Goal: Complete application form

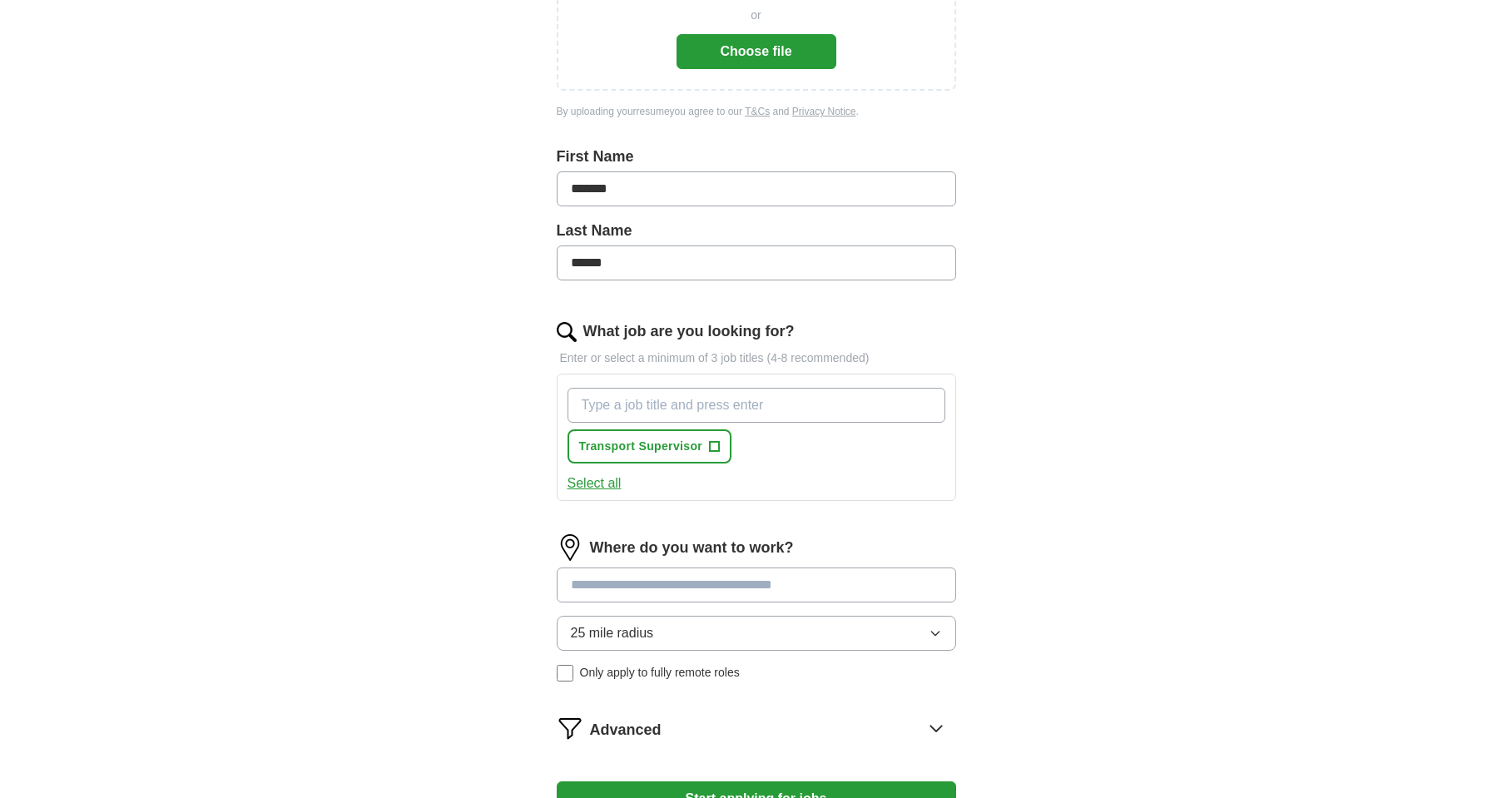
scroll to position [332, 0]
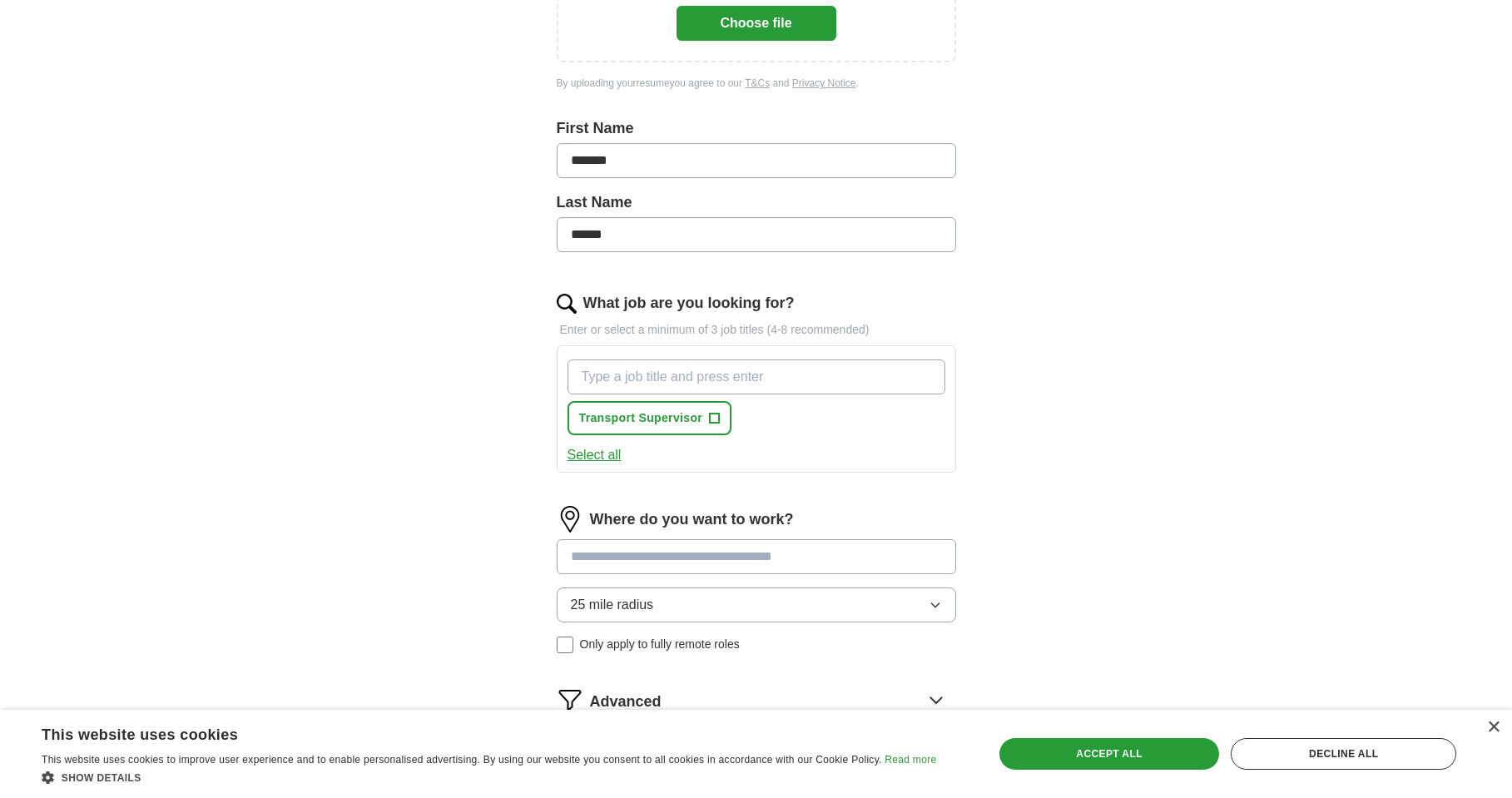
click at [617, 459] on button "Select all" at bounding box center [595, 454] width 54 height 20
click at [635, 379] on input "What job are you looking for?" at bounding box center [756, 377] width 378 height 35
type input "trainsportation"
click at [853, 560] on input at bounding box center [756, 556] width 400 height 35
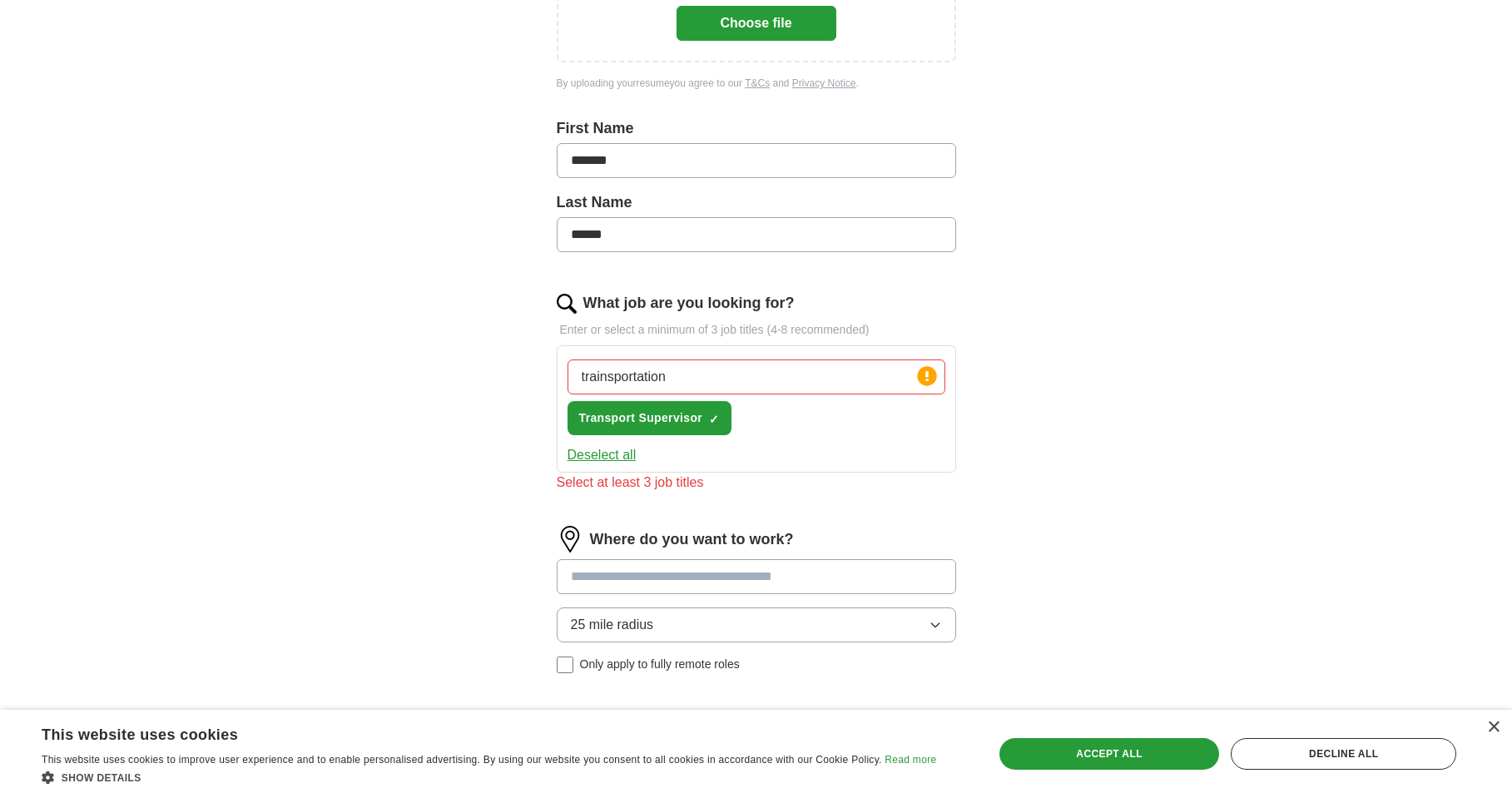
click at [810, 578] on input at bounding box center [756, 576] width 400 height 35
type input "*****"
click at [926, 386] on icon at bounding box center [926, 376] width 24 height 23
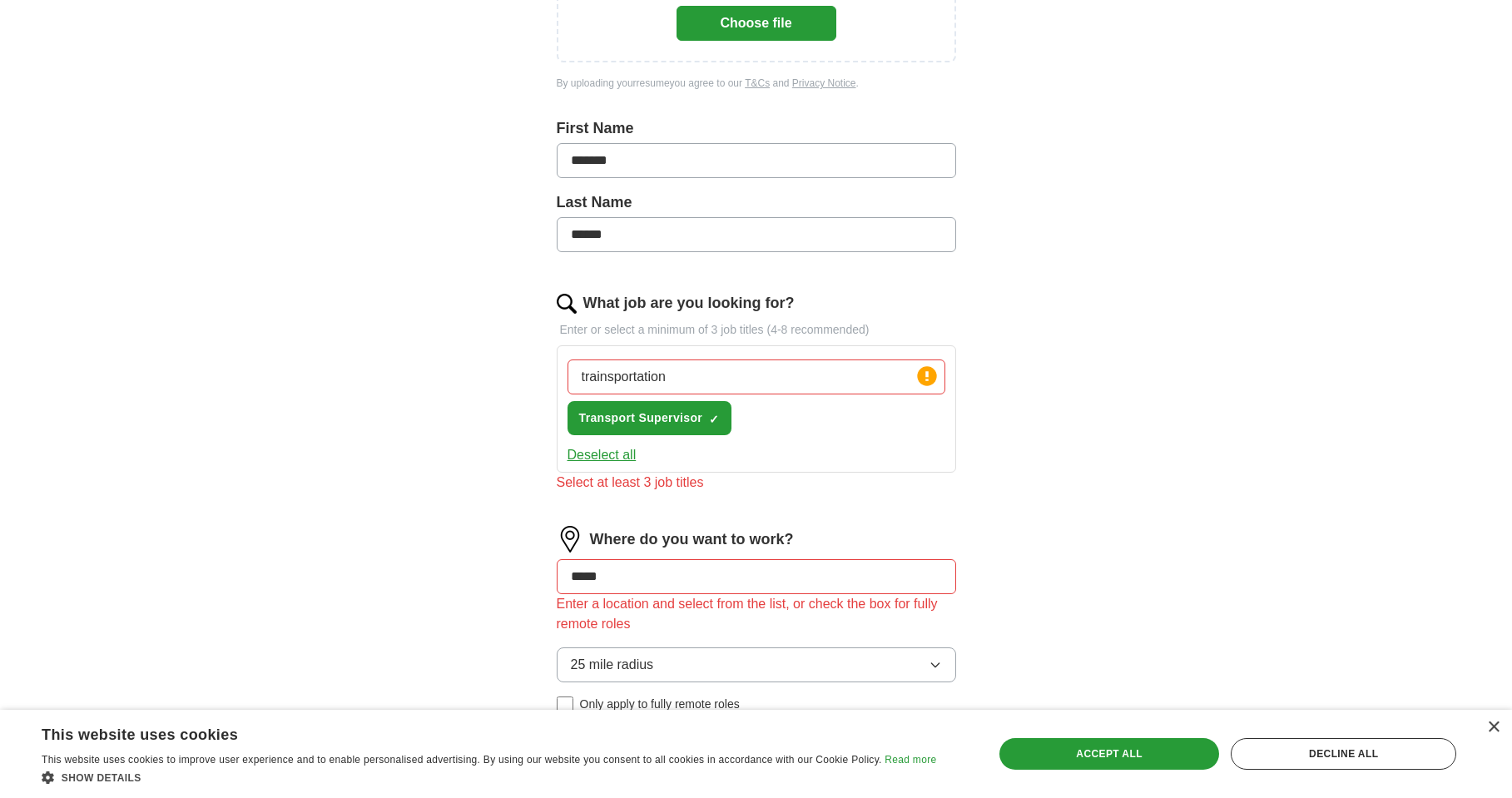
click at [675, 381] on input "trainsportation" at bounding box center [756, 377] width 378 height 35
click at [923, 379] on circle at bounding box center [926, 376] width 19 height 19
click at [727, 379] on input "transportation manager" at bounding box center [756, 377] width 378 height 35
click at [728, 379] on input "transportation manager" at bounding box center [756, 377] width 378 height 35
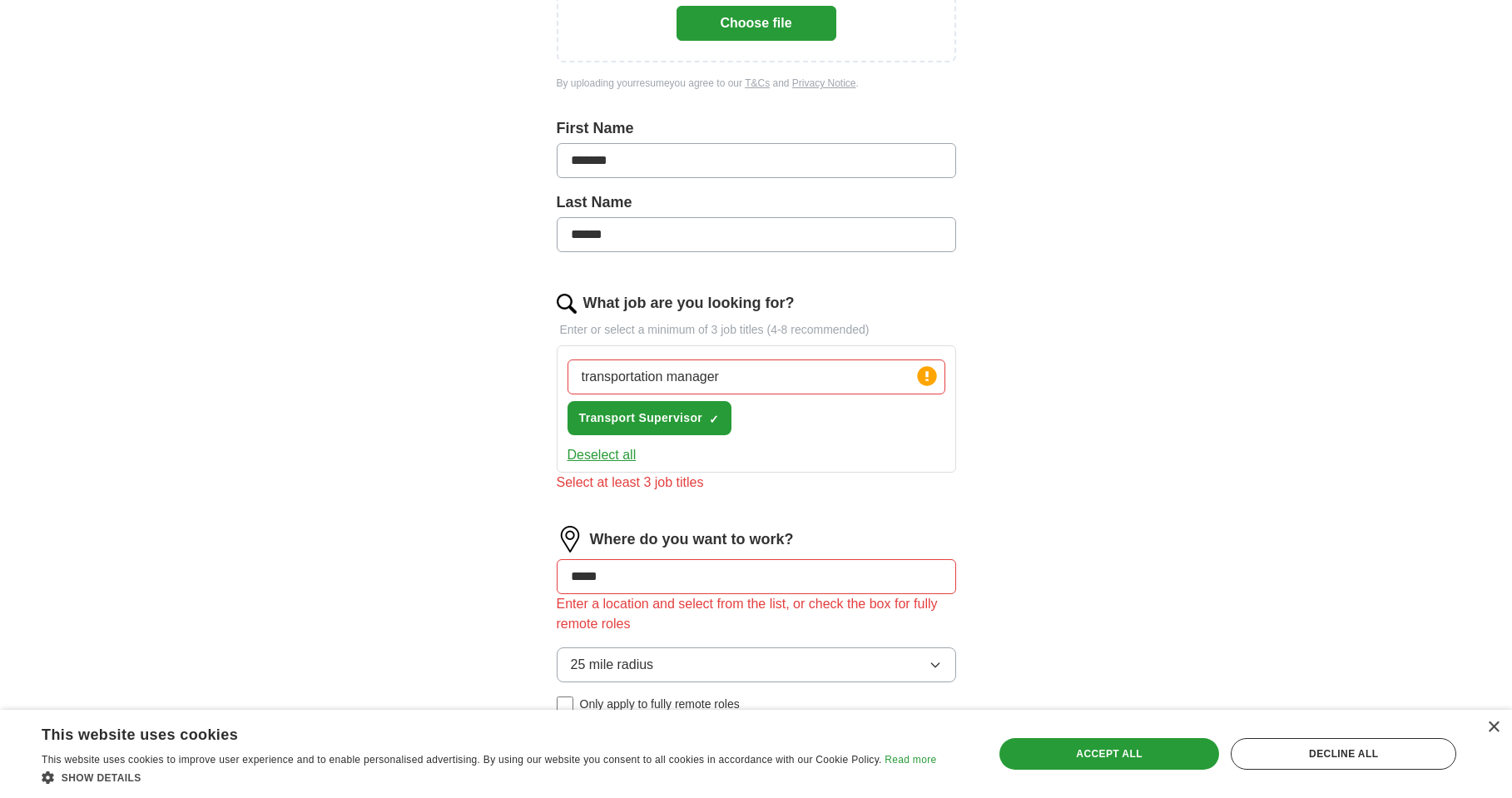
click at [675, 490] on div "Select at least 3 job titles" at bounding box center [756, 482] width 400 height 20
click at [678, 480] on div "Select at least 3 job titles" at bounding box center [756, 482] width 400 height 20
drag, startPoint x: 742, startPoint y: 384, endPoint x: 566, endPoint y: 399, distance: 176.6
click at [568, 402] on div "transportation manager Press return to add title Transport Supervisor ✓ ×" at bounding box center [756, 397] width 385 height 89
type input "Local driver"
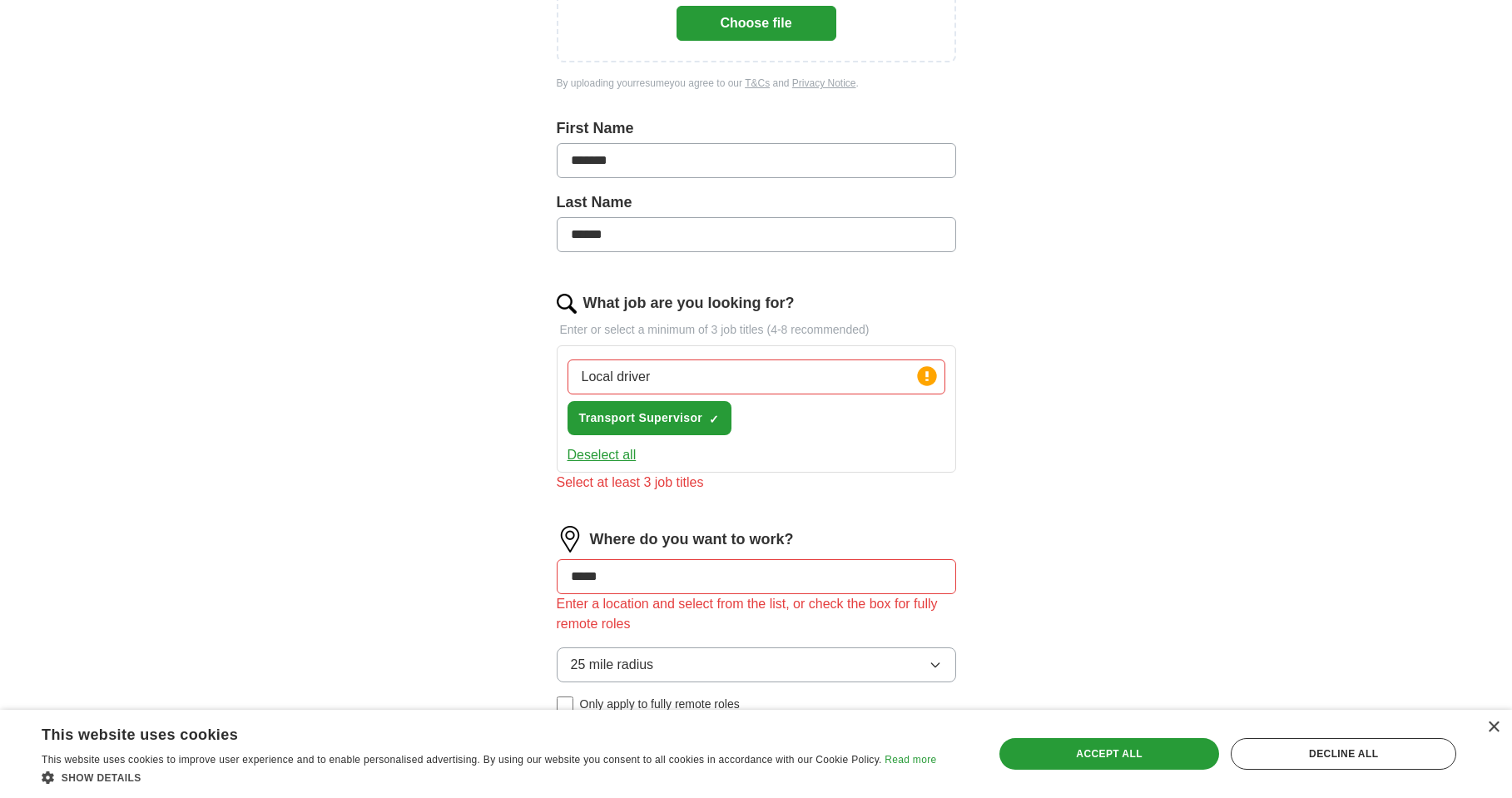
click at [656, 569] on input "*****" at bounding box center [756, 576] width 400 height 35
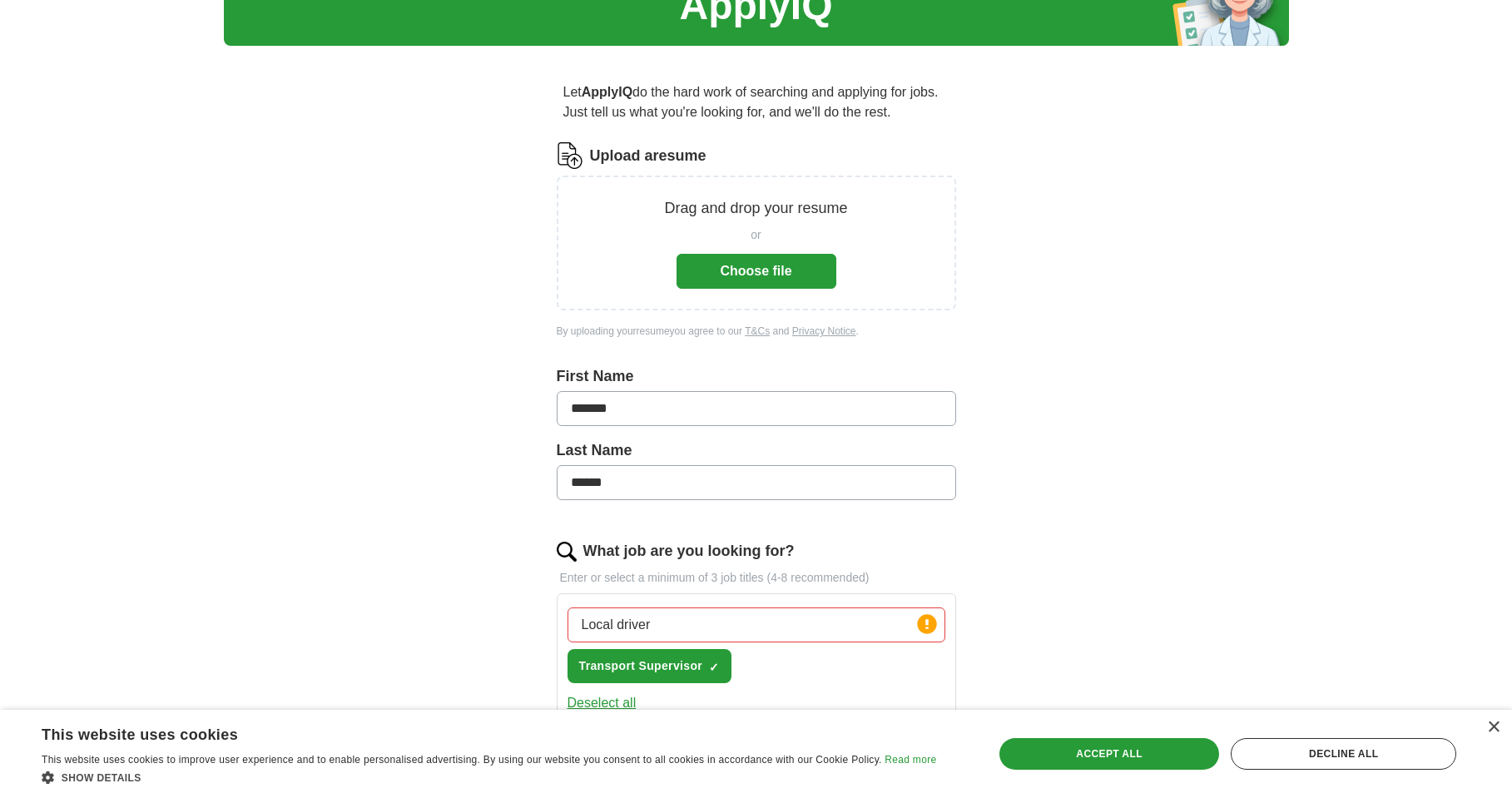
scroll to position [84, 0]
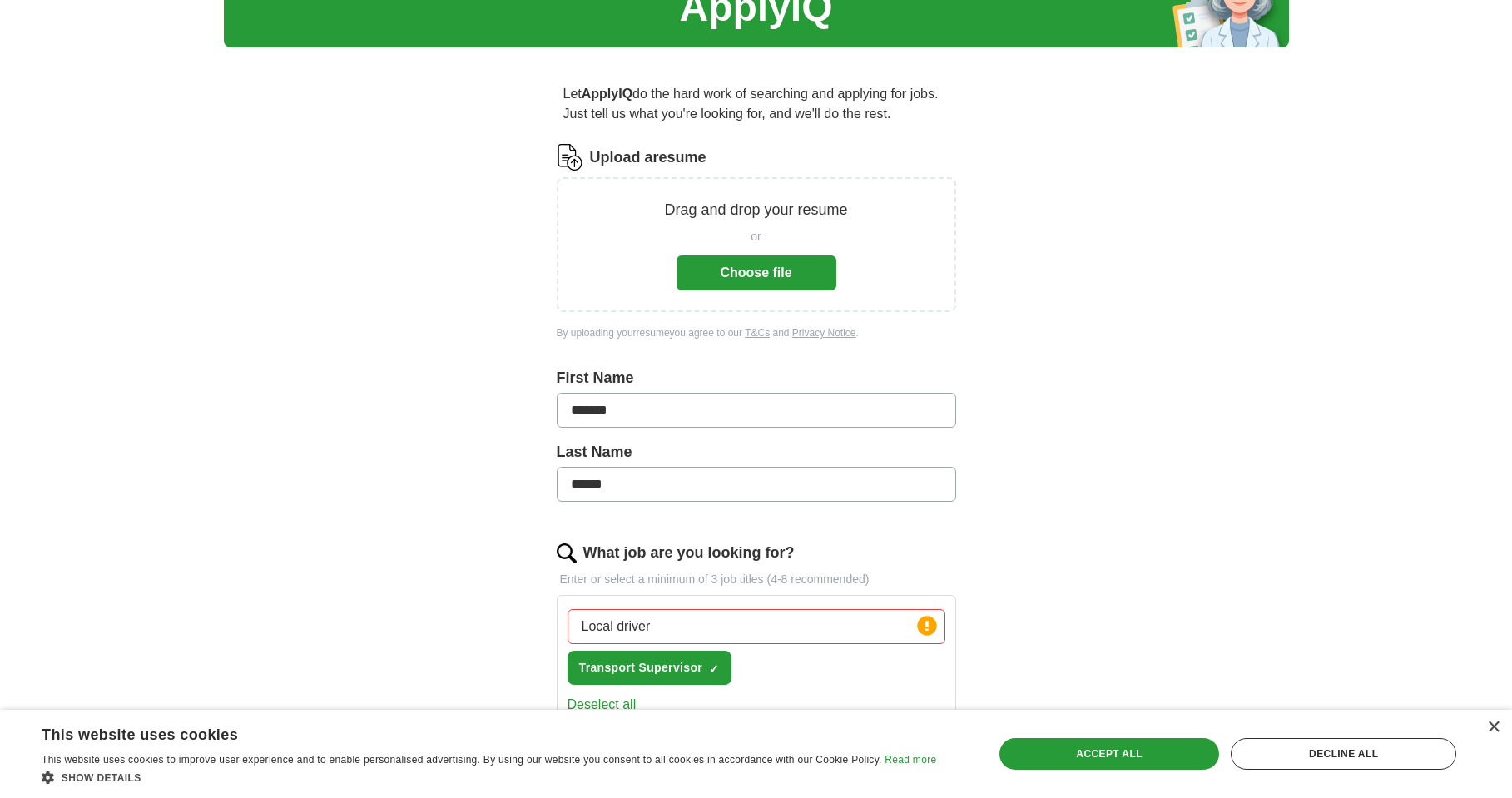
click at [820, 265] on button "Choose file" at bounding box center [756, 272] width 160 height 35
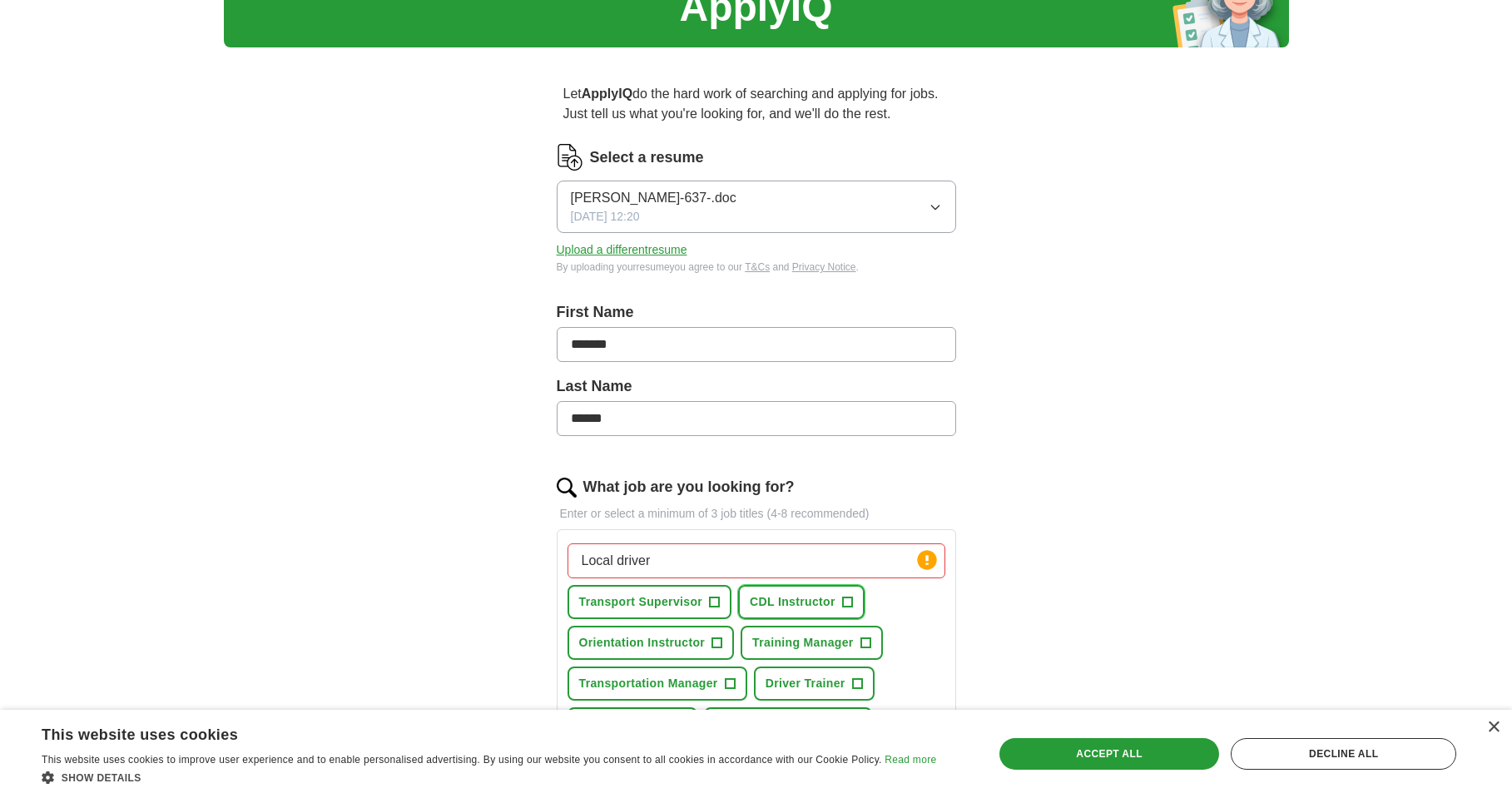
drag, startPoint x: 845, startPoint y: 604, endPoint x: 854, endPoint y: 602, distance: 9.2
click at [846, 607] on span "+" at bounding box center [846, 601] width 10 height 13
click at [712, 601] on span "+" at bounding box center [714, 601] width 10 height 13
click at [717, 647] on span "+" at bounding box center [716, 642] width 10 height 13
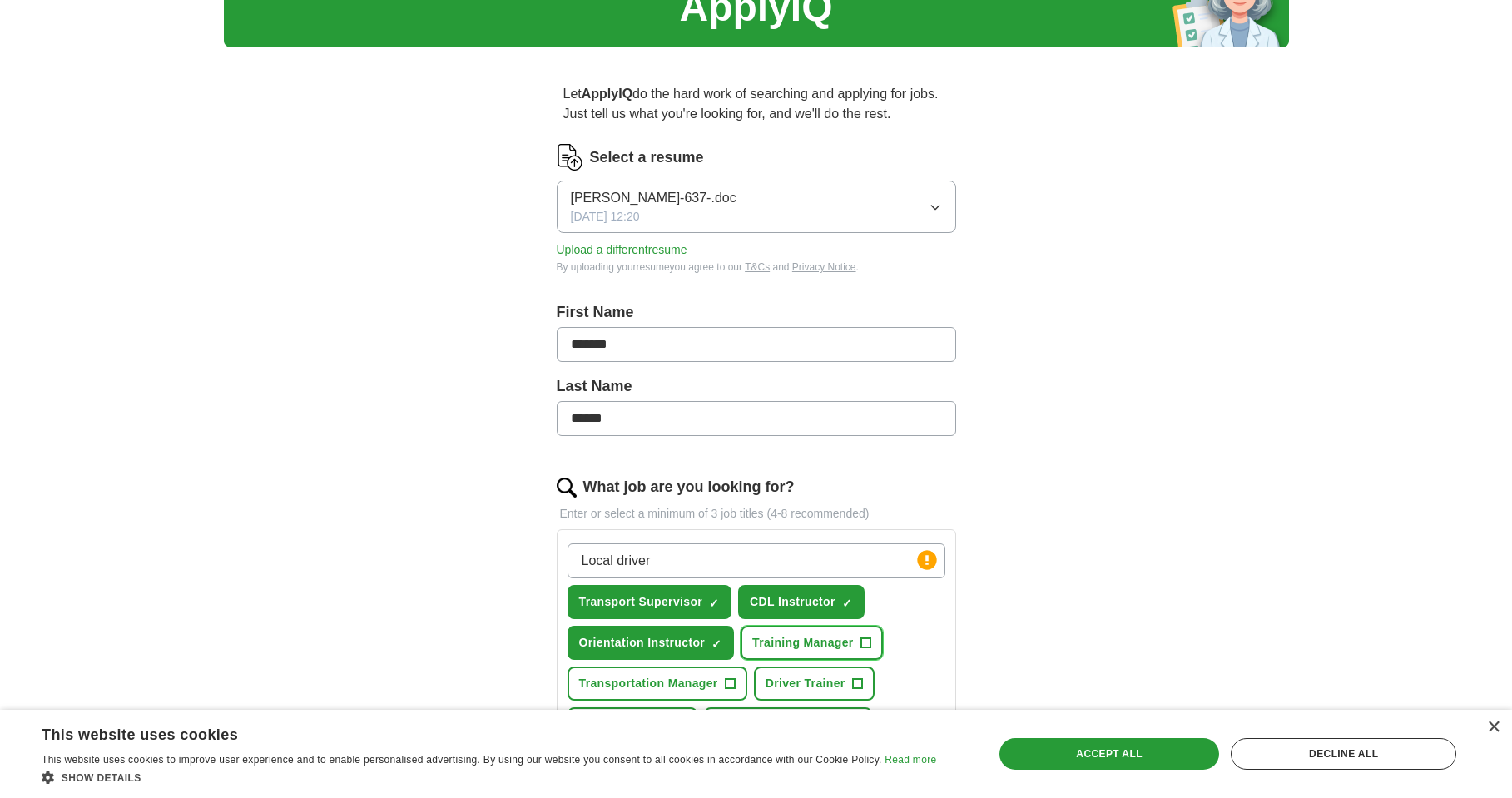
click at [869, 647] on span "+" at bounding box center [864, 642] width 10 height 13
click at [863, 687] on button "Driver Trainer +" at bounding box center [814, 683] width 121 height 34
click at [729, 681] on span "+" at bounding box center [729, 683] width 10 height 13
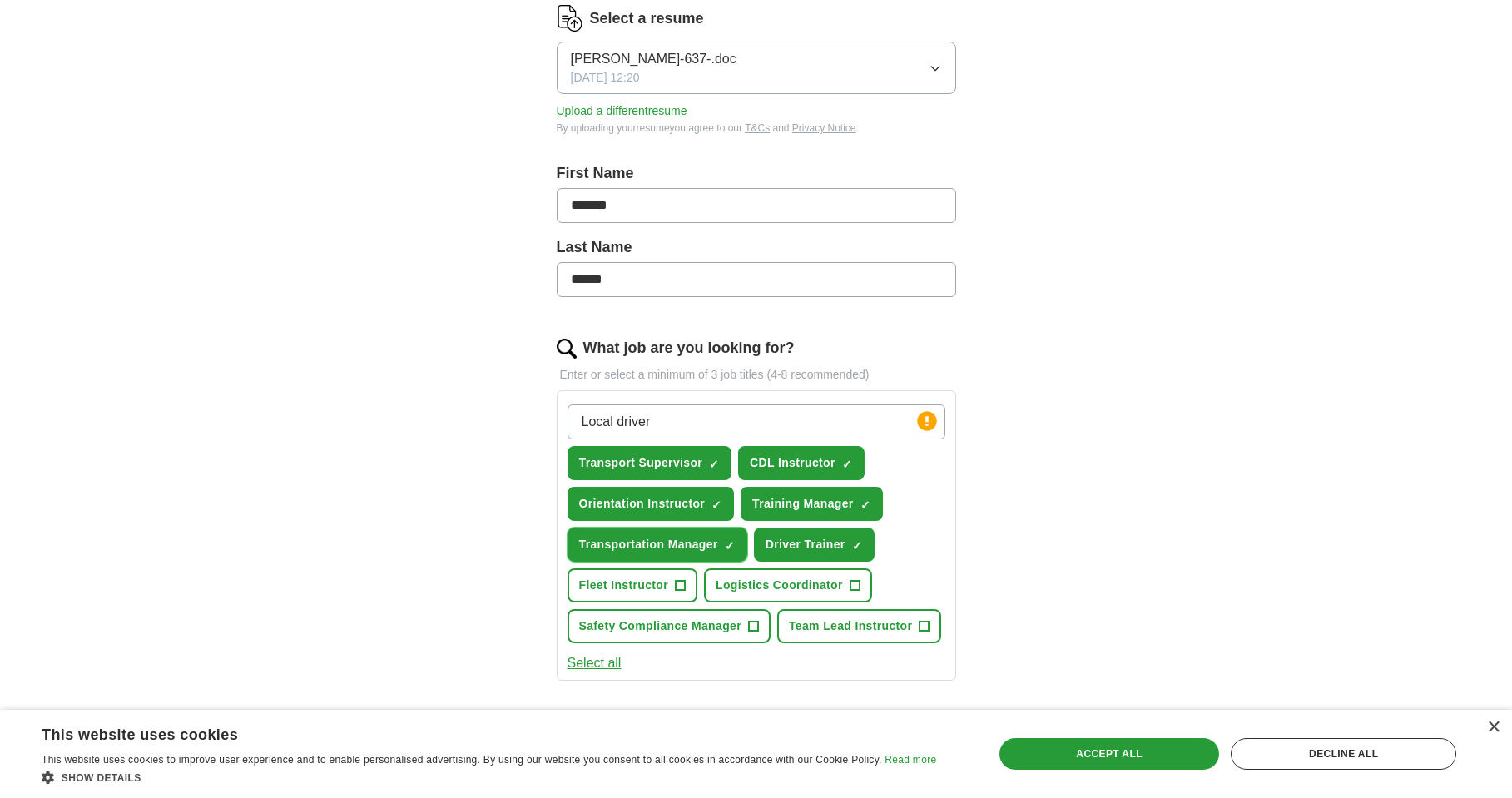
scroll to position [250, 0]
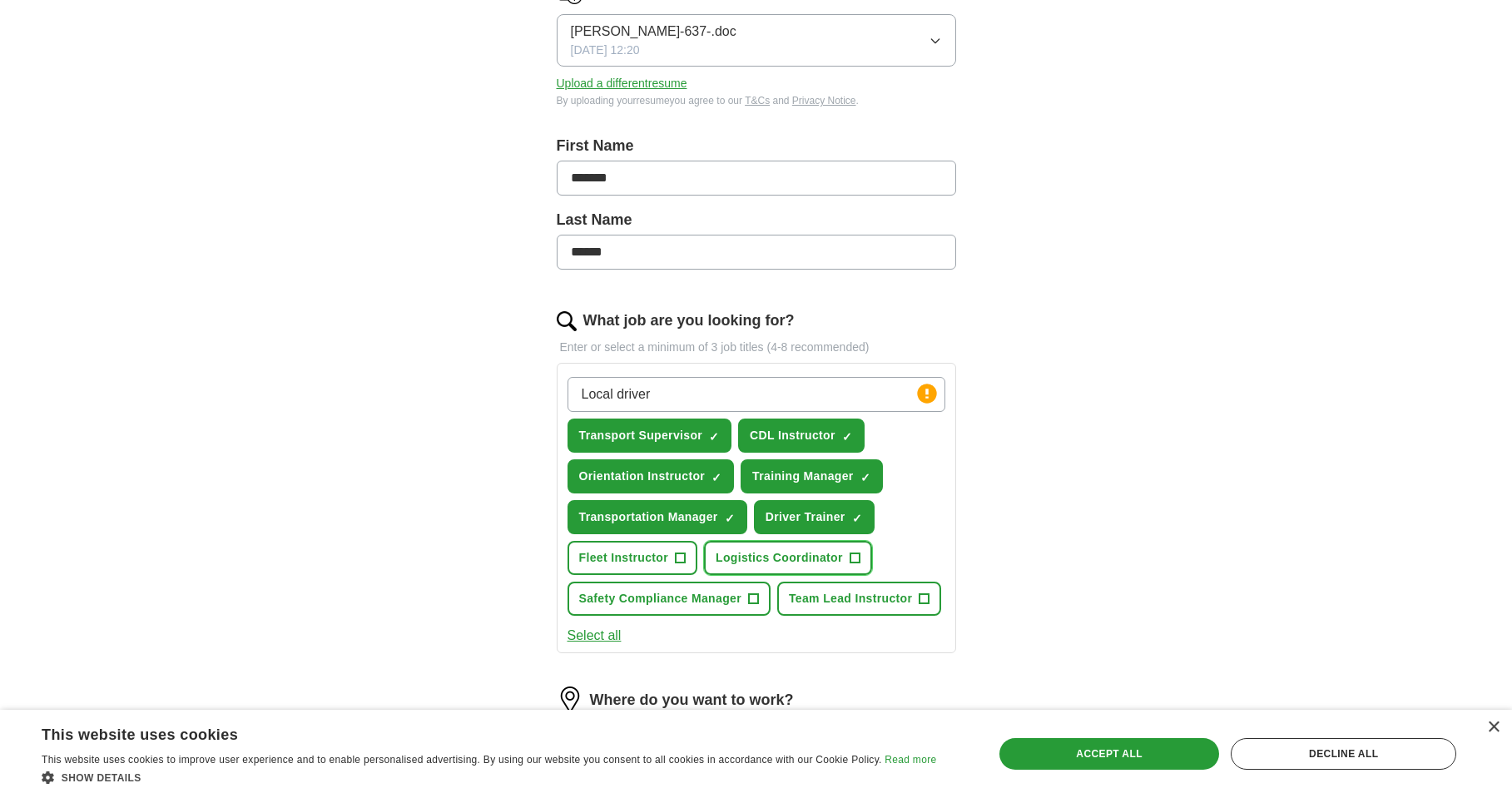
click at [854, 561] on span "+" at bounding box center [854, 558] width 10 height 13
click at [926, 604] on span "+" at bounding box center [924, 599] width 10 height 10
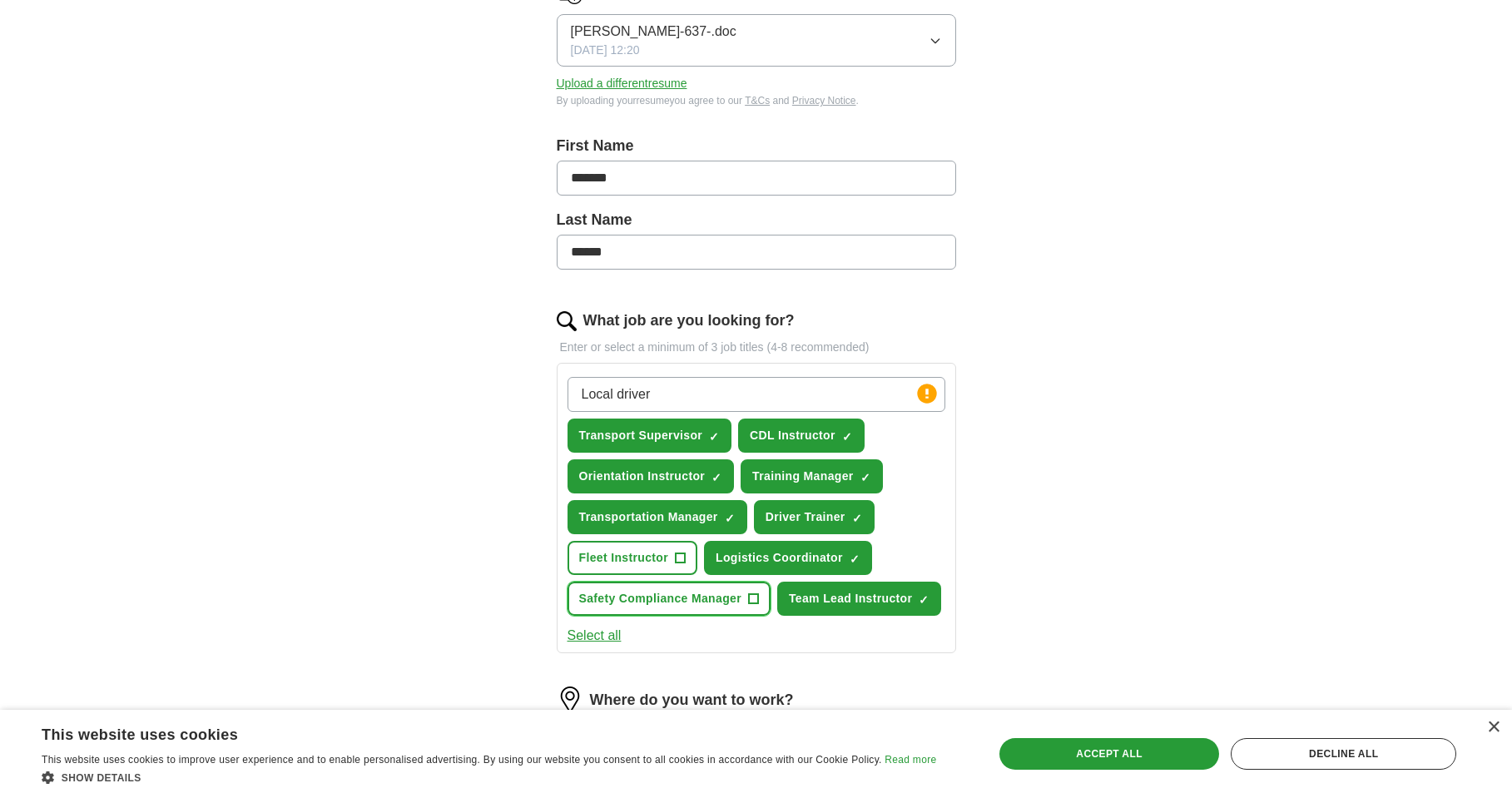
click at [752, 596] on span "+" at bounding box center [752, 599] width 10 height 13
click at [685, 556] on span "+" at bounding box center [680, 558] width 10 height 13
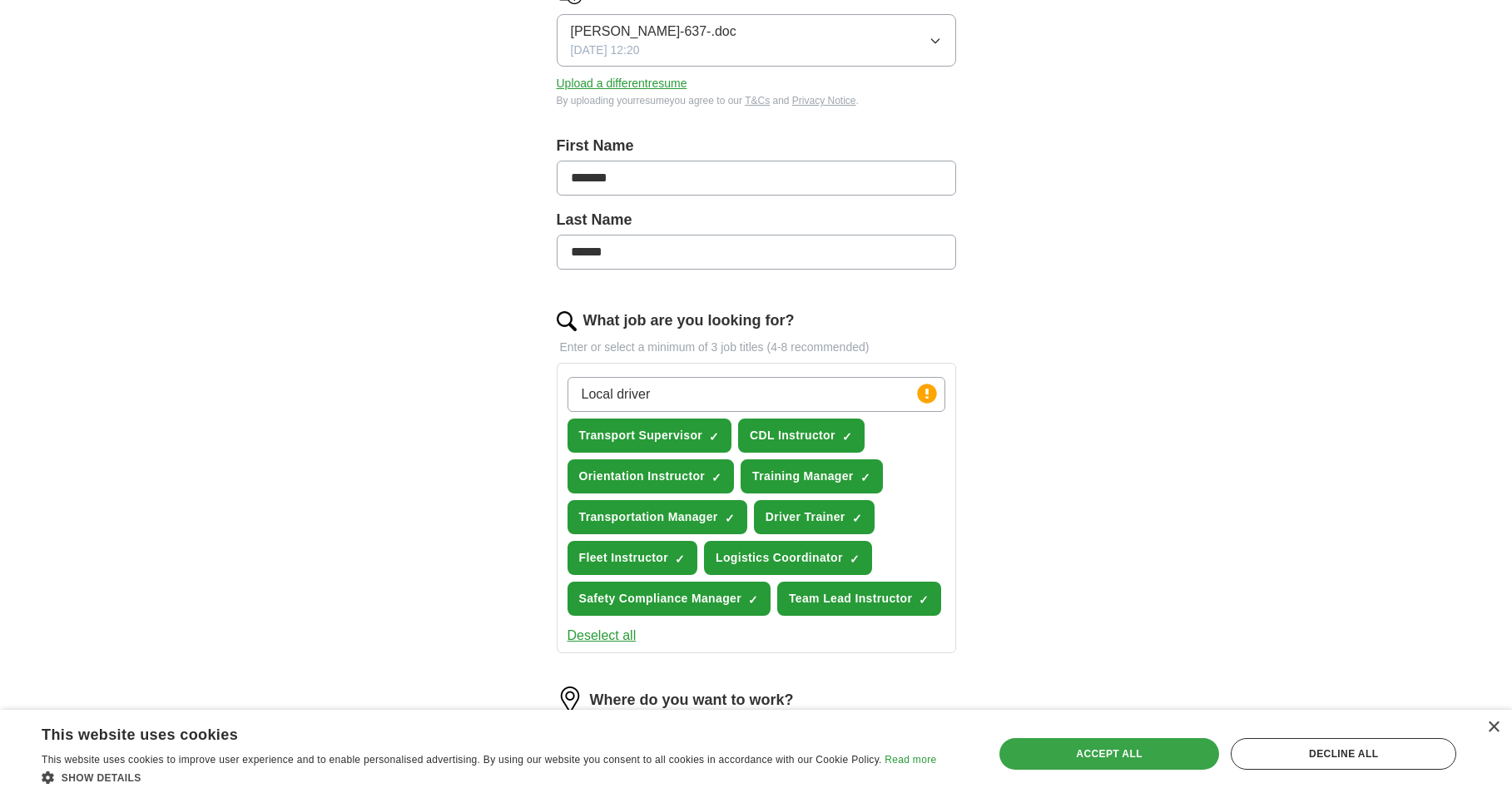
click at [1090, 756] on div "Accept all" at bounding box center [1109, 754] width 220 height 31
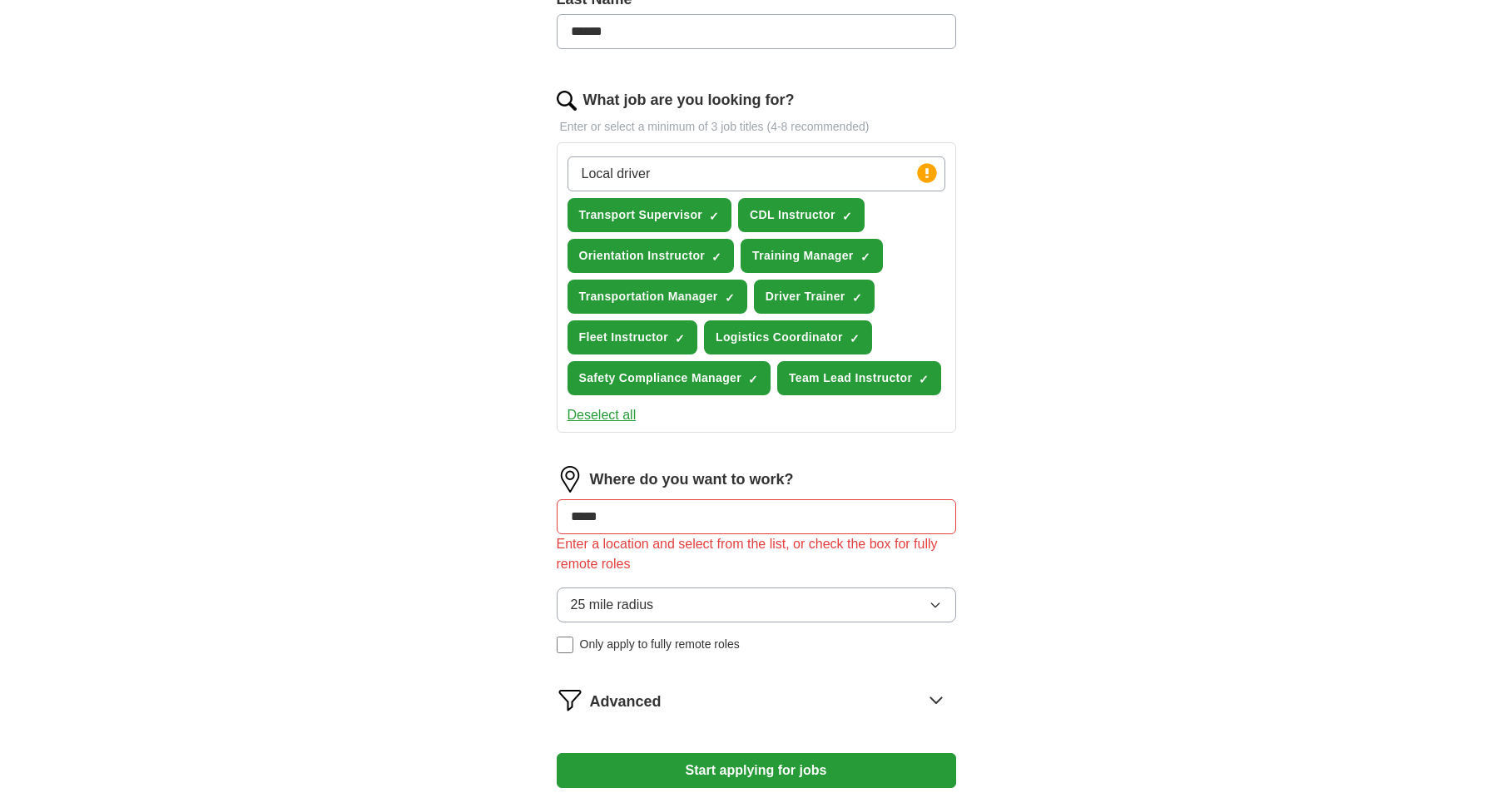
scroll to position [500, 0]
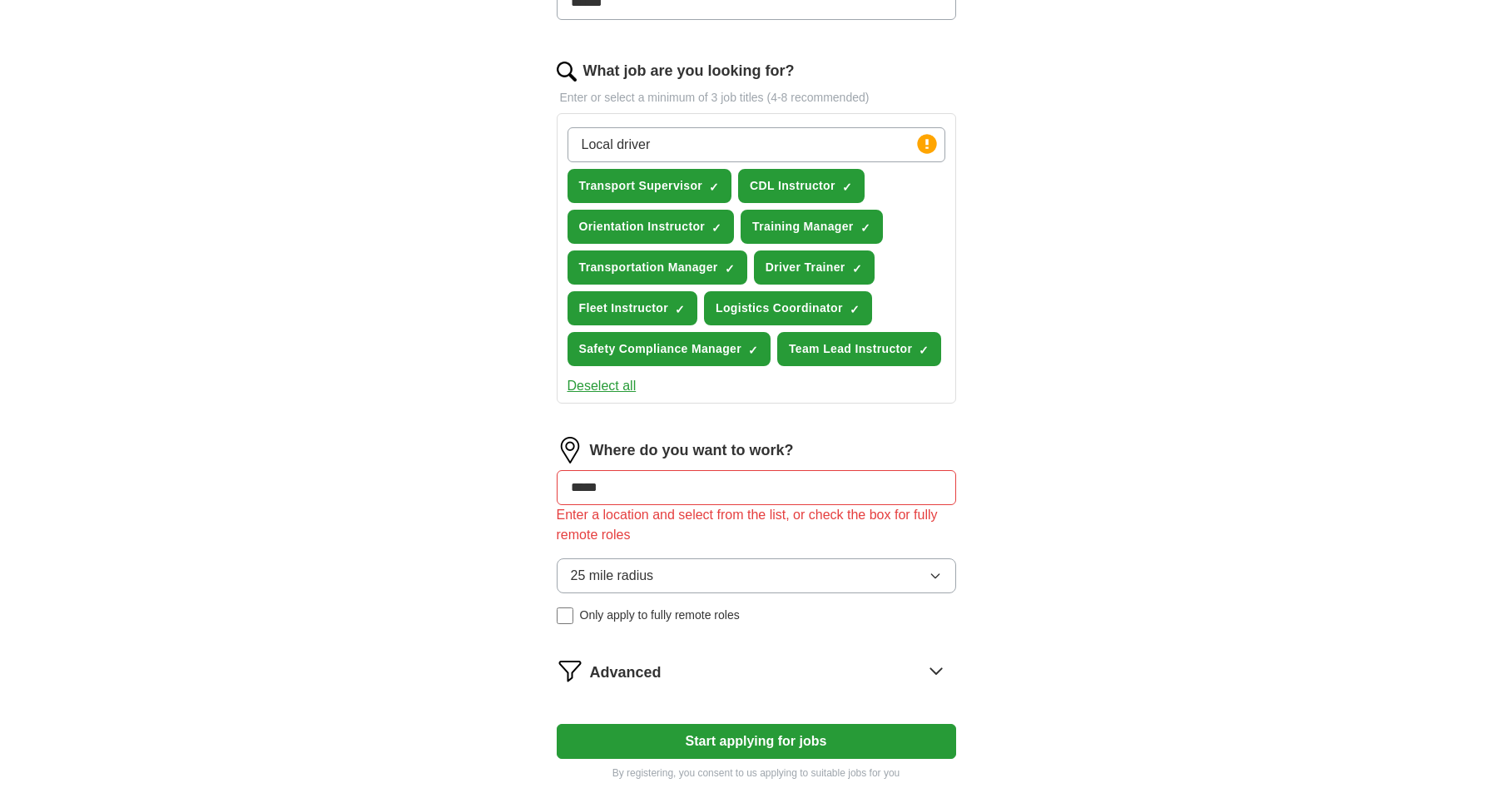
drag, startPoint x: 629, startPoint y: 483, endPoint x: 551, endPoint y: 480, distance: 78.1
click at [555, 480] on div "Let ApplyIQ do the hard work of searching and applying for jobs. Just tell us w…" at bounding box center [756, 225] width 533 height 1159
drag, startPoint x: 662, startPoint y: 448, endPoint x: 618, endPoint y: 454, distance: 44.4
click at [660, 452] on label "Where do you want to work?" at bounding box center [692, 451] width 204 height 23
click at [570, 453] on img at bounding box center [569, 450] width 27 height 27
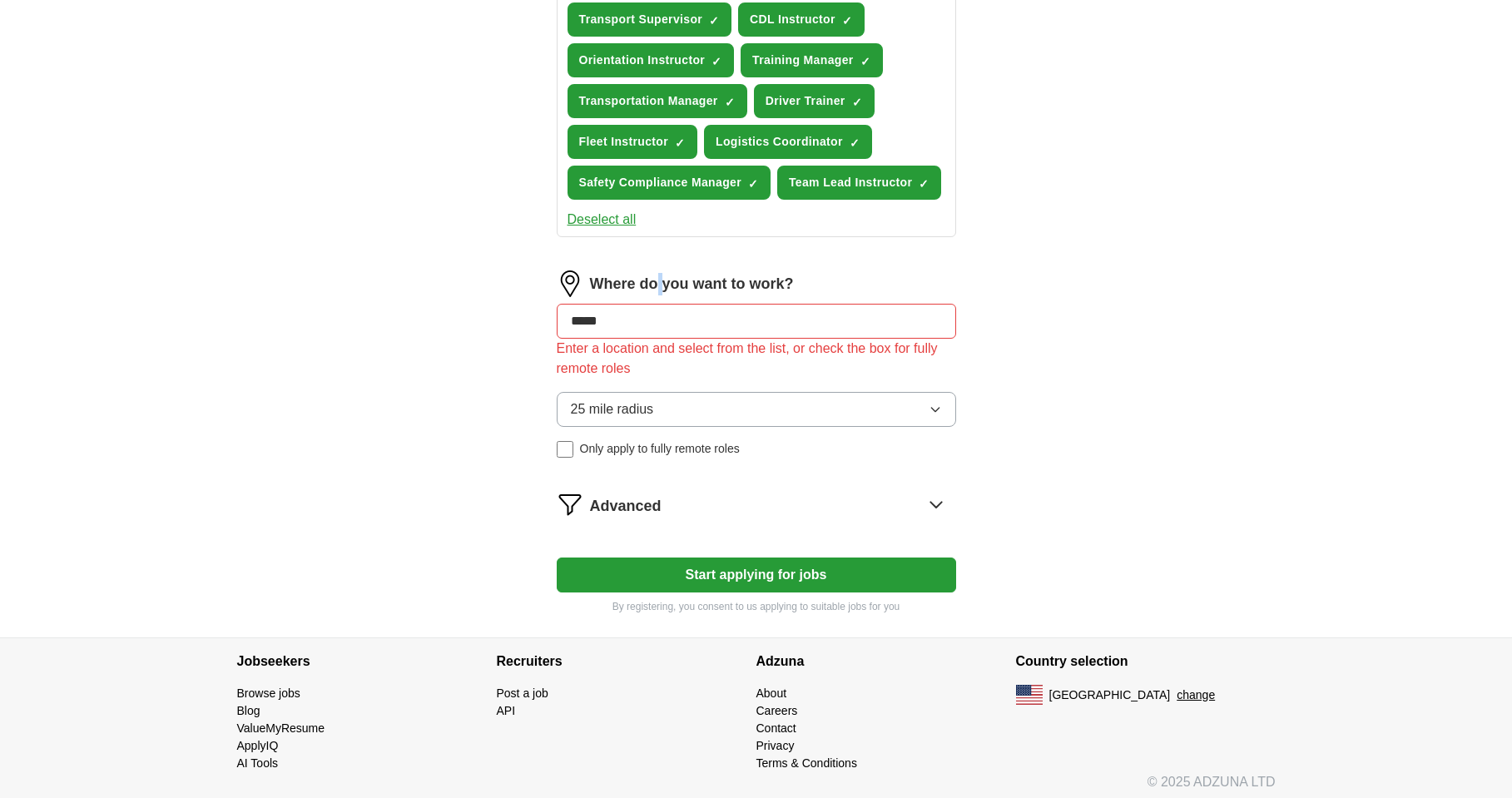
scroll to position [673, 0]
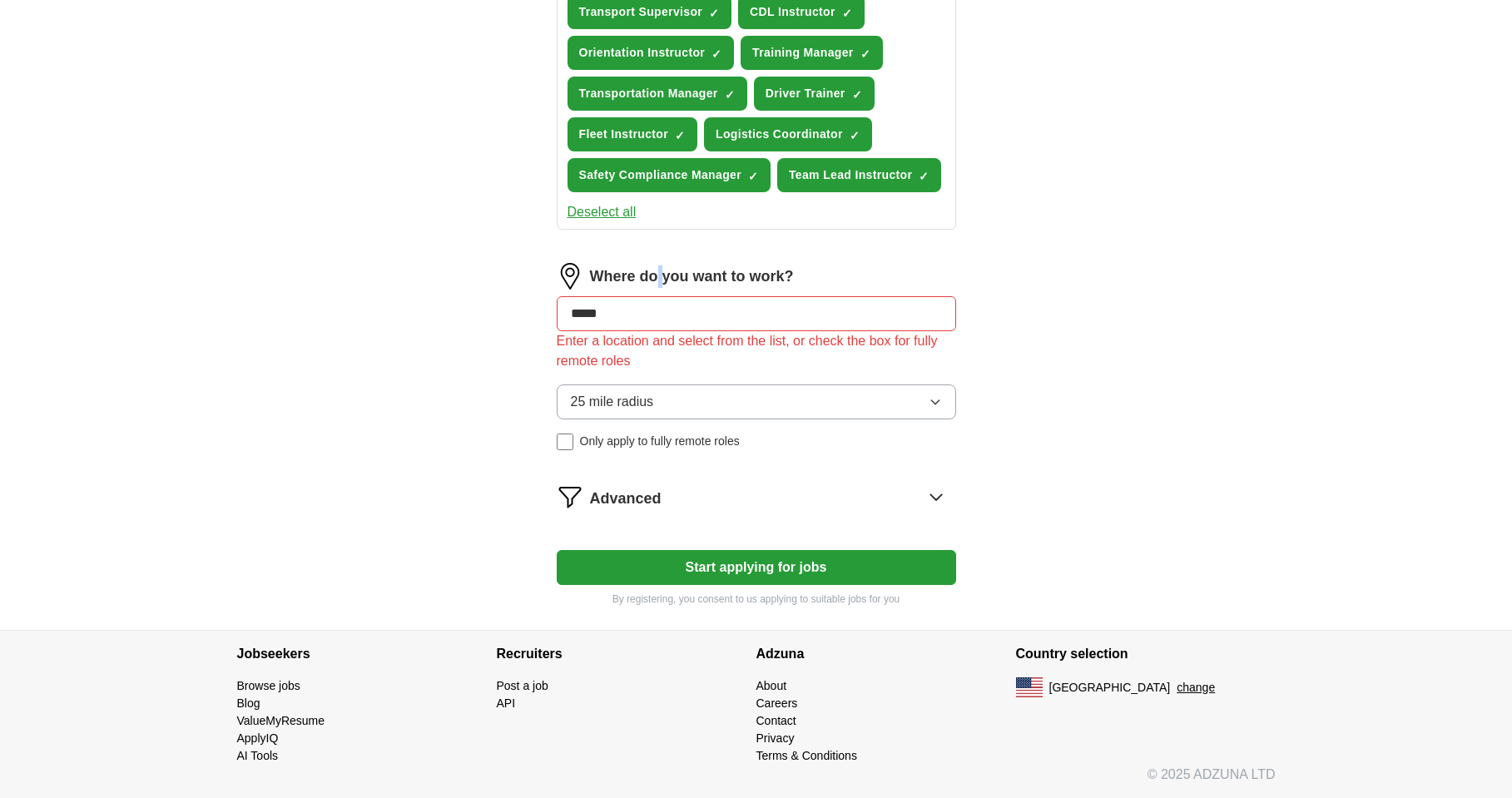
click at [743, 577] on button "Start applying for jobs" at bounding box center [756, 567] width 400 height 35
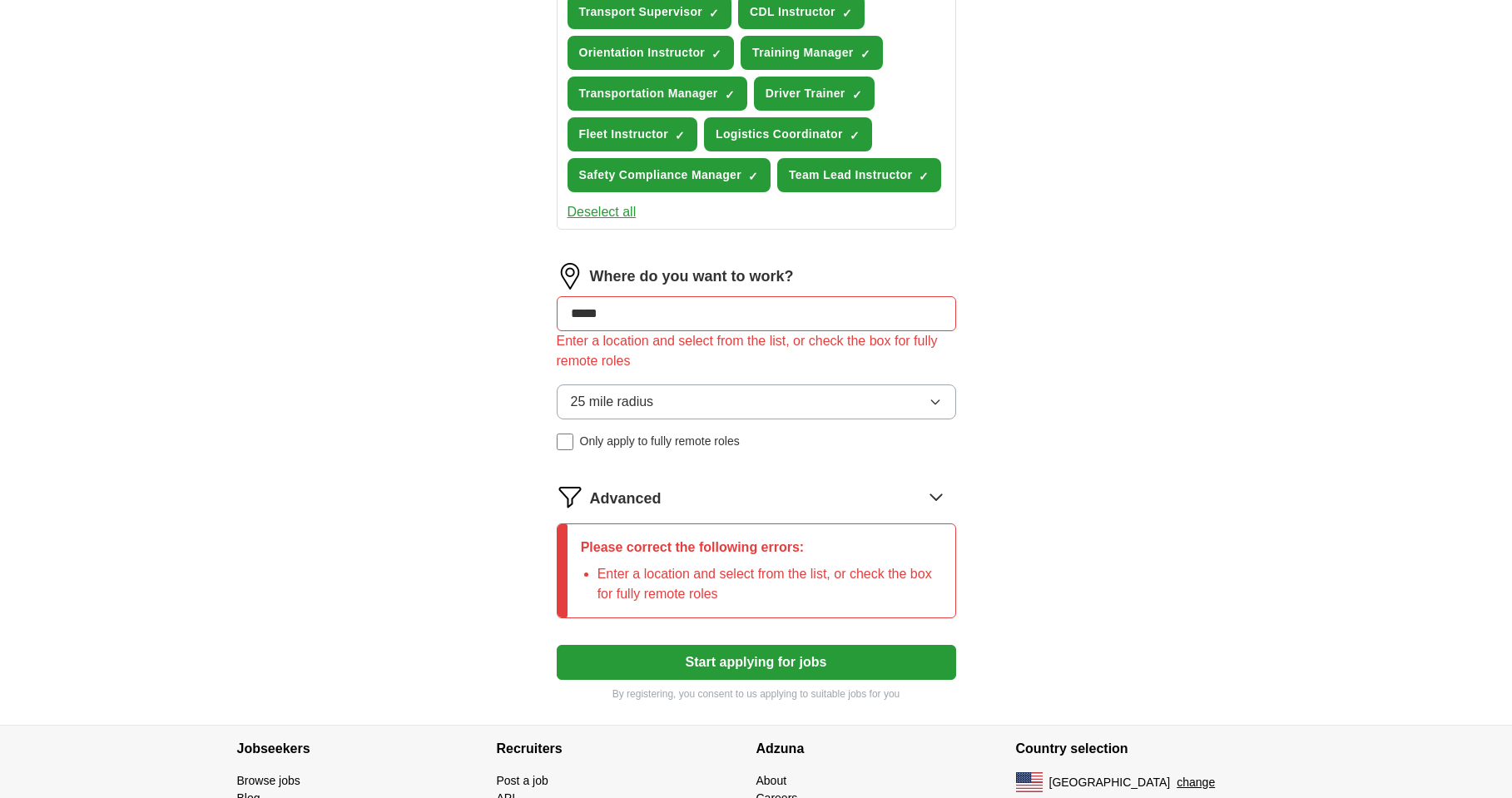
click at [632, 318] on input "*****" at bounding box center [756, 313] width 400 height 35
drag, startPoint x: 632, startPoint y: 318, endPoint x: 577, endPoint y: 309, distance: 55.7
click at [577, 309] on input "*****" at bounding box center [756, 313] width 400 height 35
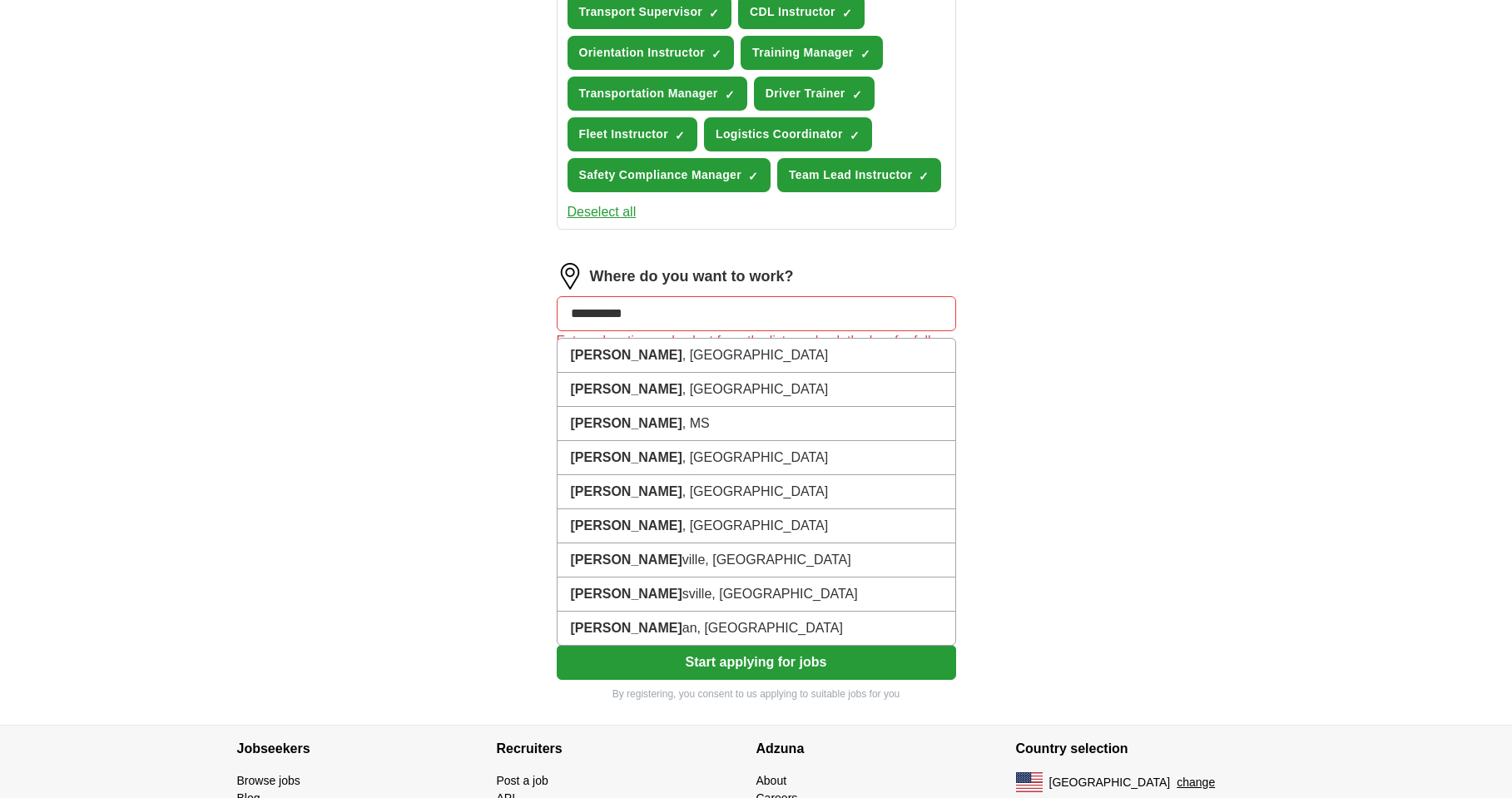
type input "**********"
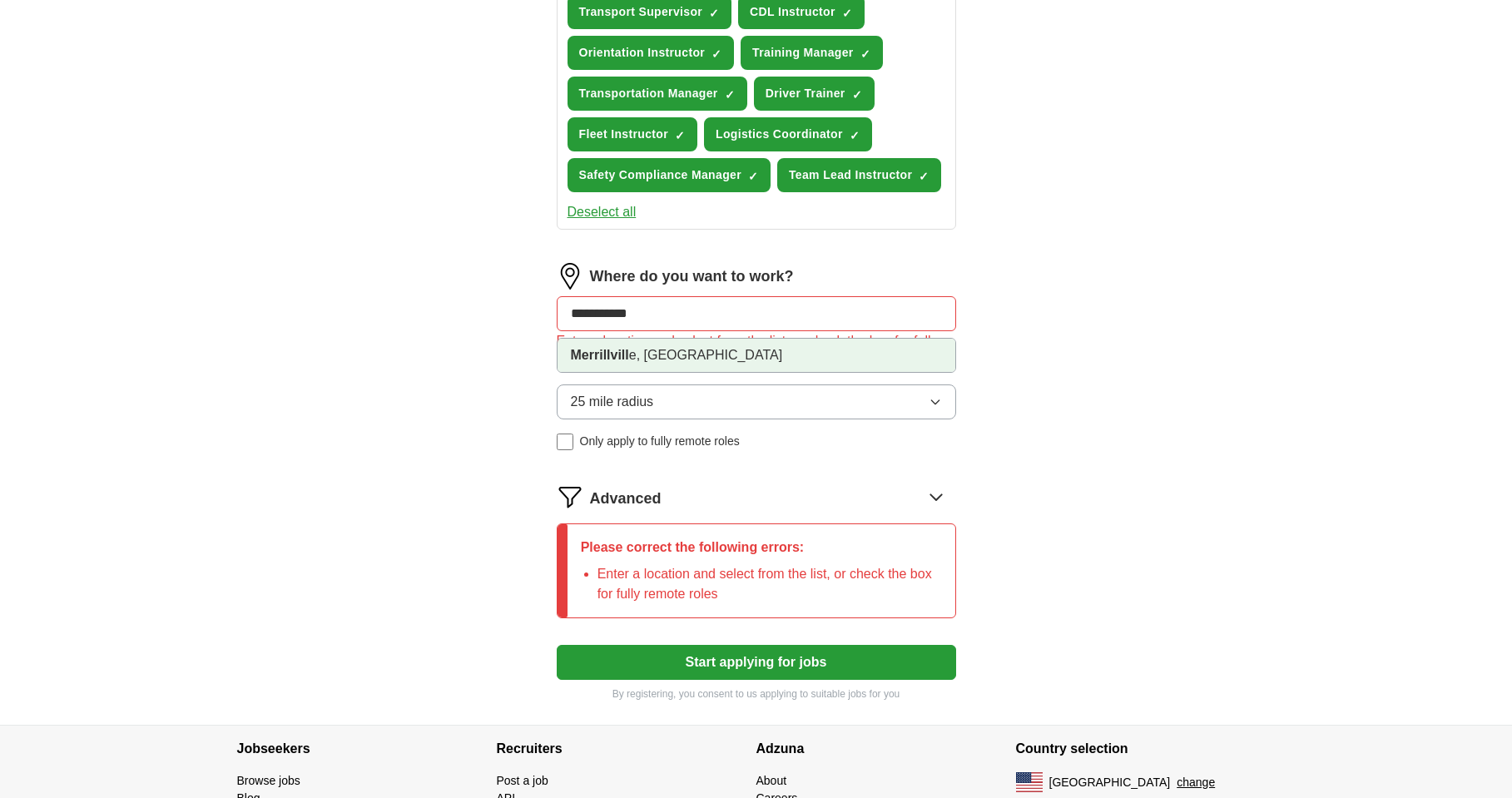
click at [628, 362] on li "Merrillvill e, IN" at bounding box center [756, 355] width 398 height 33
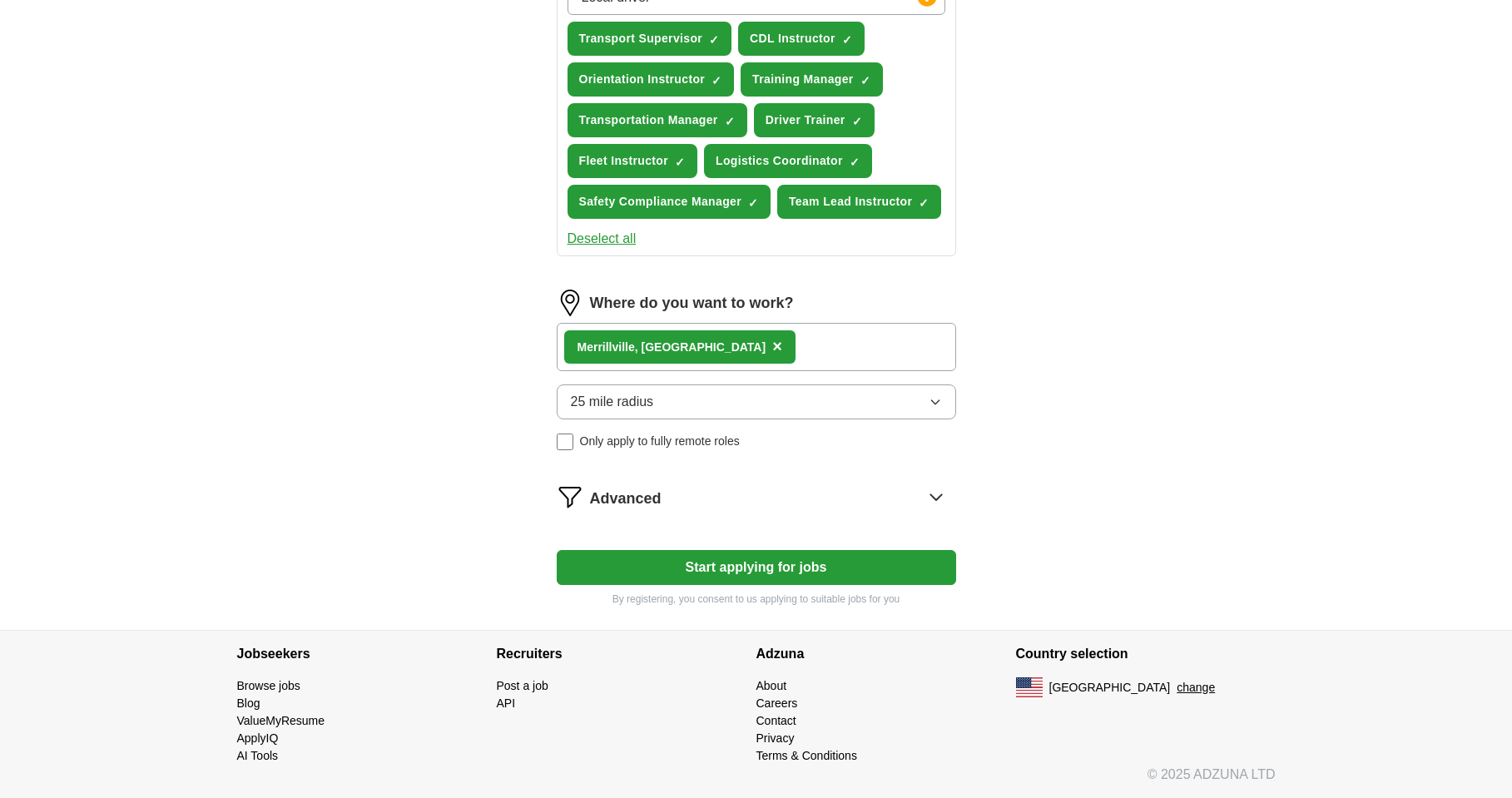
scroll to position [647, 0]
click at [940, 400] on icon "button" at bounding box center [935, 401] width 13 height 13
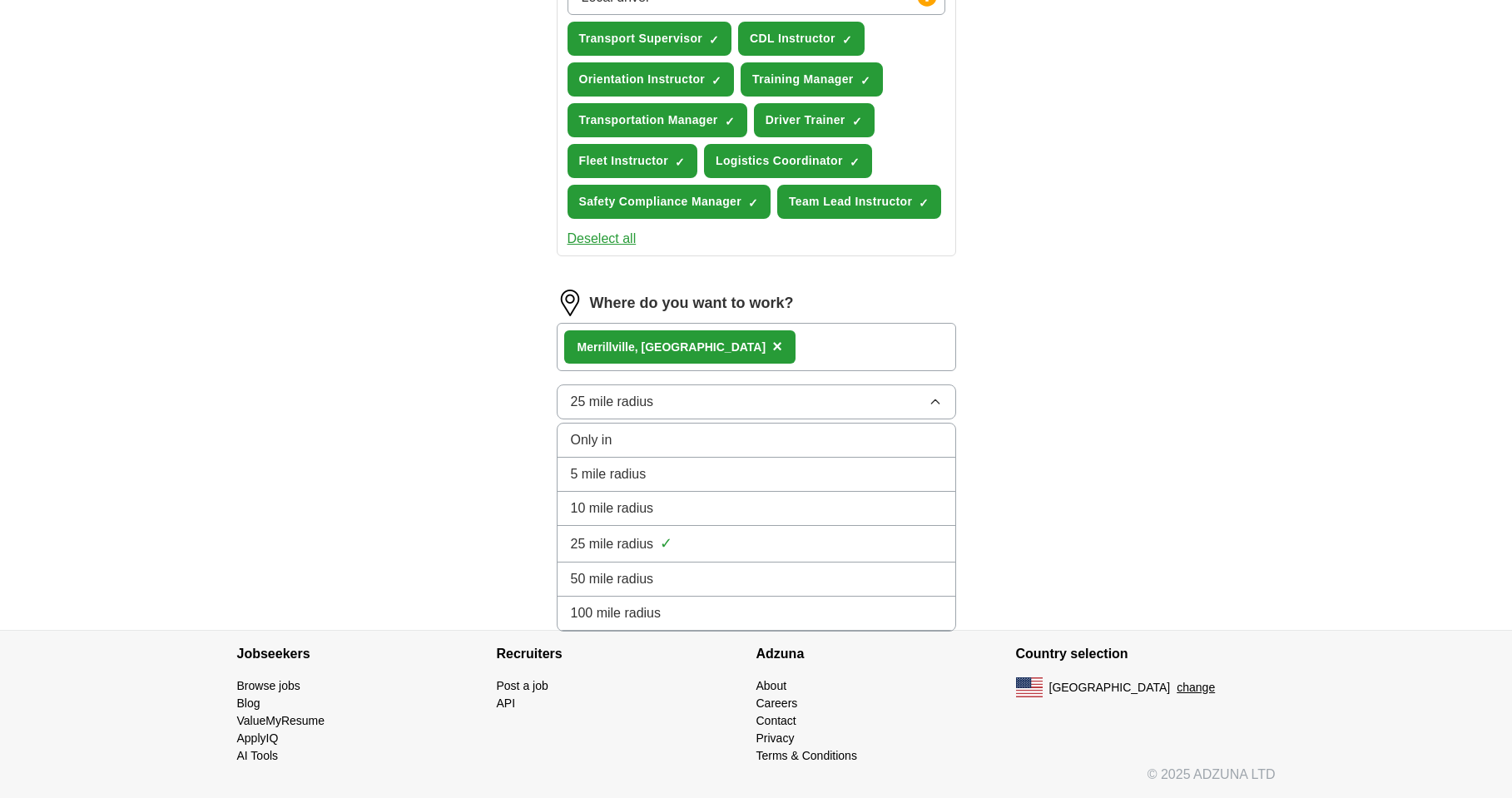
click at [644, 581] on span "50 mile radius" at bounding box center [613, 579] width 84 height 20
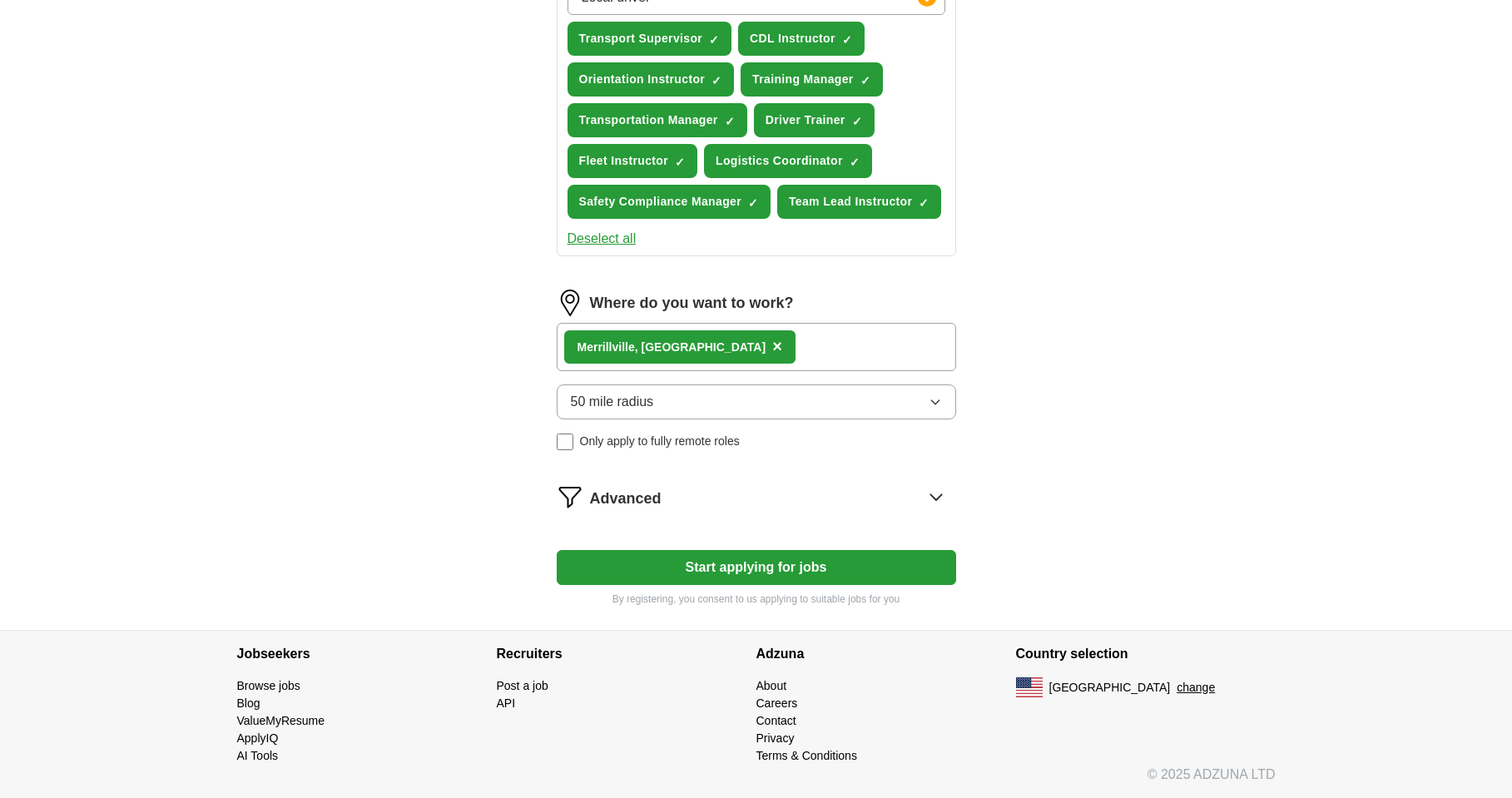
click at [783, 573] on button "Start applying for jobs" at bounding box center [756, 567] width 400 height 35
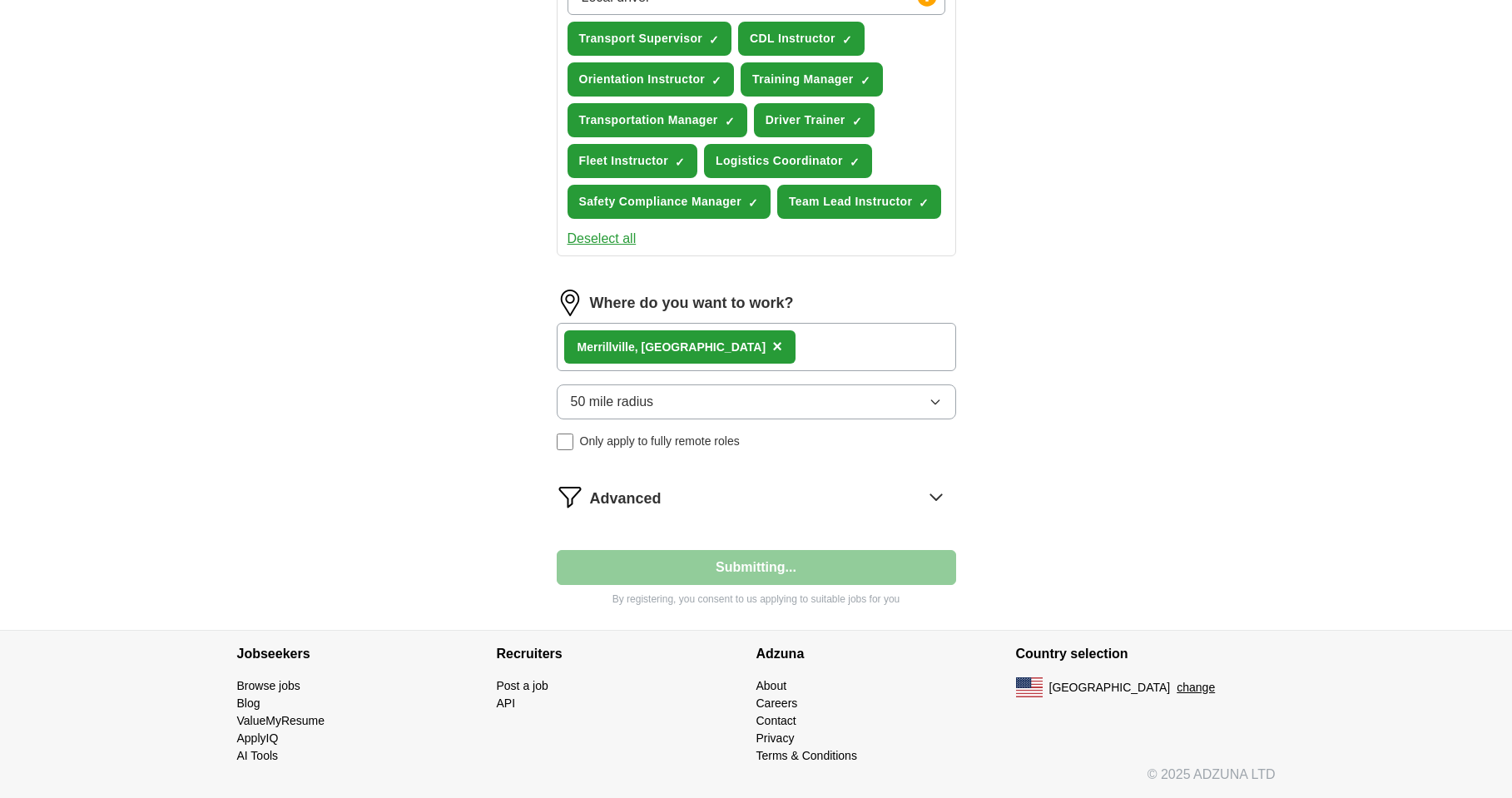
select select "**"
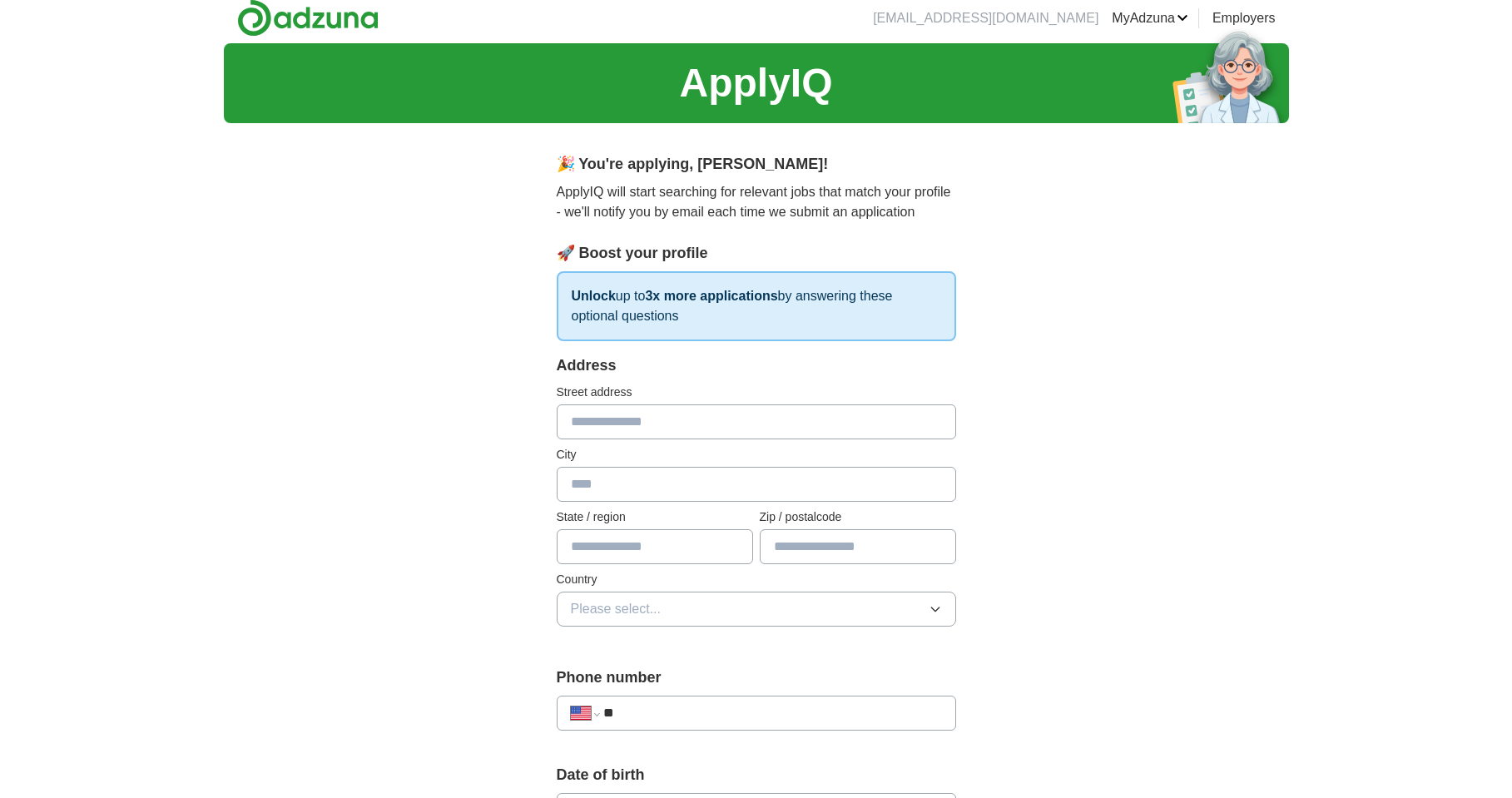
scroll to position [0, 0]
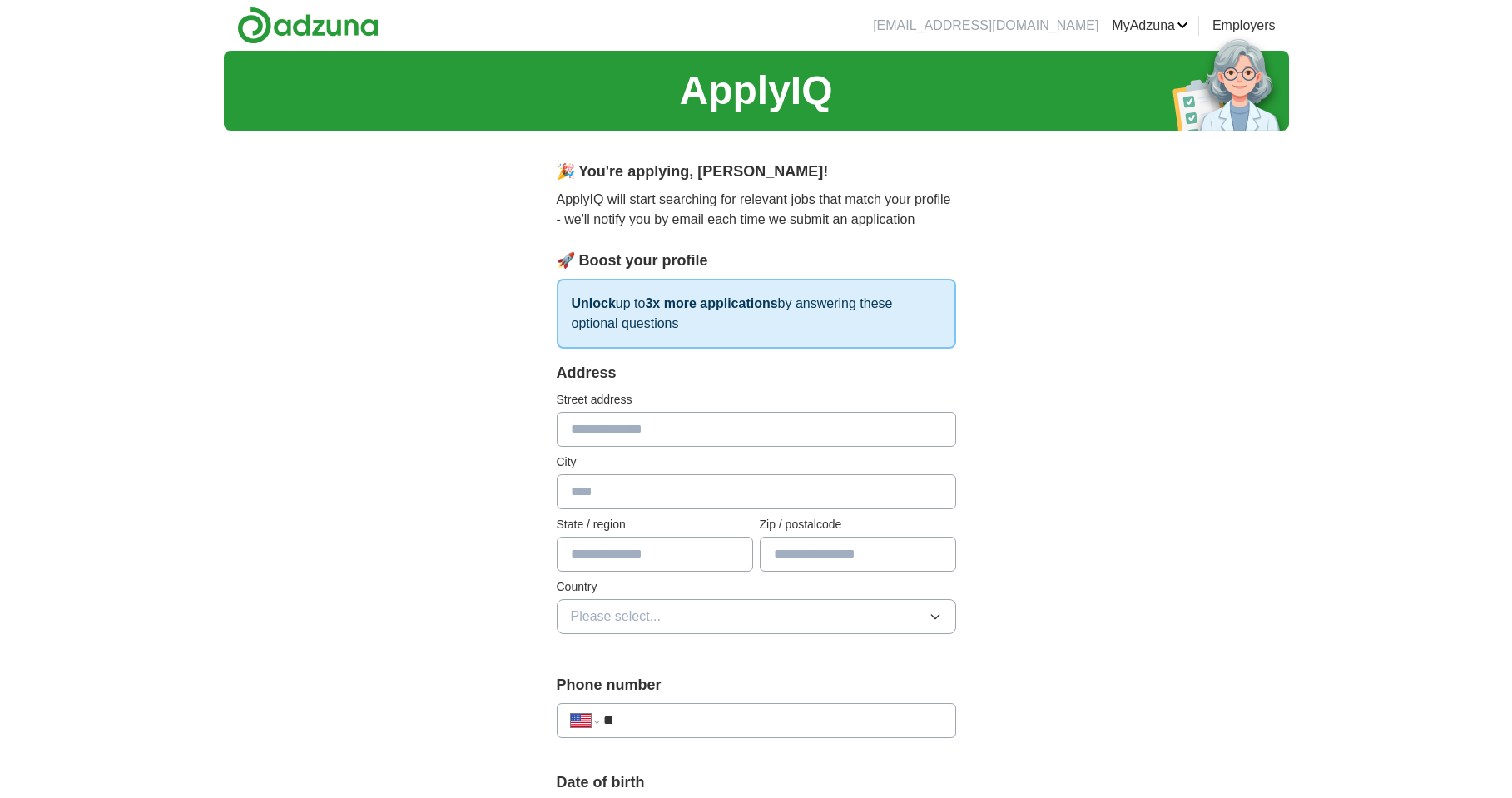
click at [634, 426] on input "text" at bounding box center [756, 429] width 400 height 35
type input "**********"
type input "**"
type input "*****"
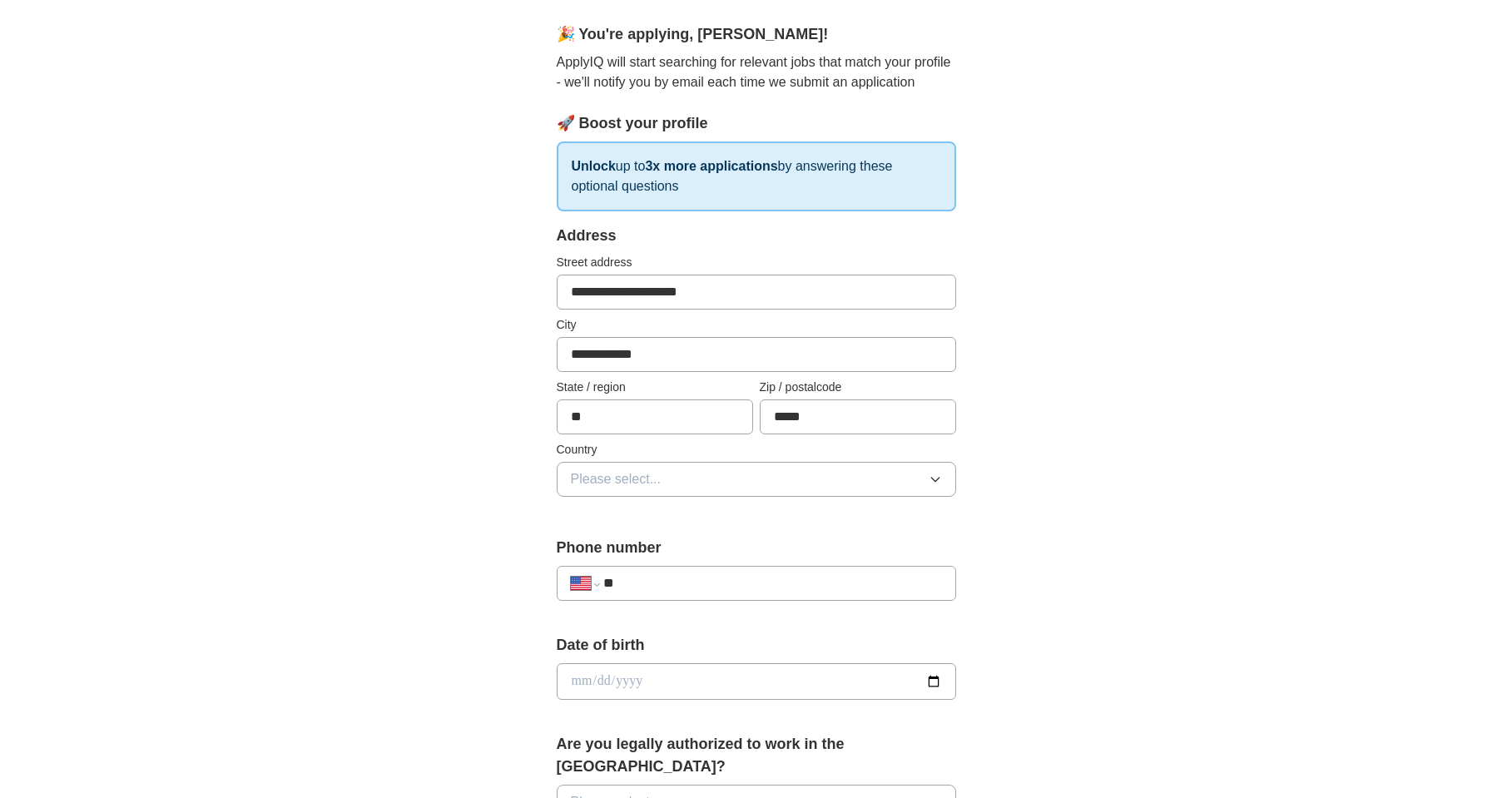
scroll to position [166, 0]
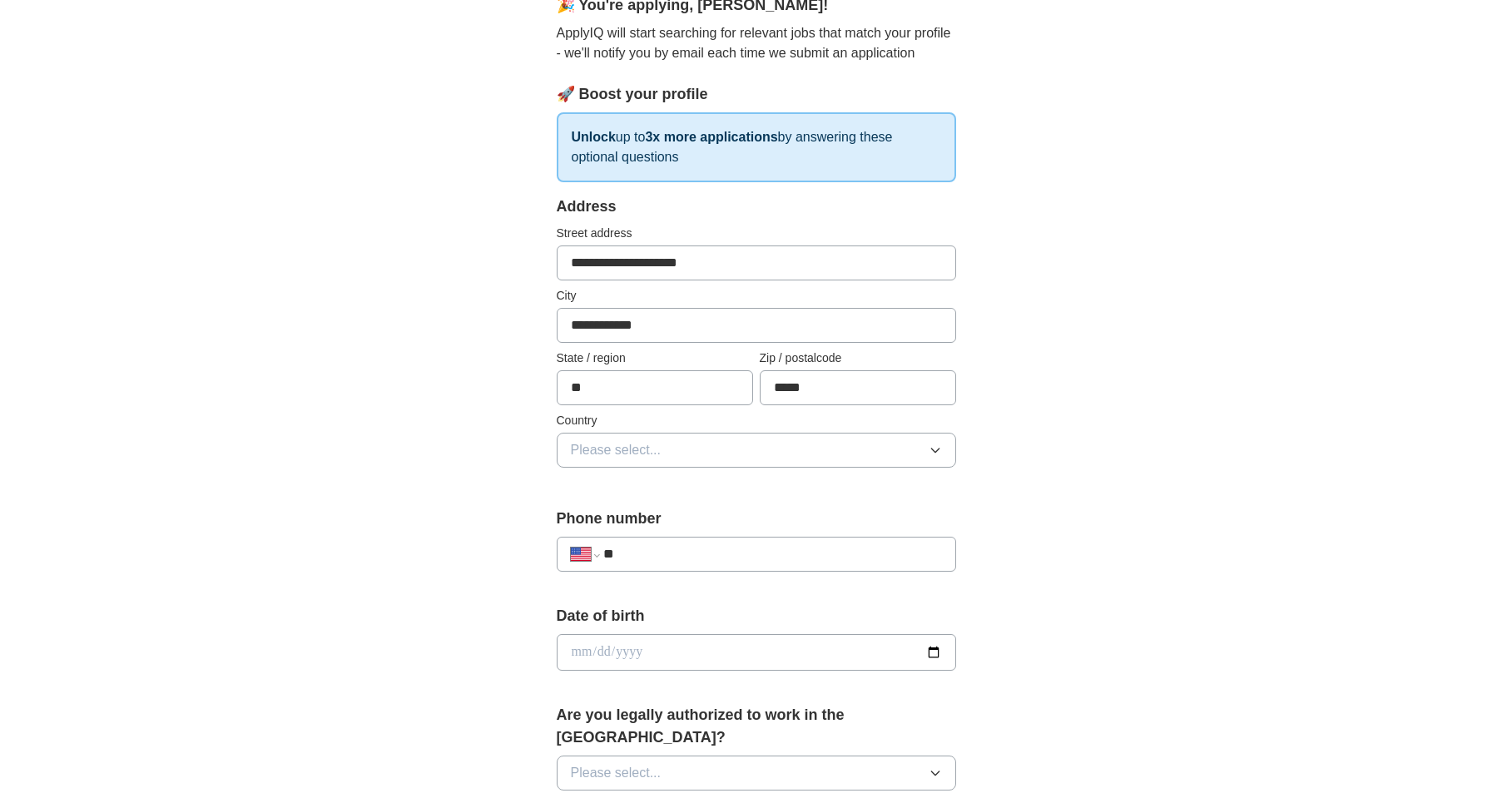
click at [682, 543] on div "**********" at bounding box center [756, 554] width 400 height 35
click at [675, 553] on input "**" at bounding box center [772, 553] width 338 height 20
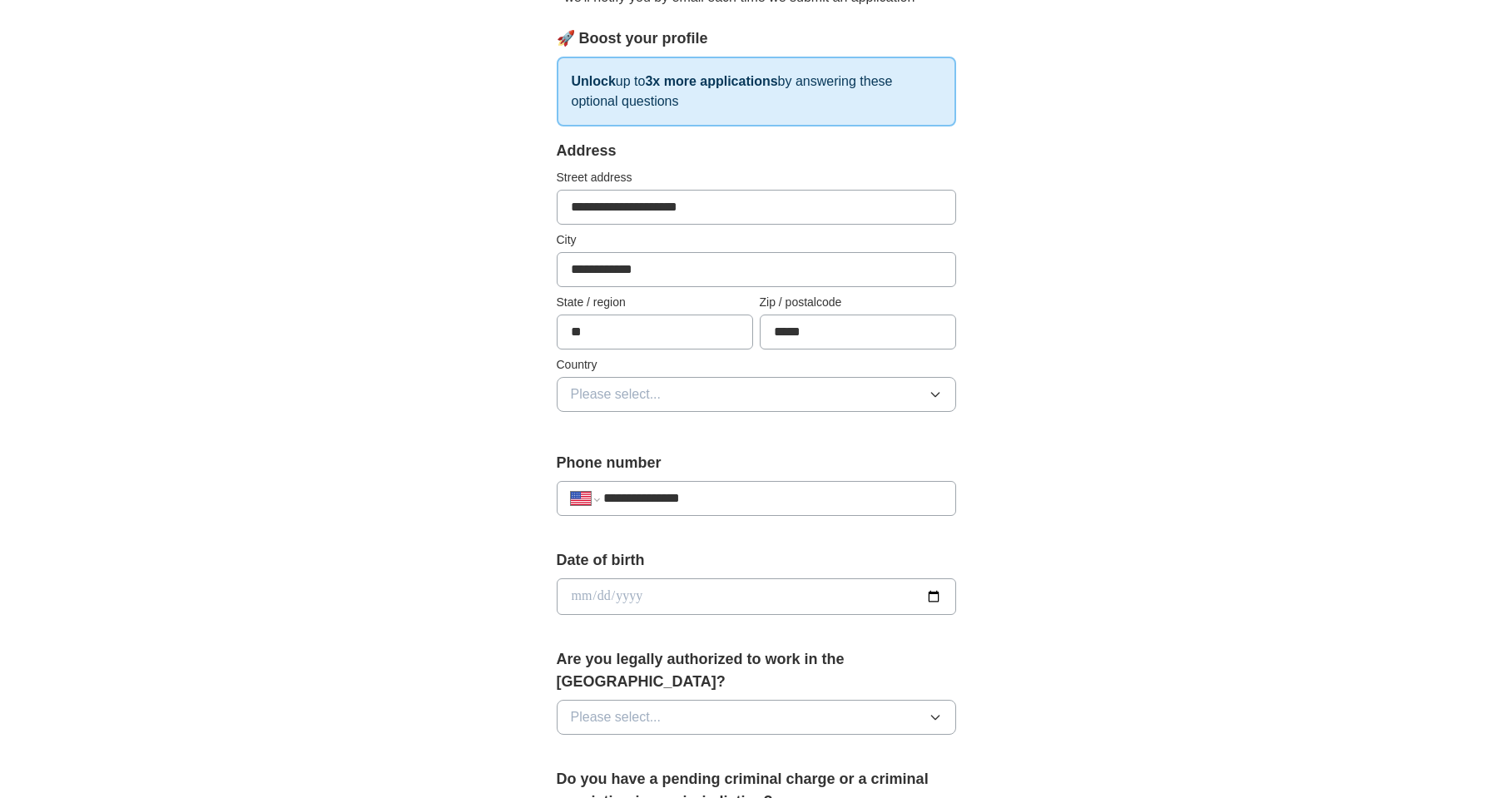
scroll to position [250, 0]
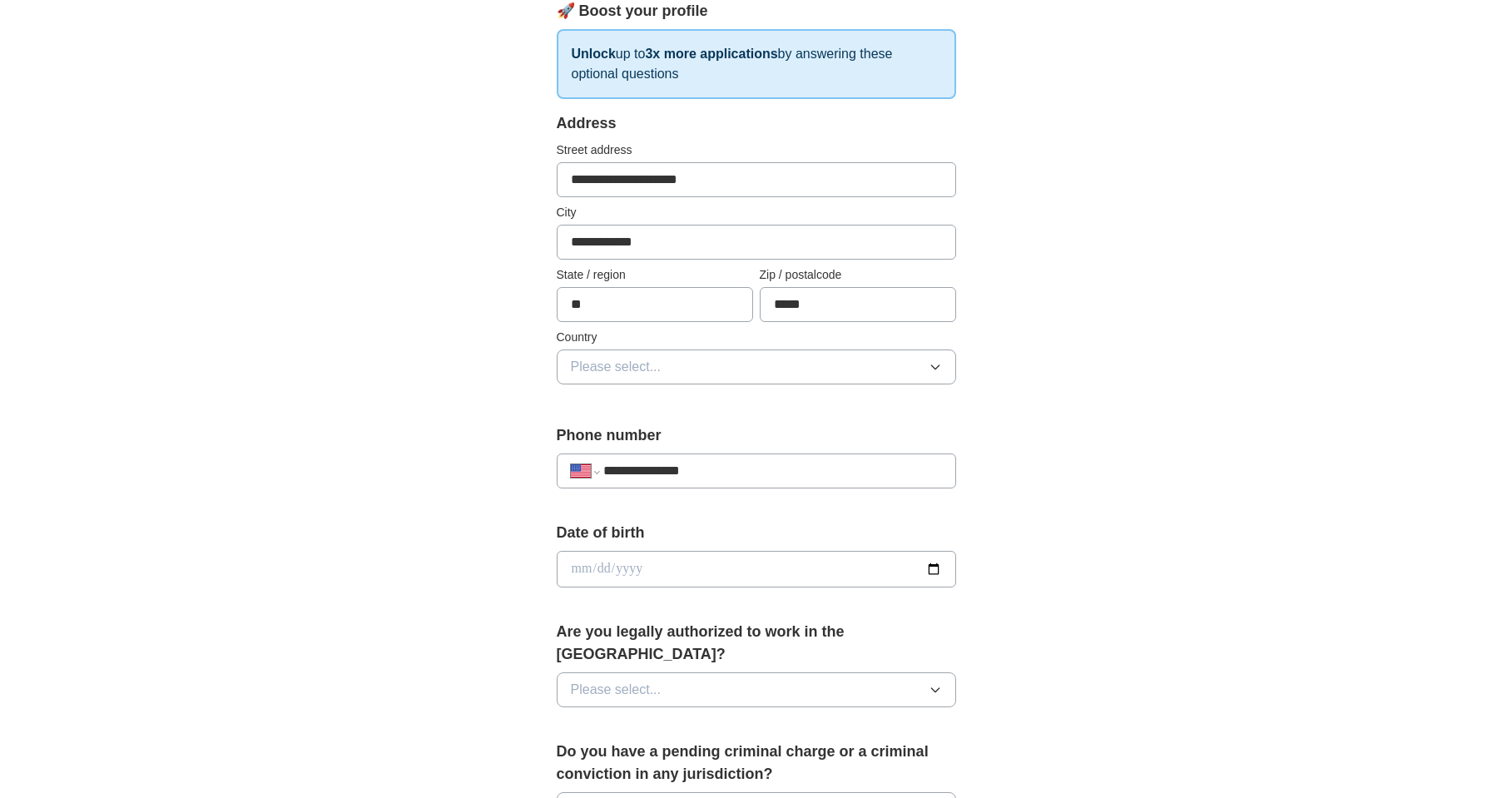
type input "**********"
click at [931, 568] on input "date" at bounding box center [756, 569] width 400 height 37
click at [1033, 594] on div "**********" at bounding box center [756, 559] width 1065 height 1515
click at [925, 567] on input "date" at bounding box center [756, 569] width 400 height 37
type input "**********"
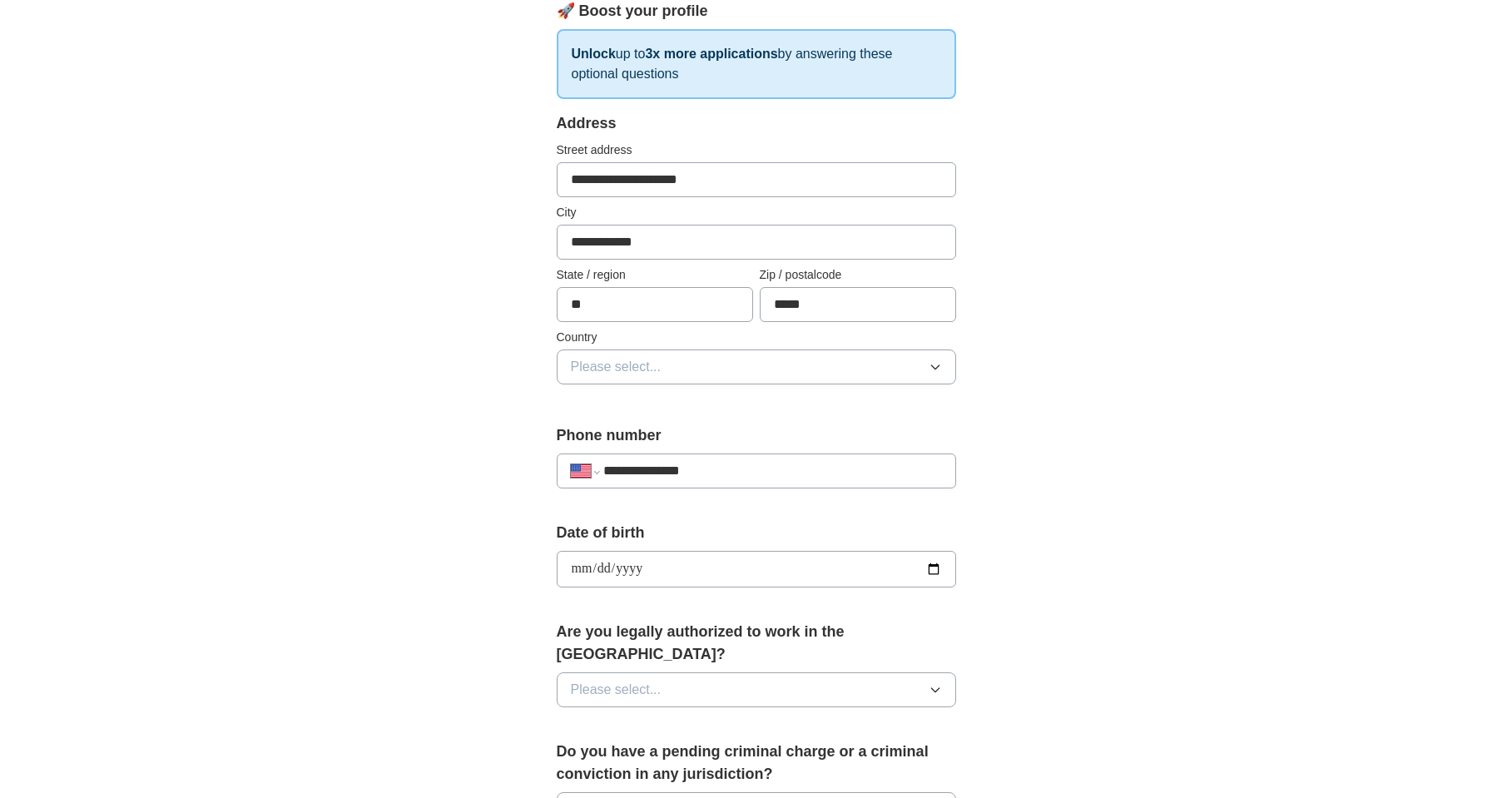
click at [934, 366] on icon "button" at bounding box center [935, 366] width 13 height 13
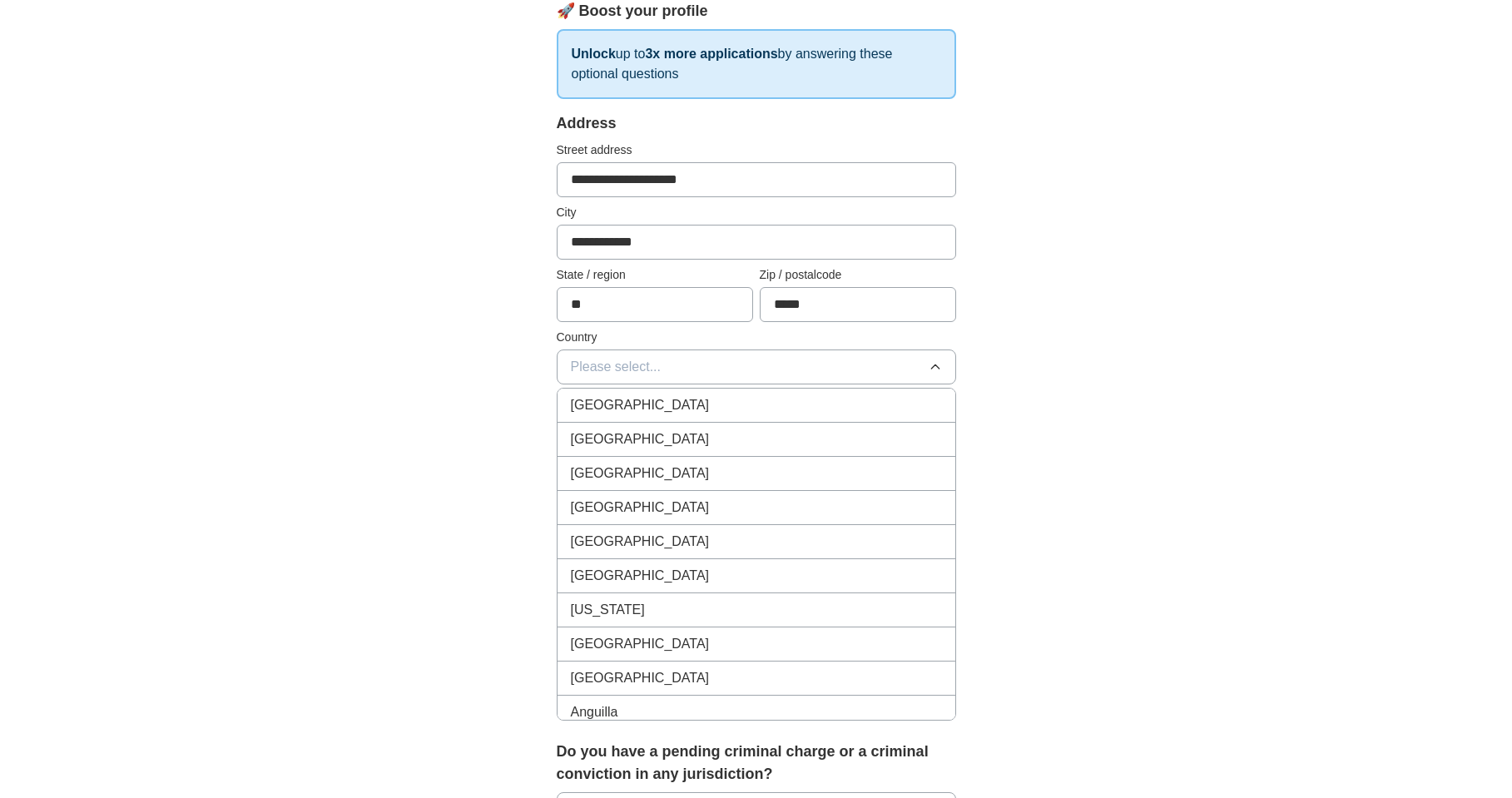
click at [677, 443] on div "United States" at bounding box center [756, 439] width 371 height 20
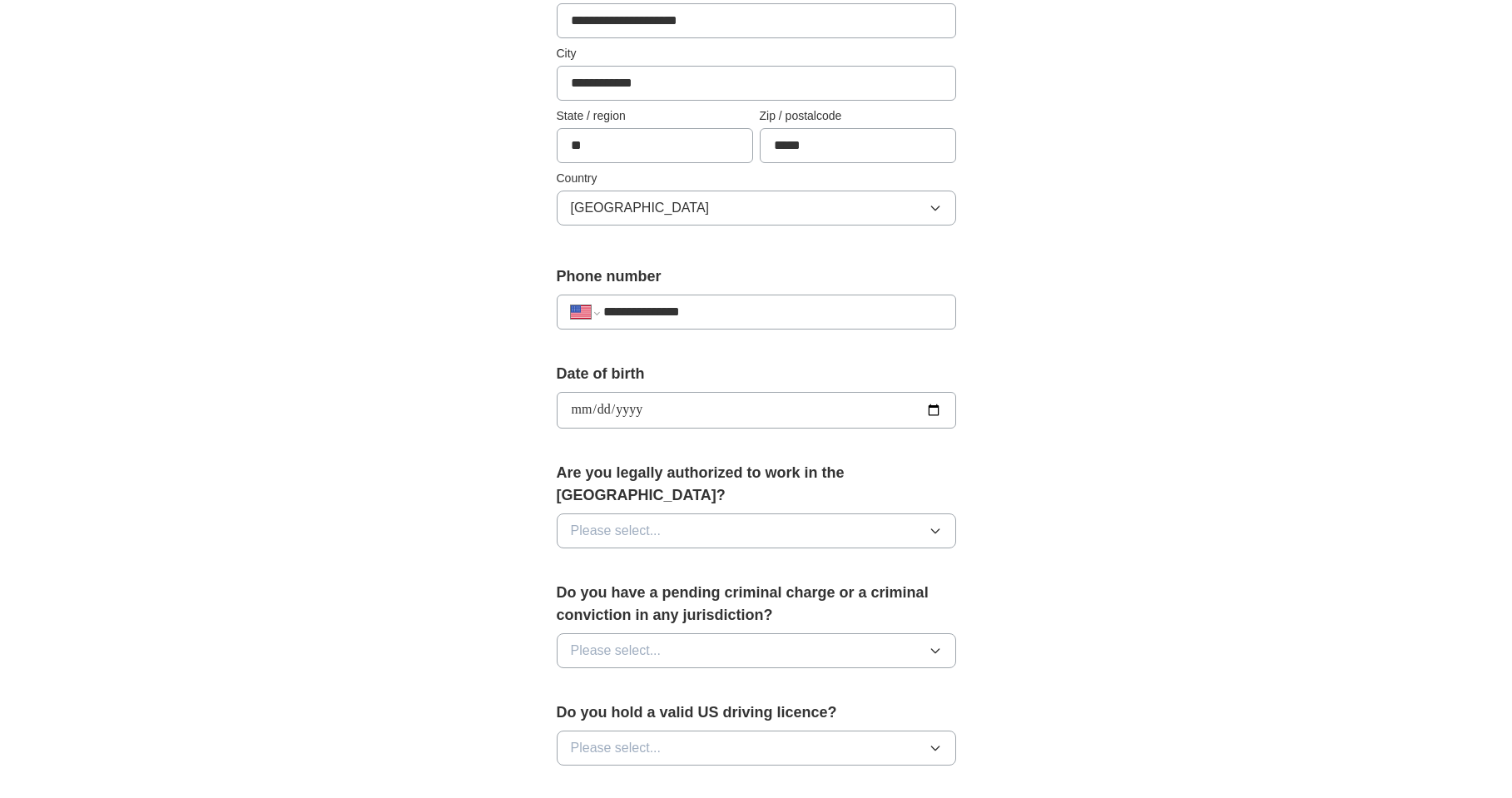
scroll to position [416, 0]
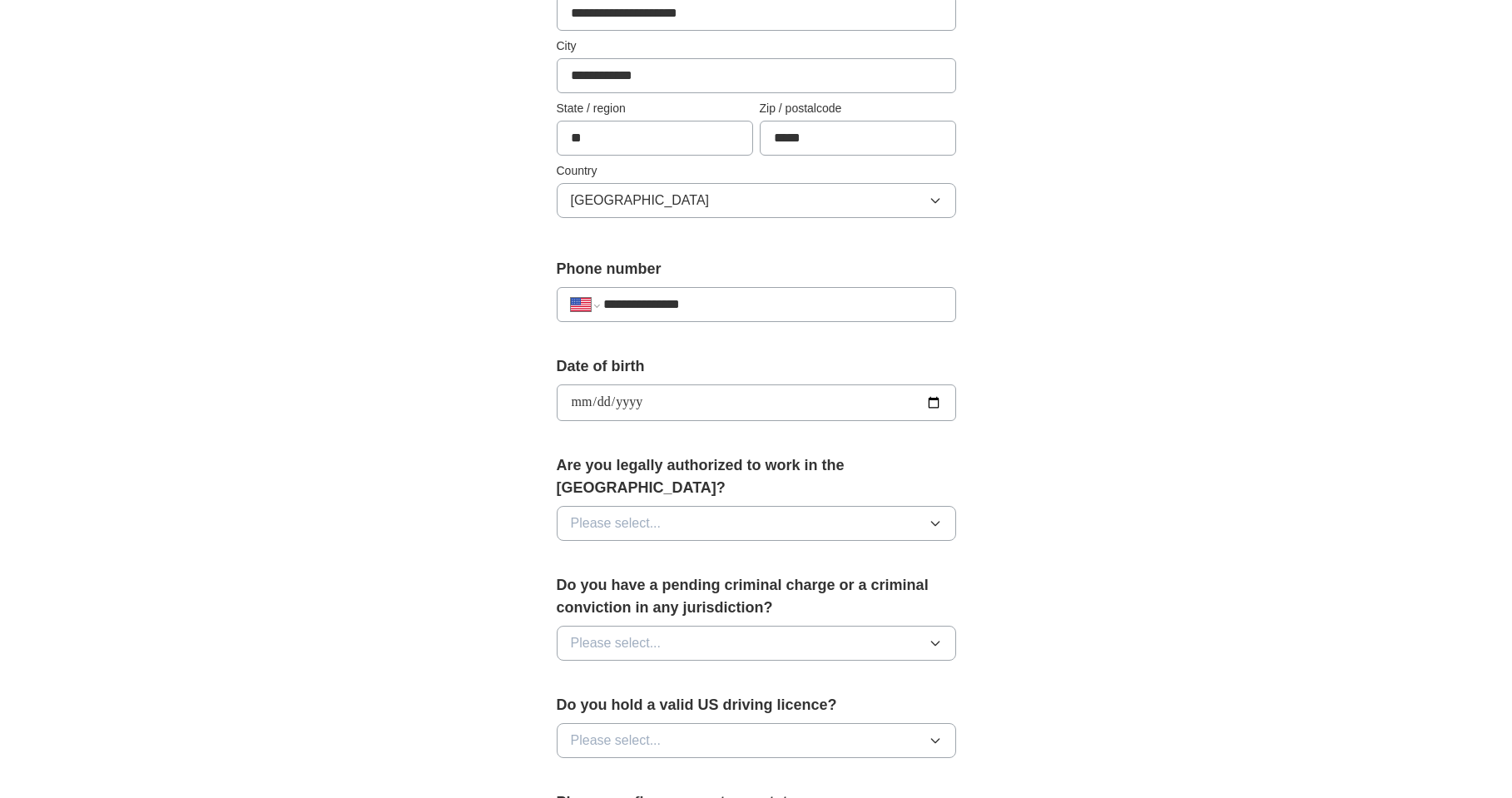
click at [930, 517] on icon "button" at bounding box center [935, 523] width 13 height 13
click at [669, 552] on div "Yes" at bounding box center [756, 561] width 371 height 20
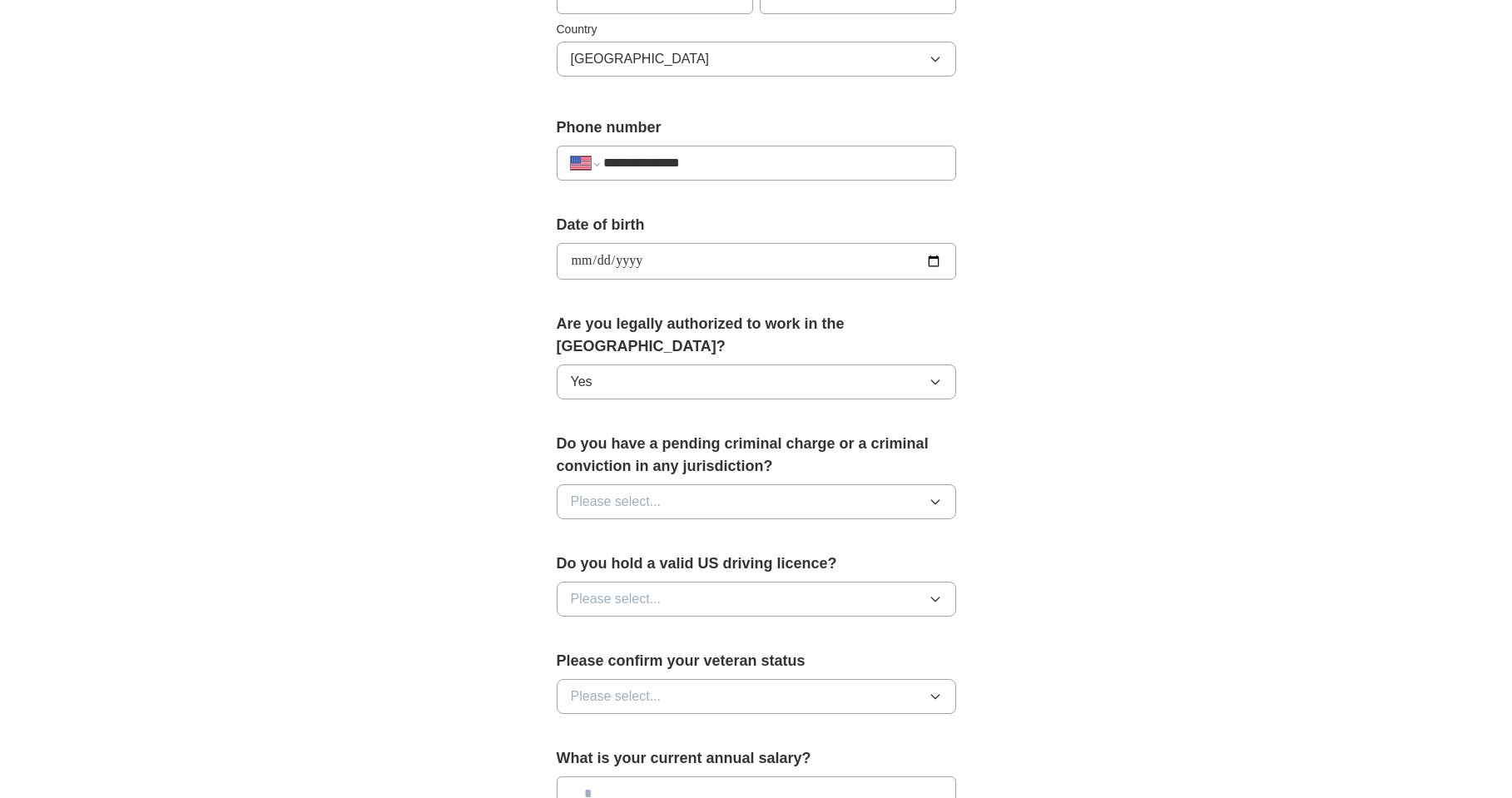
scroll to position [582, 0]
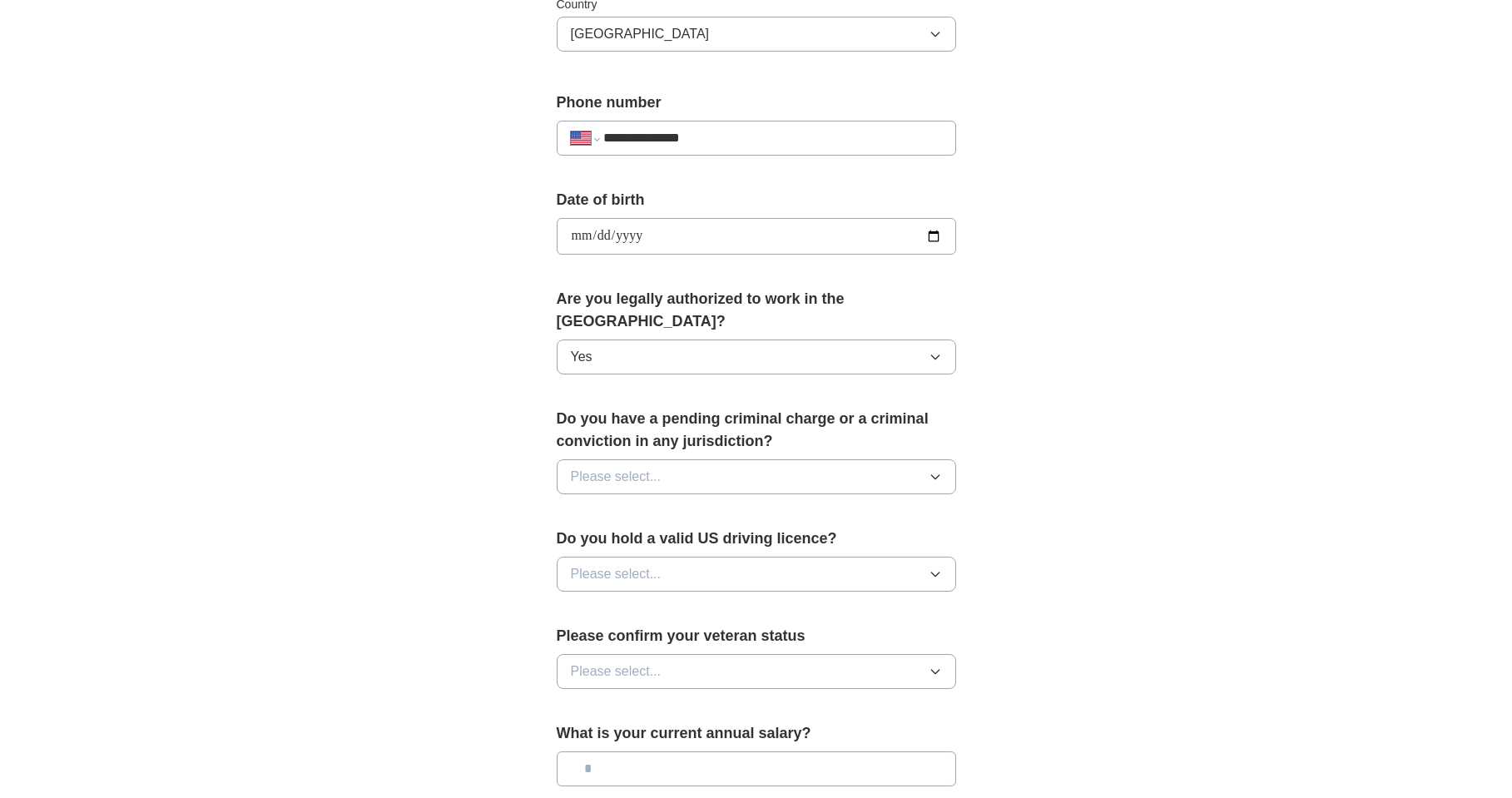
click at [934, 470] on icon "button" at bounding box center [935, 476] width 13 height 13
click at [796, 539] on div "No" at bounding box center [756, 548] width 371 height 20
click at [937, 567] on icon "button" at bounding box center [935, 573] width 13 height 13
click at [810, 602] on div "Yes" at bounding box center [756, 612] width 371 height 20
click at [942, 654] on button "Please select..." at bounding box center [756, 671] width 400 height 35
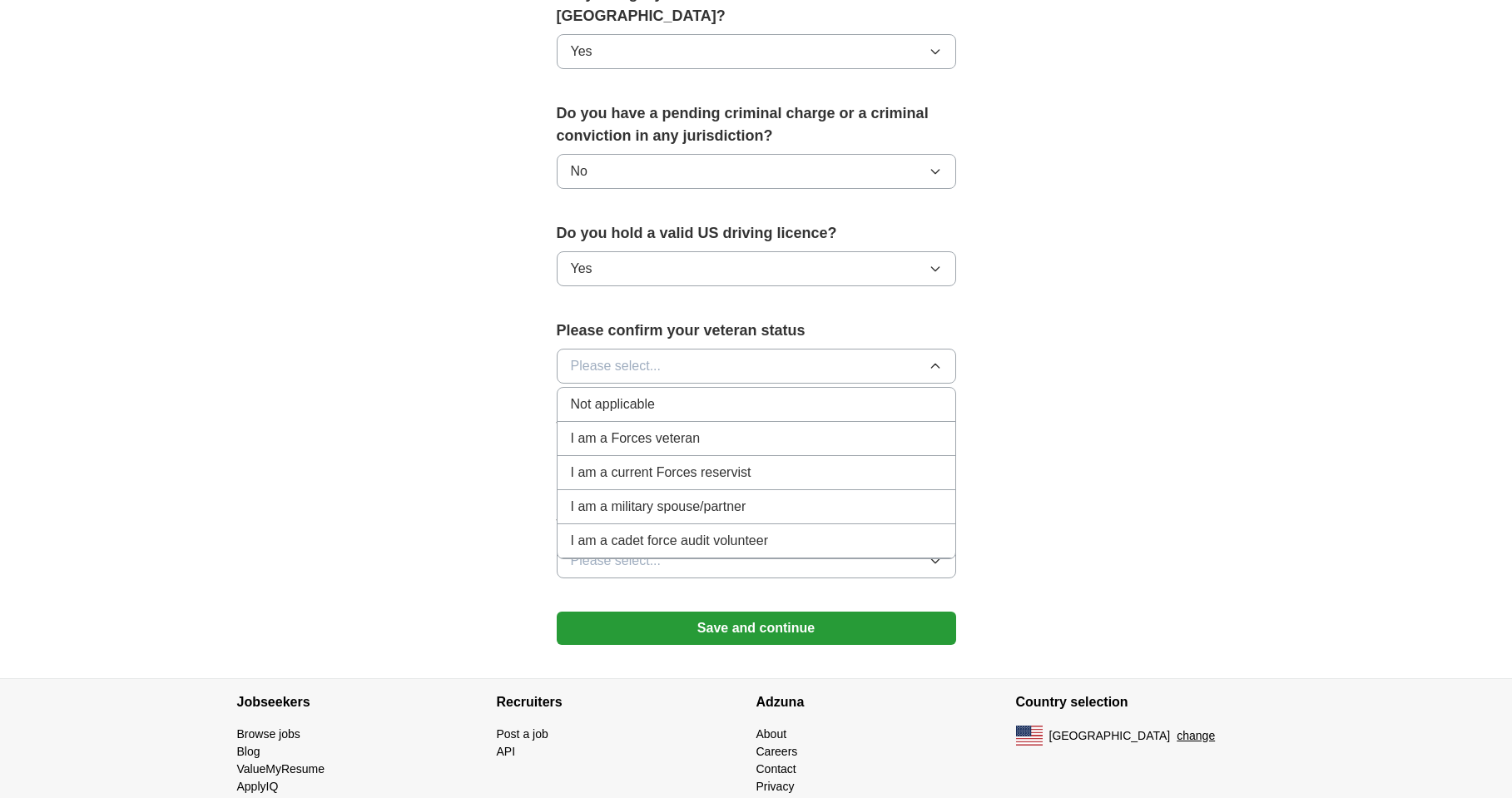
scroll to position [914, 0]
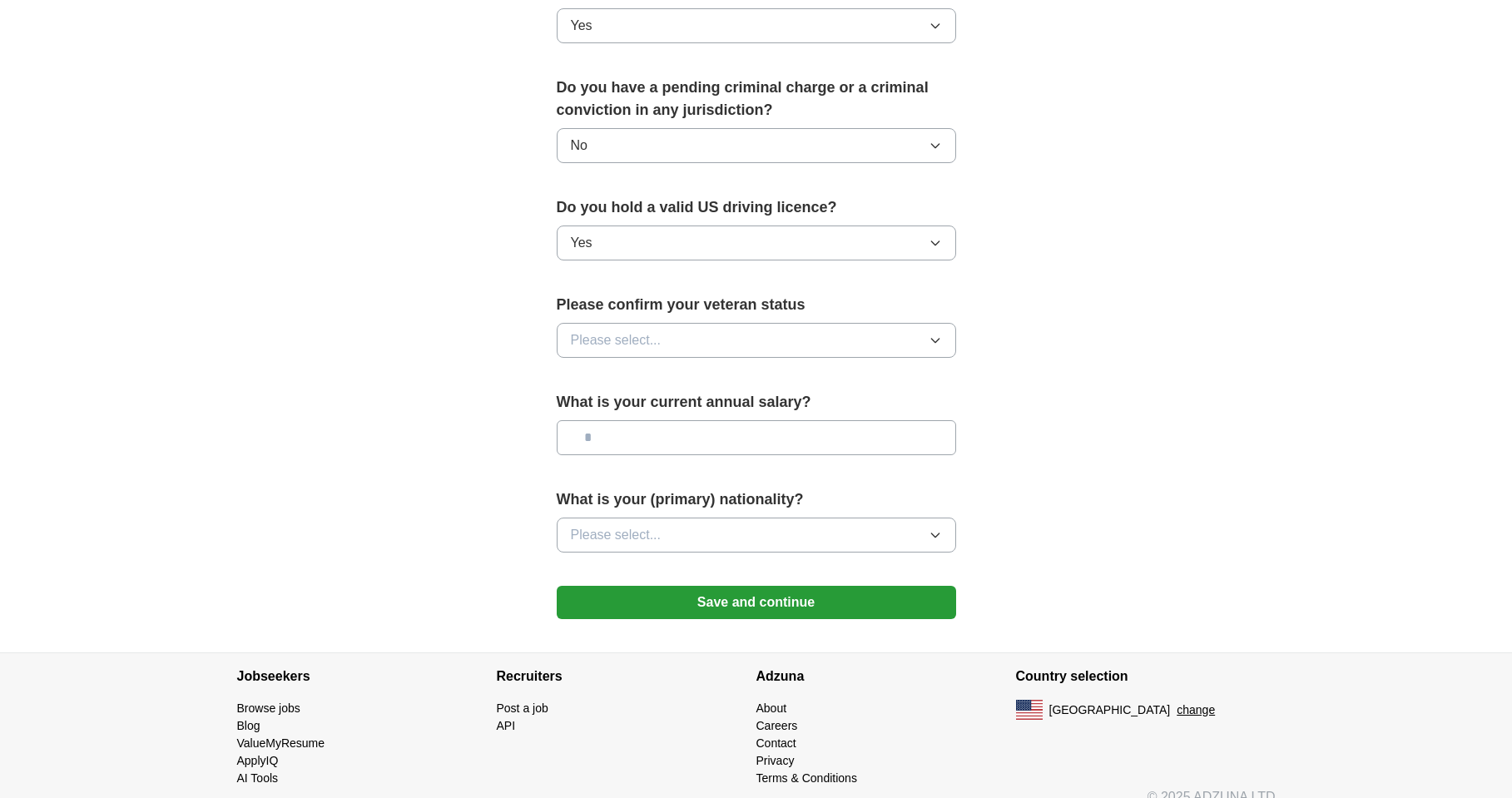
click at [754, 425] on input "text" at bounding box center [756, 438] width 400 height 35
type input "*******"
drag, startPoint x: 776, startPoint y: 516, endPoint x: 785, endPoint y: 512, distance: 9.8
click at [777, 522] on button "Please select..." at bounding box center [756, 535] width 400 height 35
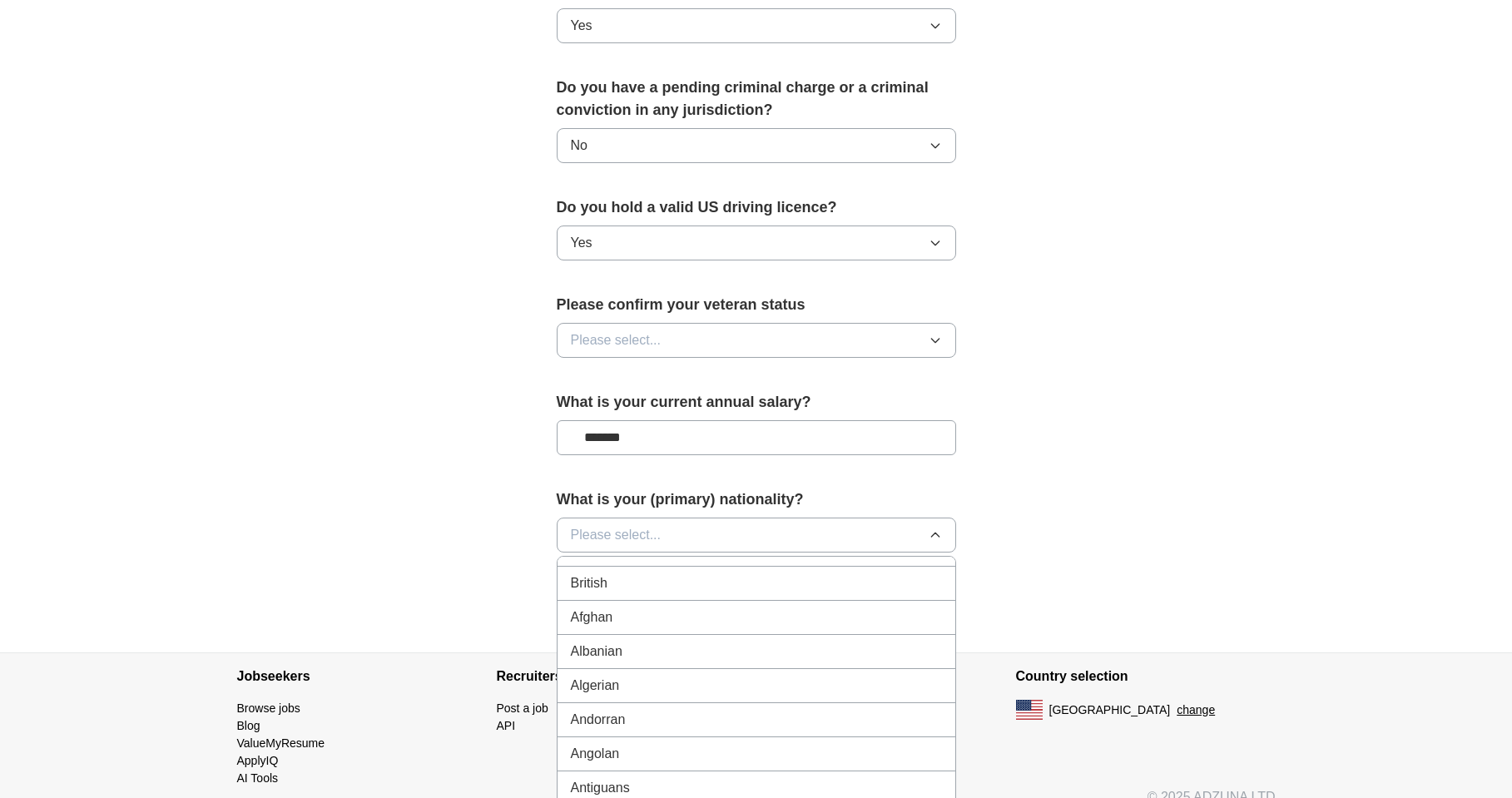
scroll to position [0, 0]
click at [637, 563] on div "American" at bounding box center [756, 573] width 371 height 20
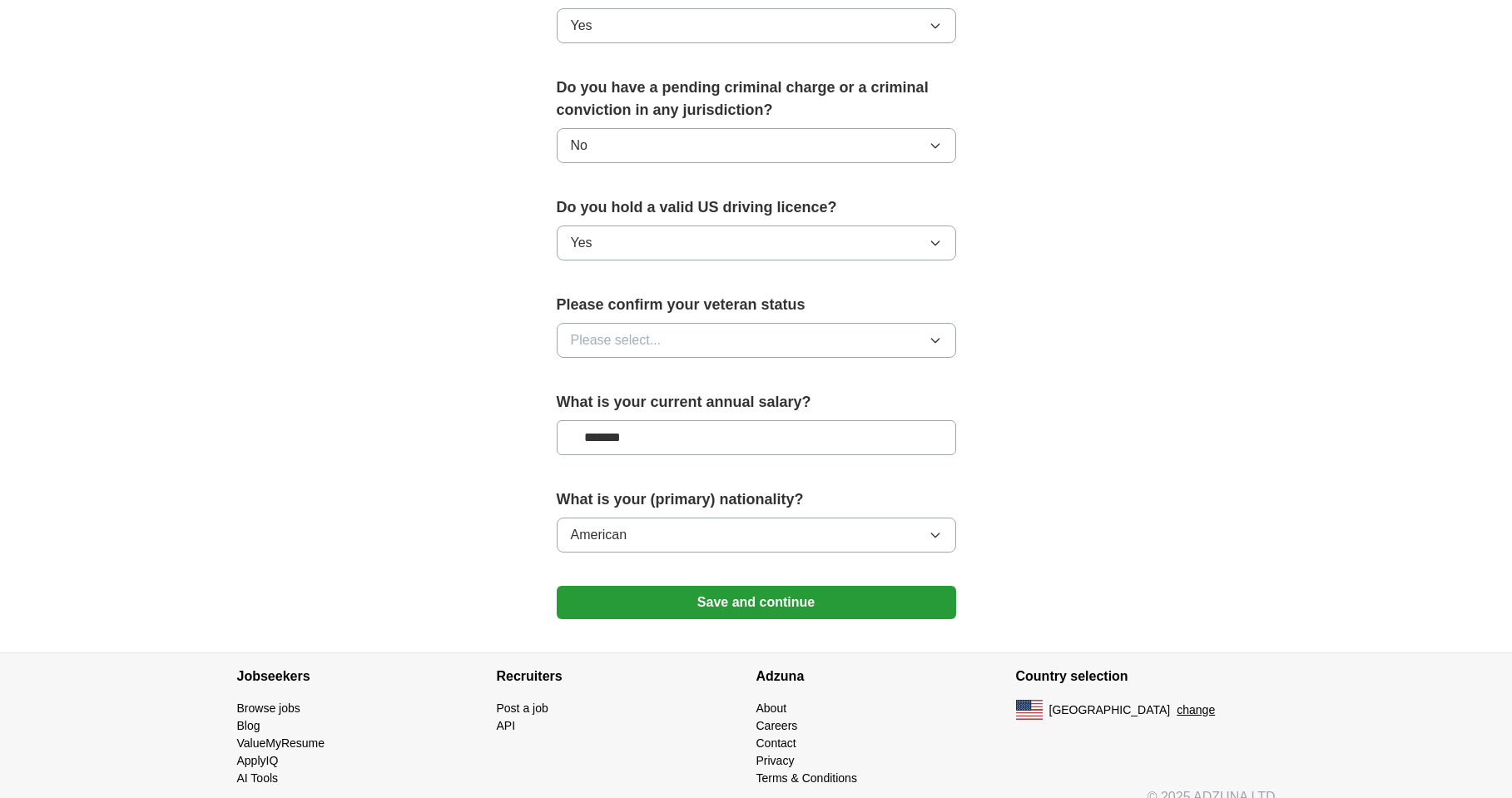
click at [714, 323] on button "Please select..." at bounding box center [756, 340] width 400 height 35
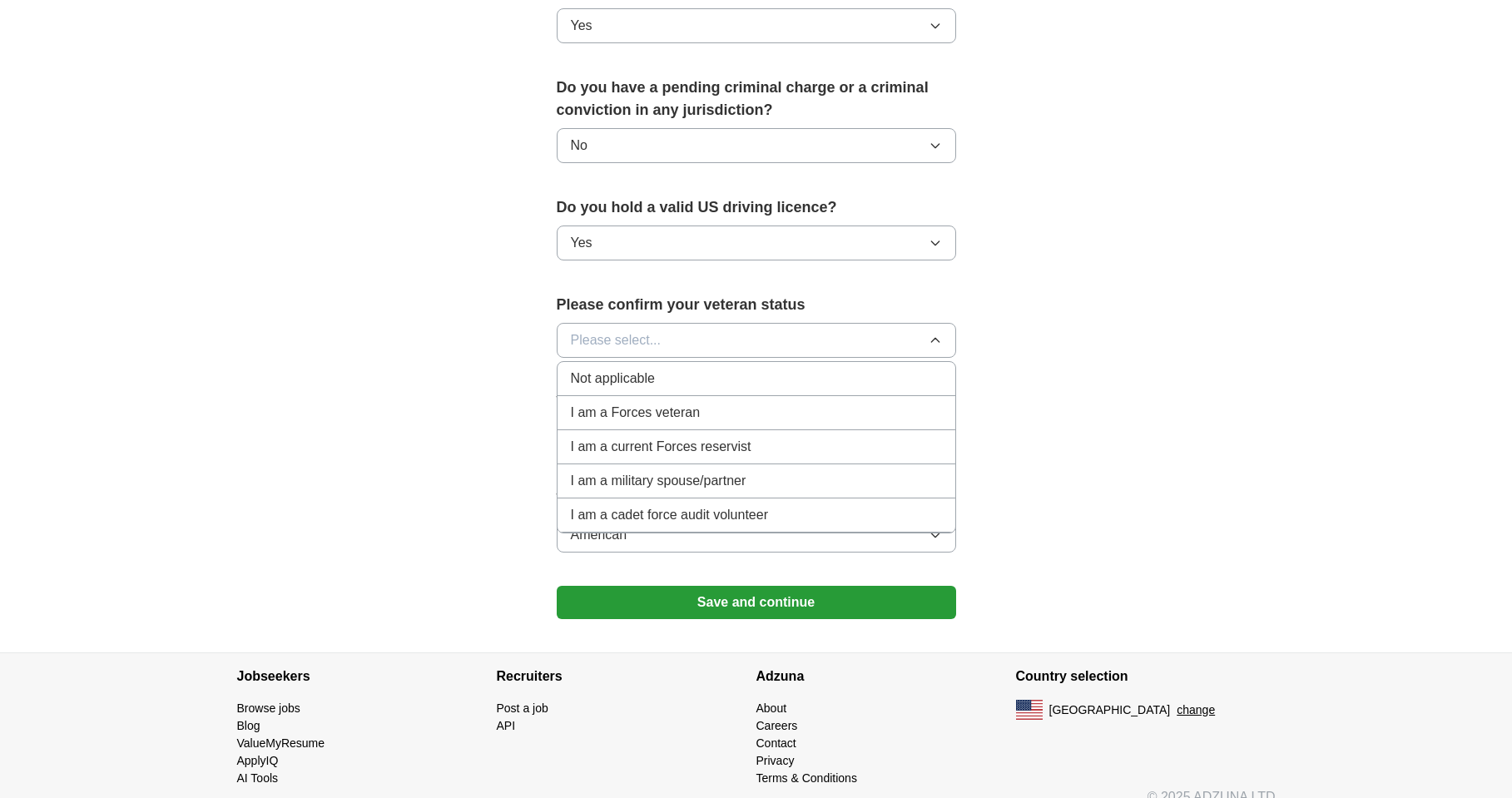
click at [696, 368] on div "Not applicable" at bounding box center [756, 378] width 371 height 20
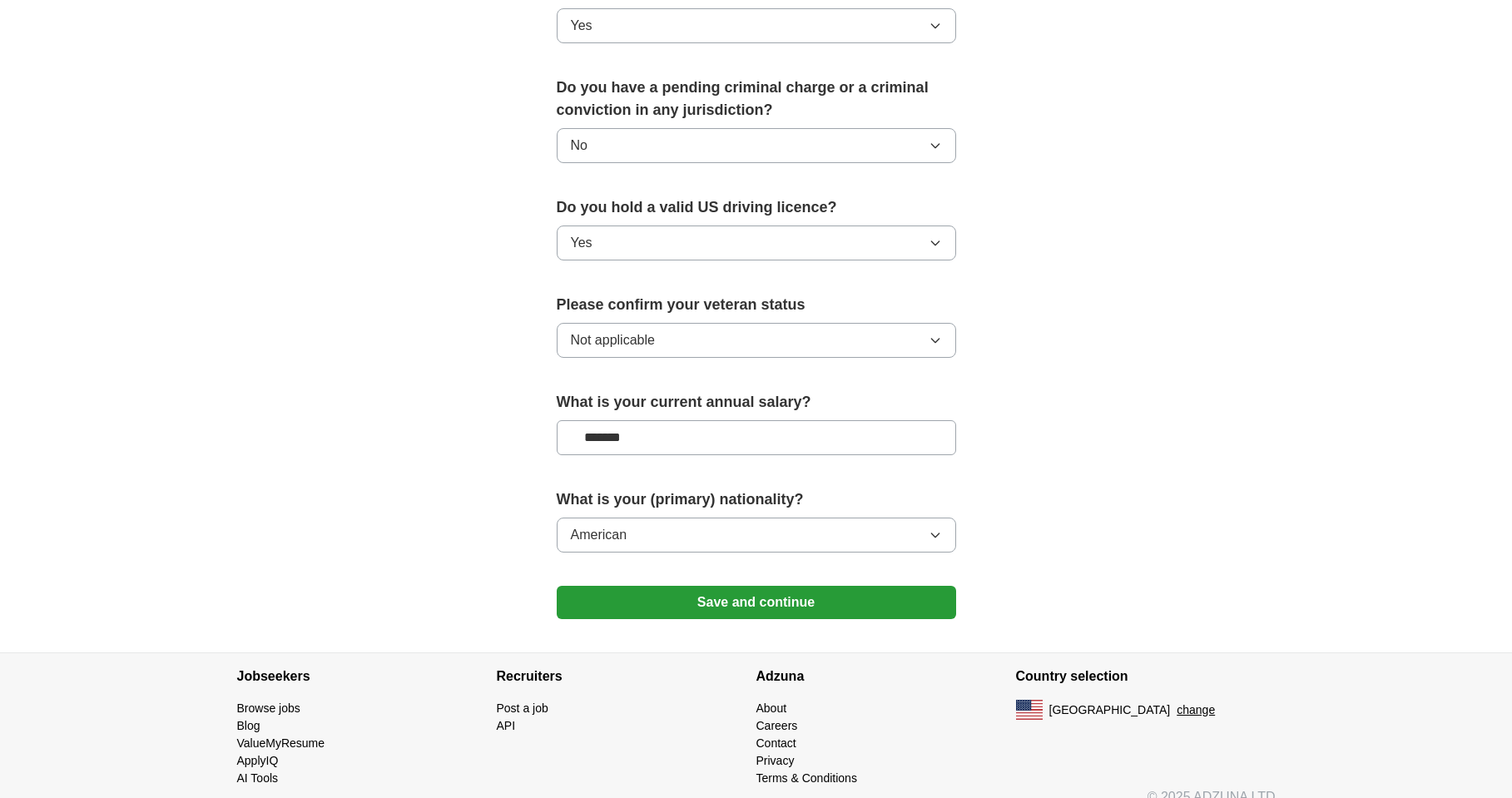
click at [753, 586] on button "Save and continue" at bounding box center [756, 602] width 400 height 33
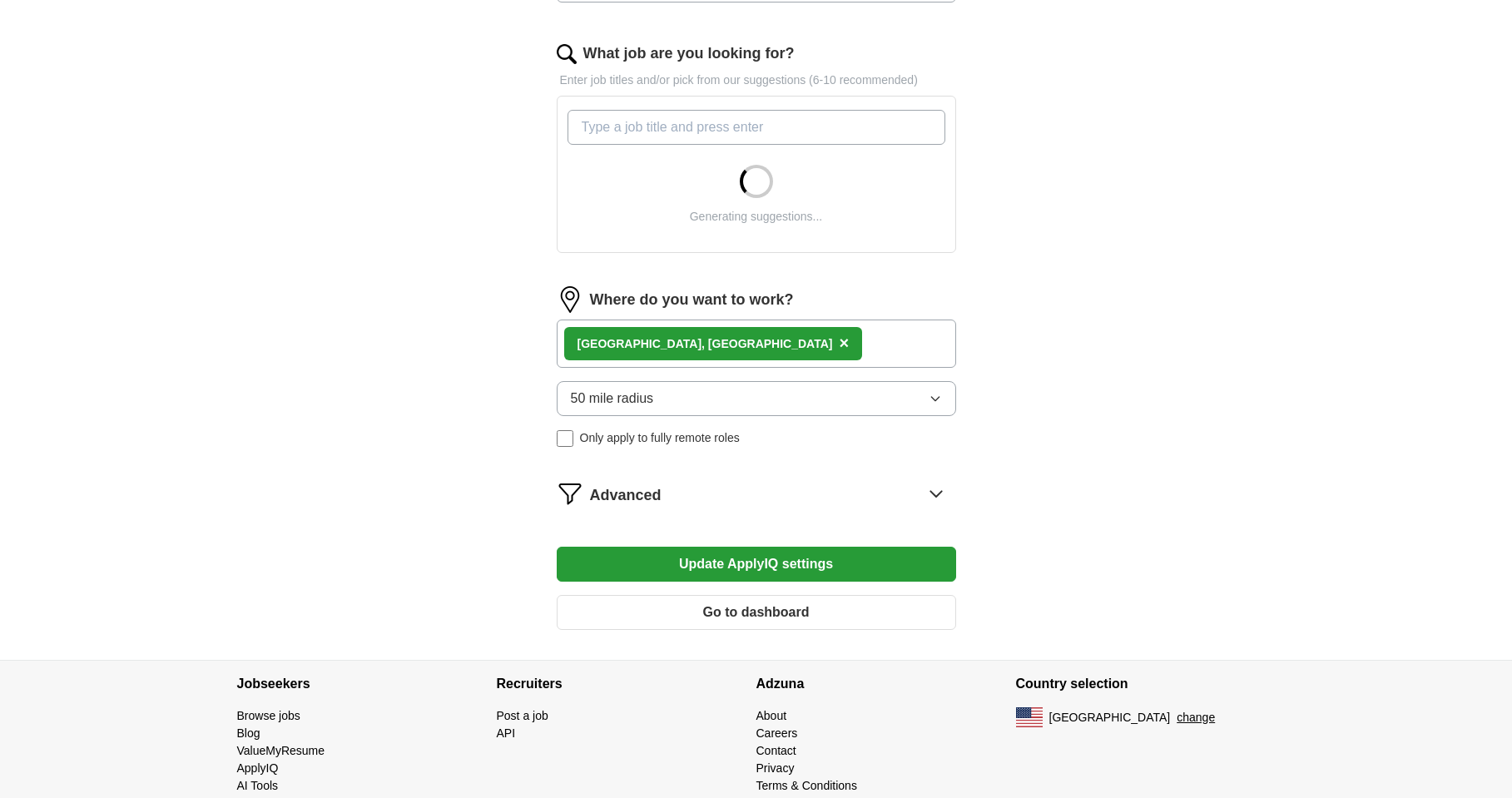
scroll to position [547, 0]
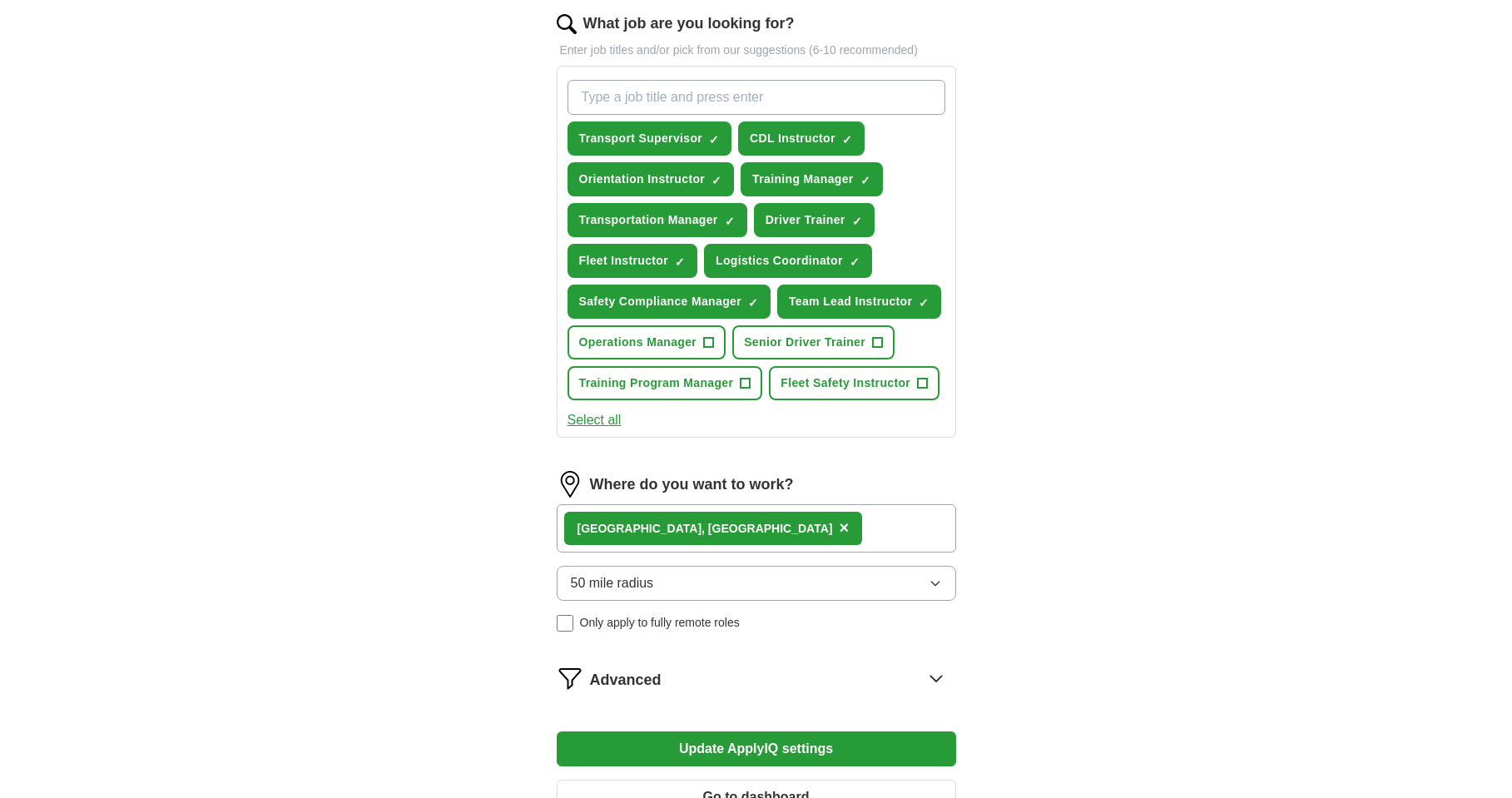
click at [740, 98] on input "What job are you looking for?" at bounding box center [756, 97] width 378 height 35
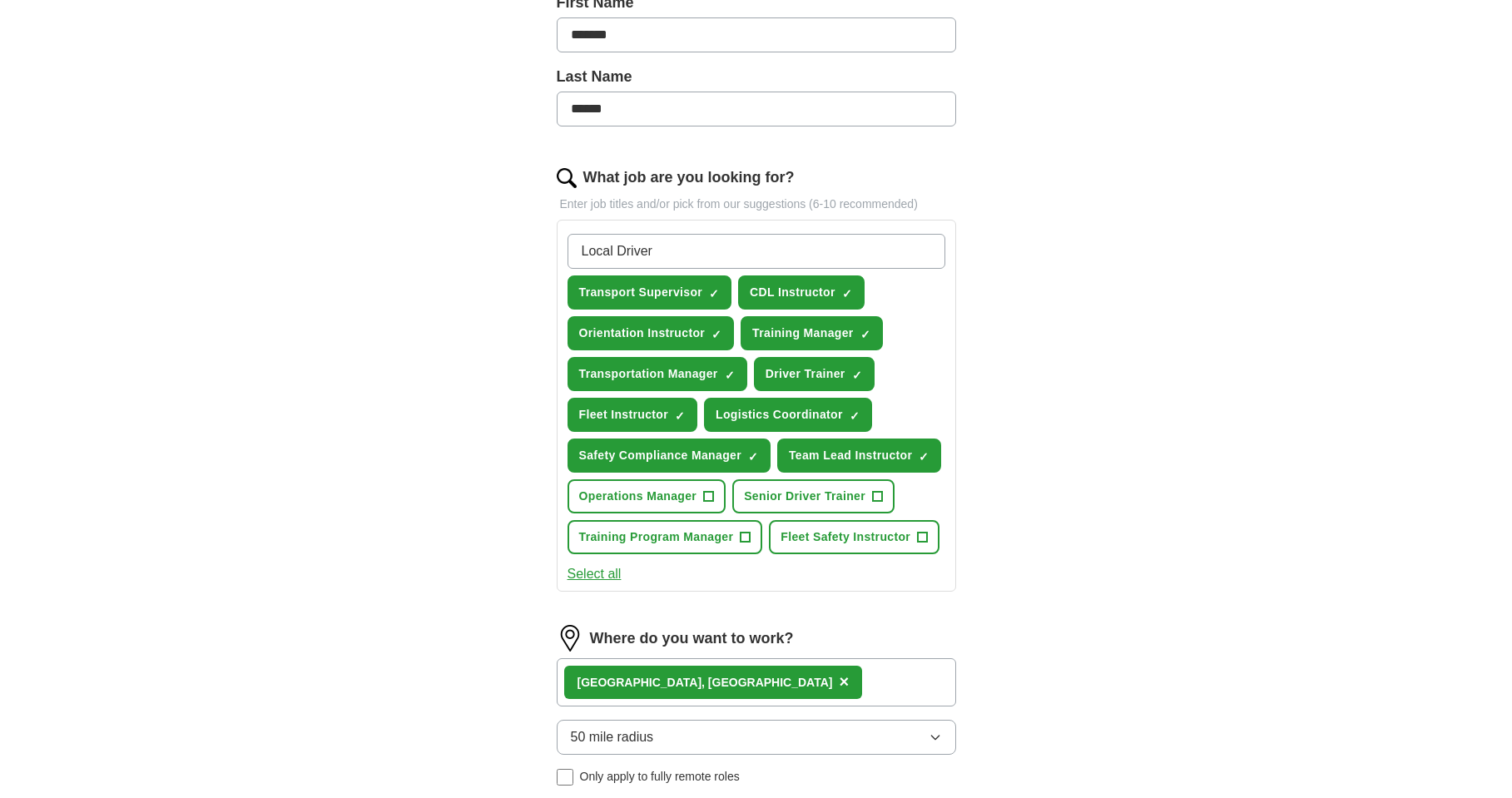
scroll to position [380, 0]
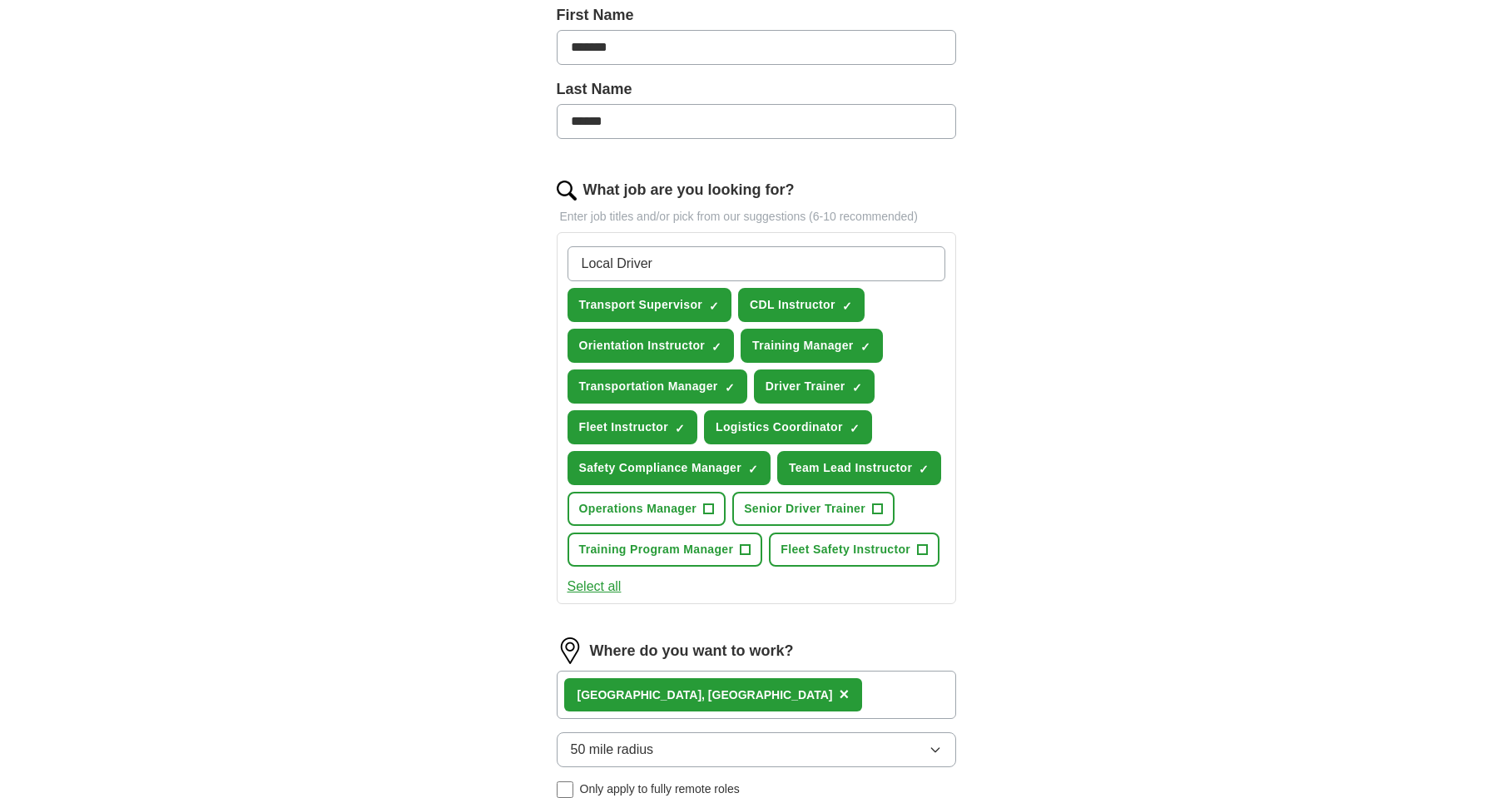
click at [696, 251] on input "Local Driver" at bounding box center [756, 264] width 378 height 35
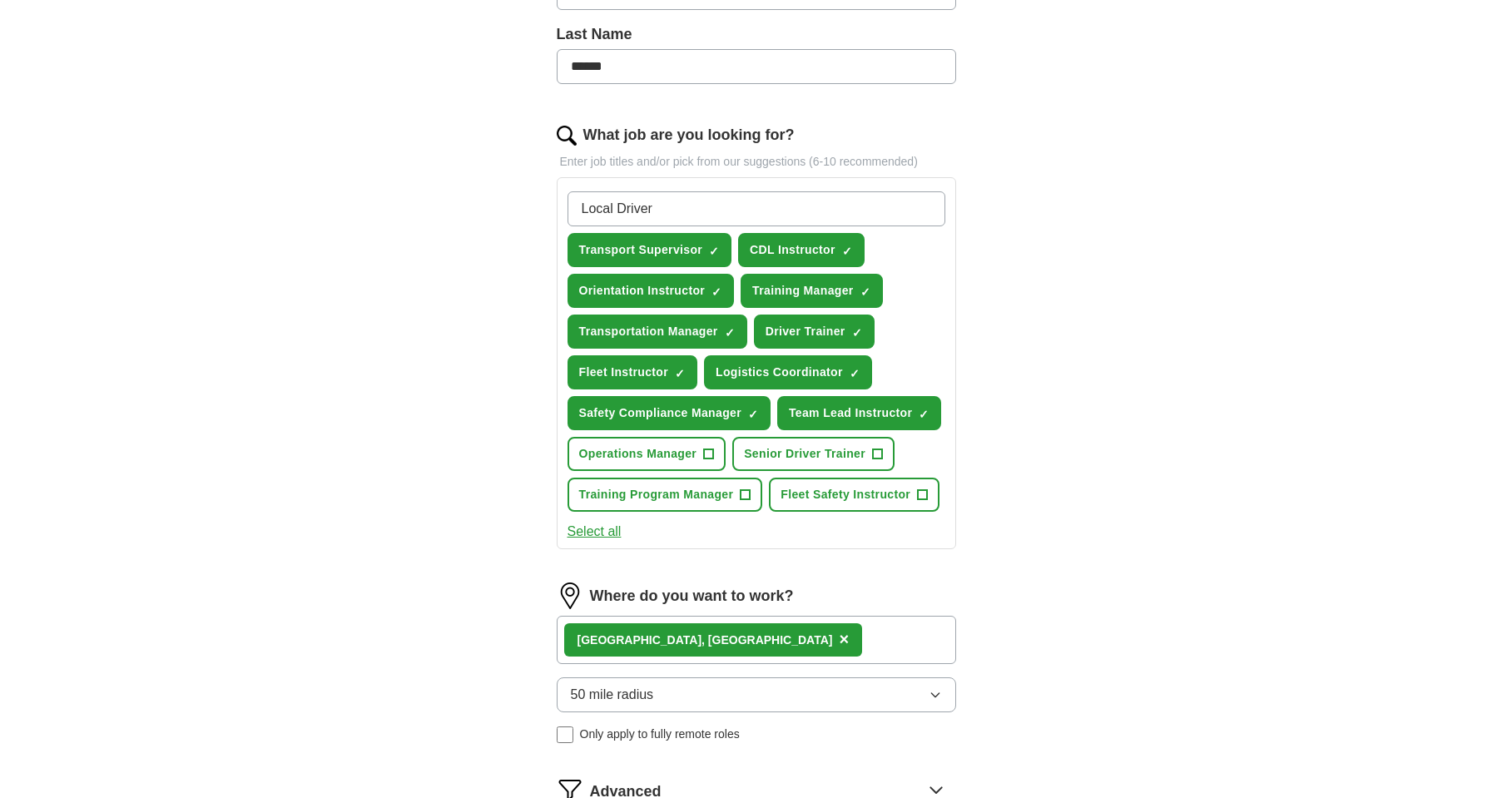
scroll to position [463, 0]
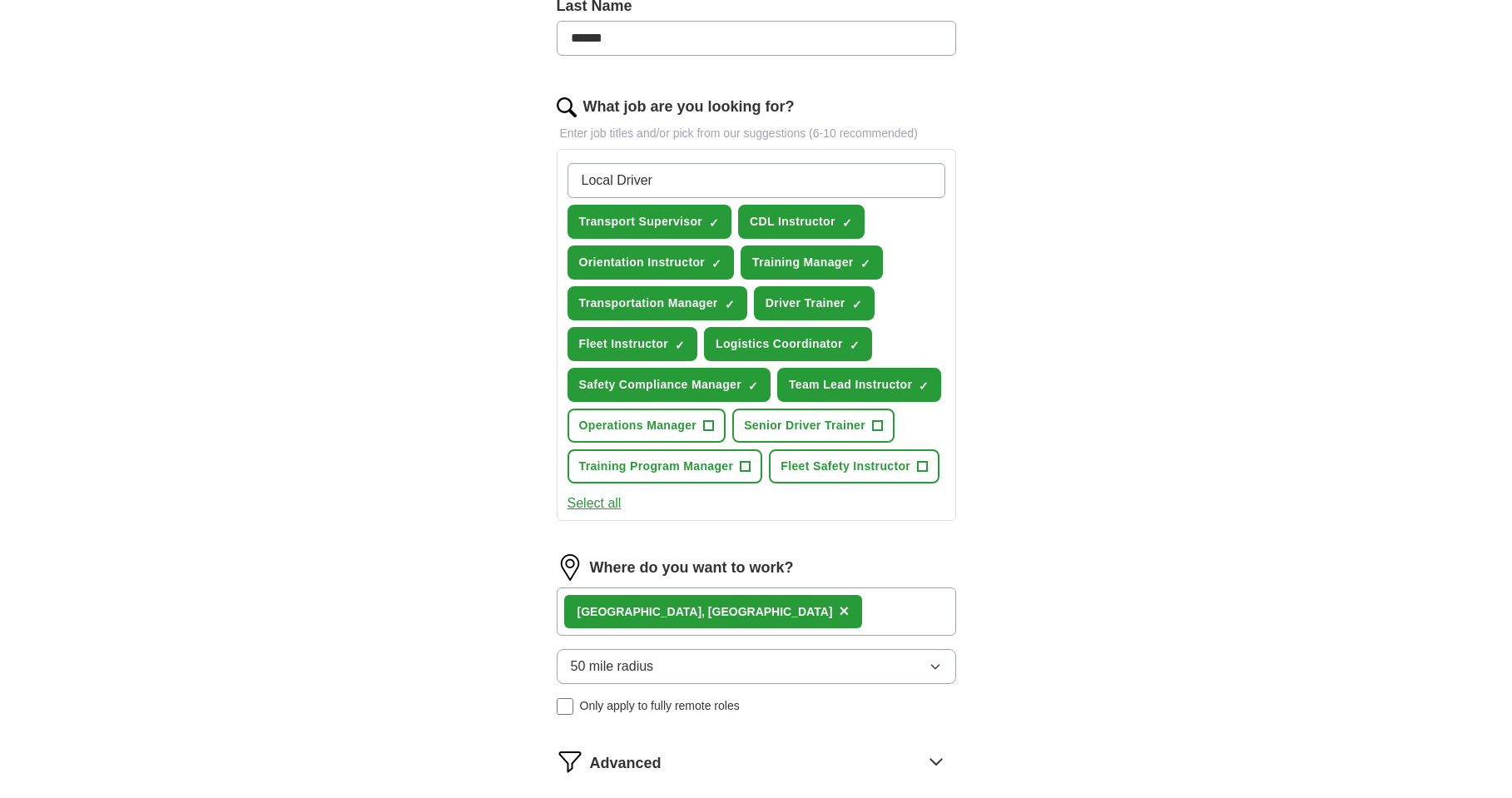
type input "Local Driver"
click at [810, 587] on div "Merrillville, IN ×" at bounding box center [756, 611] width 400 height 48
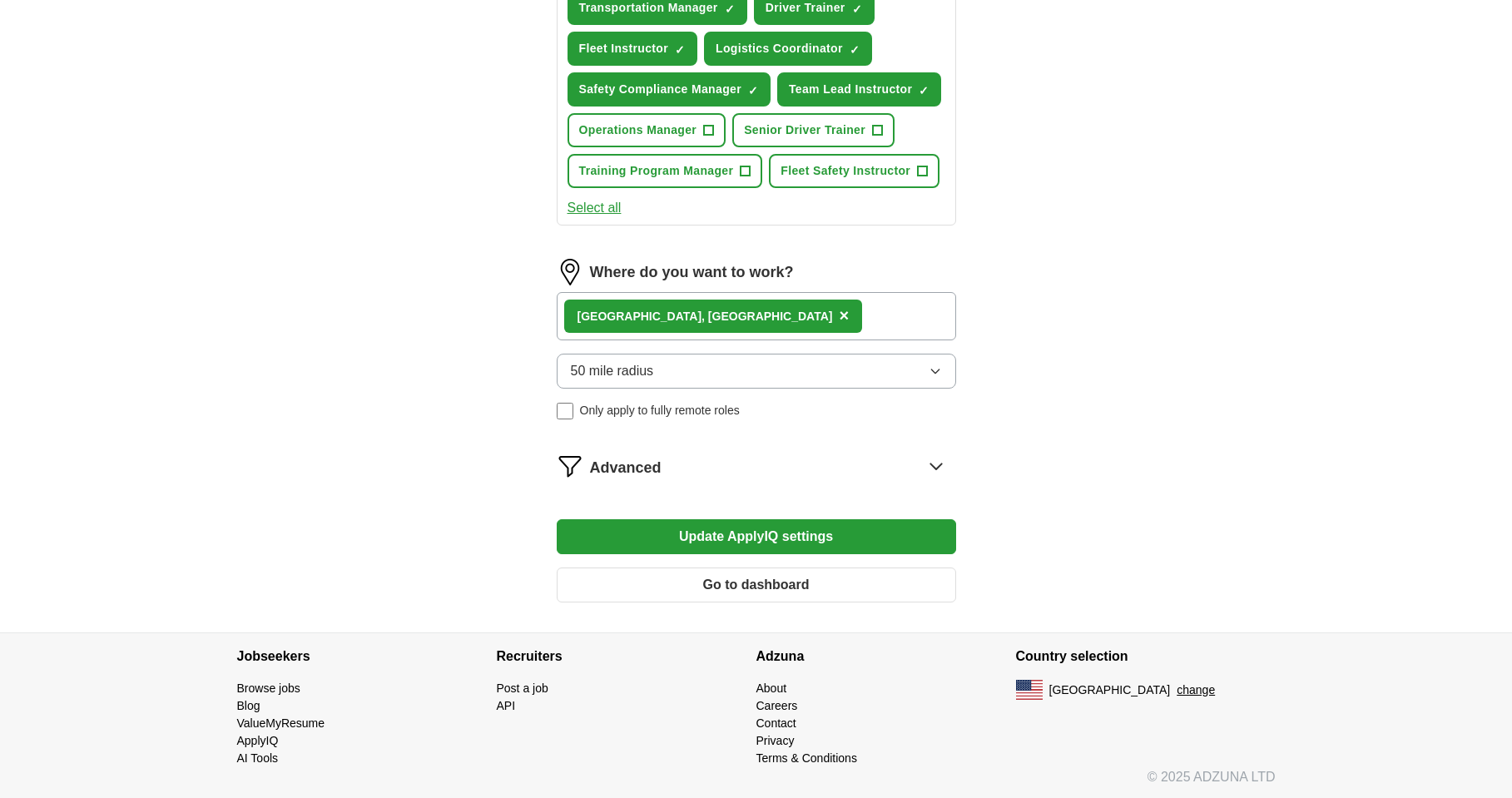
scroll to position [761, 0]
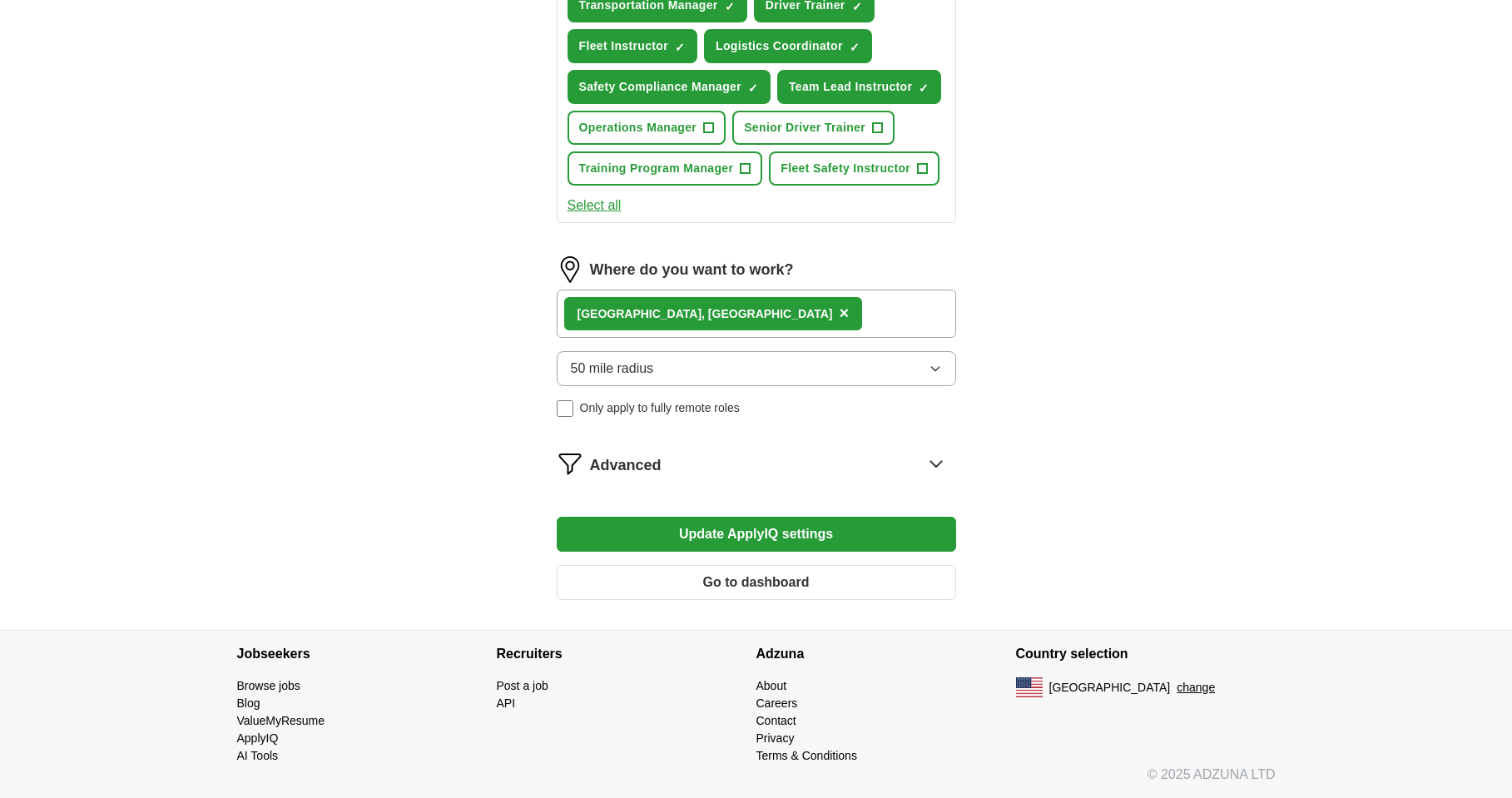
click at [649, 464] on span "Advanced" at bounding box center [626, 466] width 71 height 23
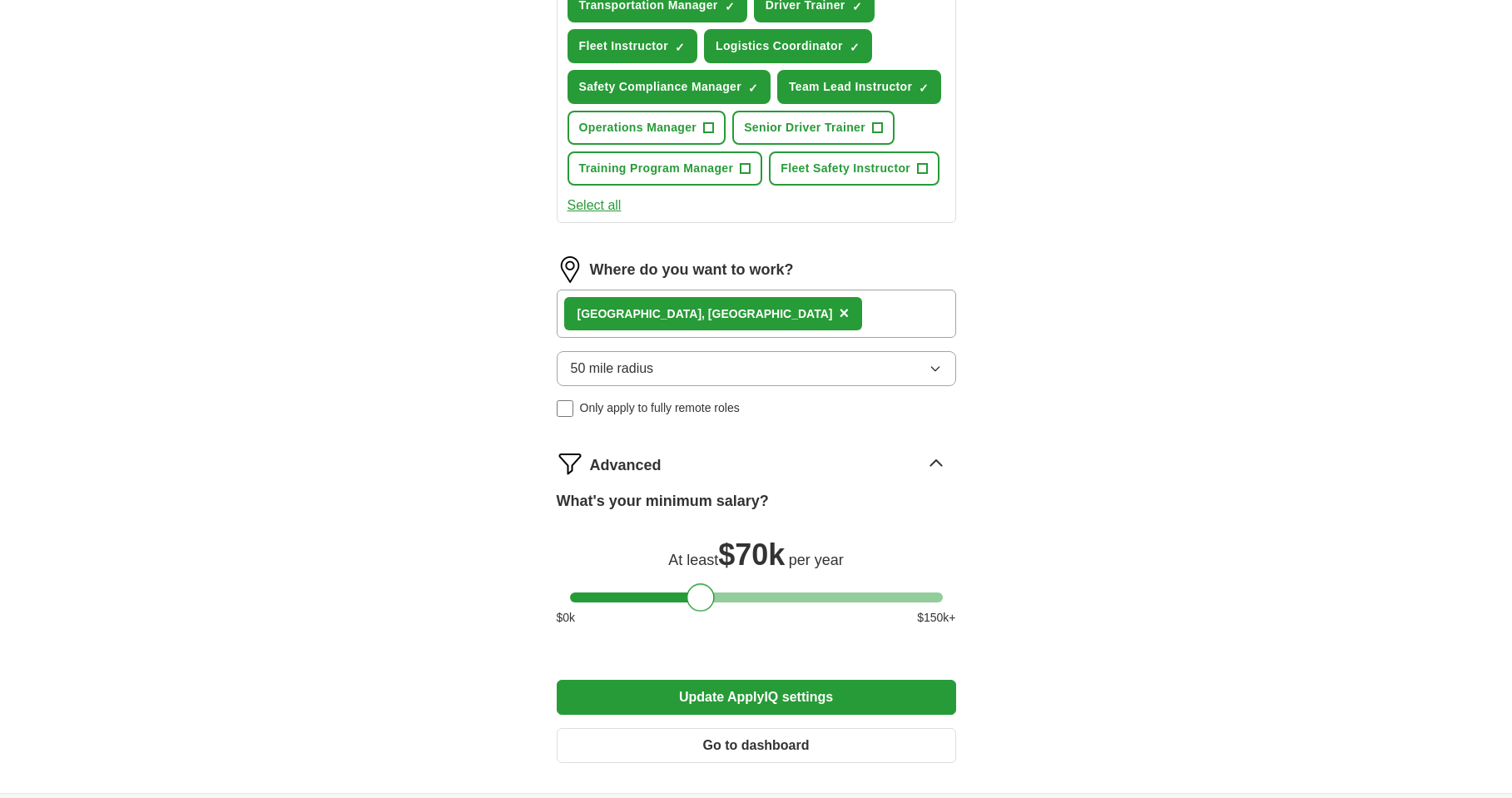
drag, startPoint x: 583, startPoint y: 601, endPoint x: 716, endPoint y: 607, distance: 133.1
click at [708, 607] on div at bounding box center [701, 597] width 29 height 29
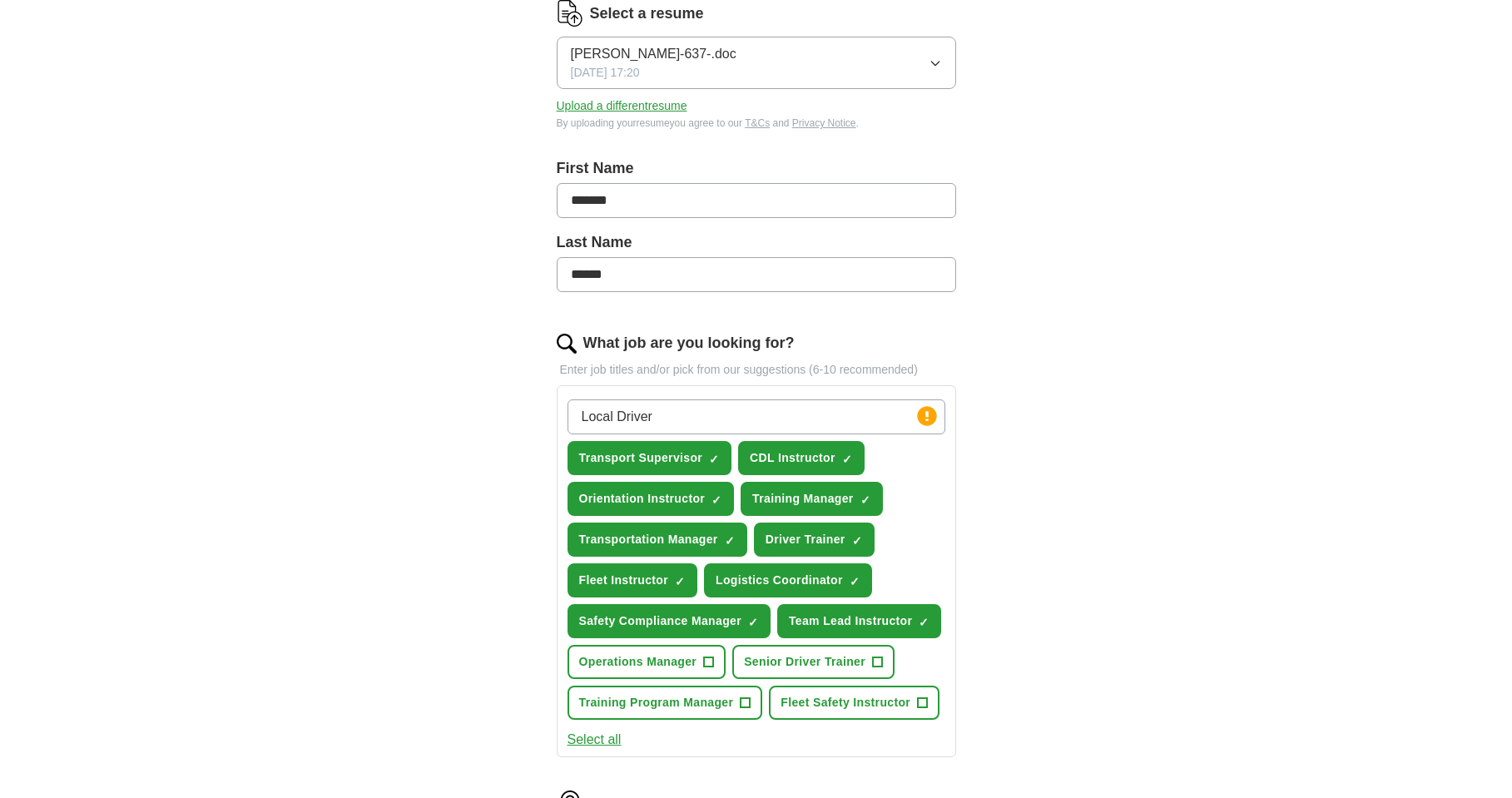
scroll to position [250, 0]
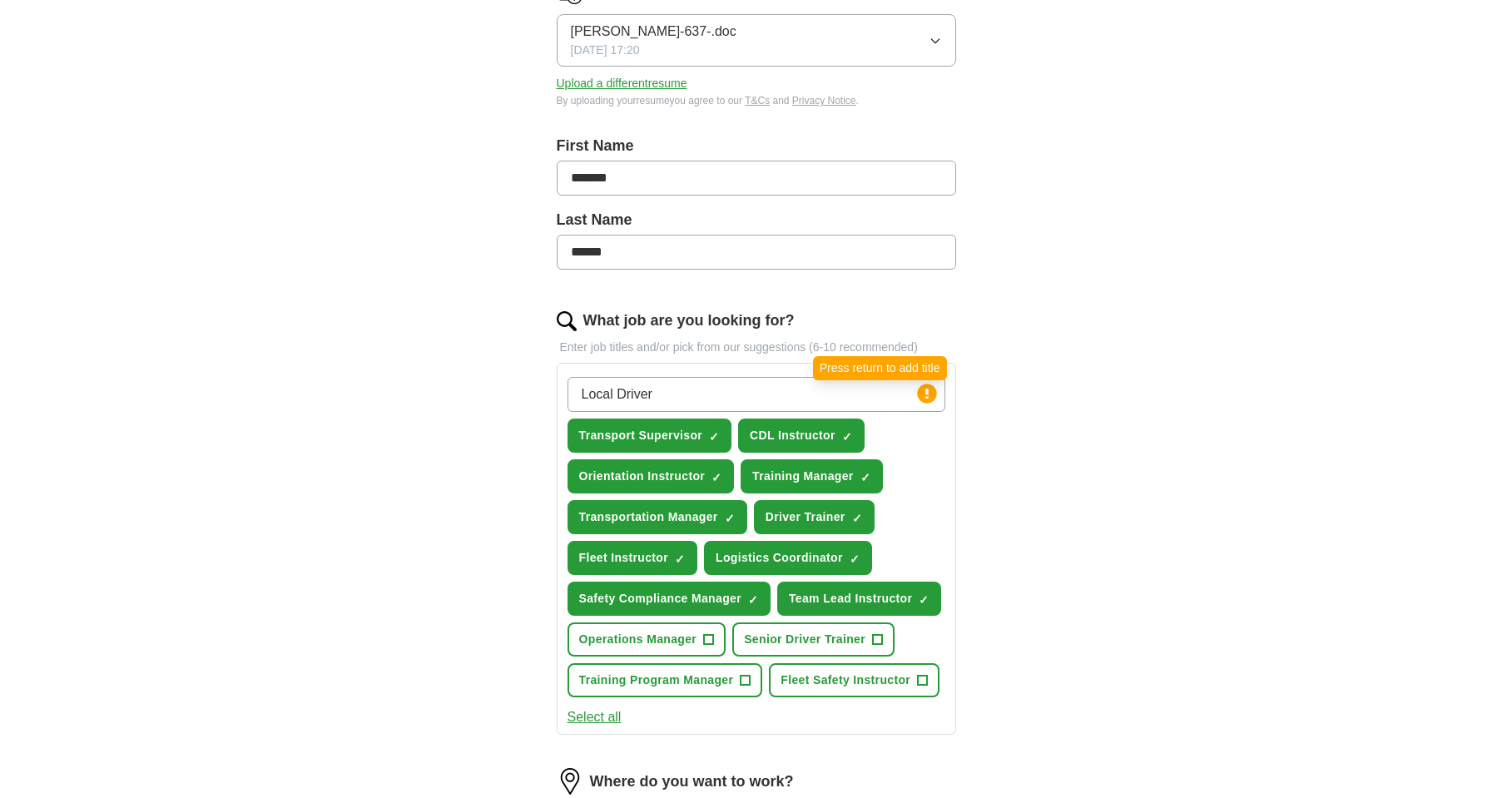
click at [925, 394] on icon at bounding box center [927, 392] width 3 height 10
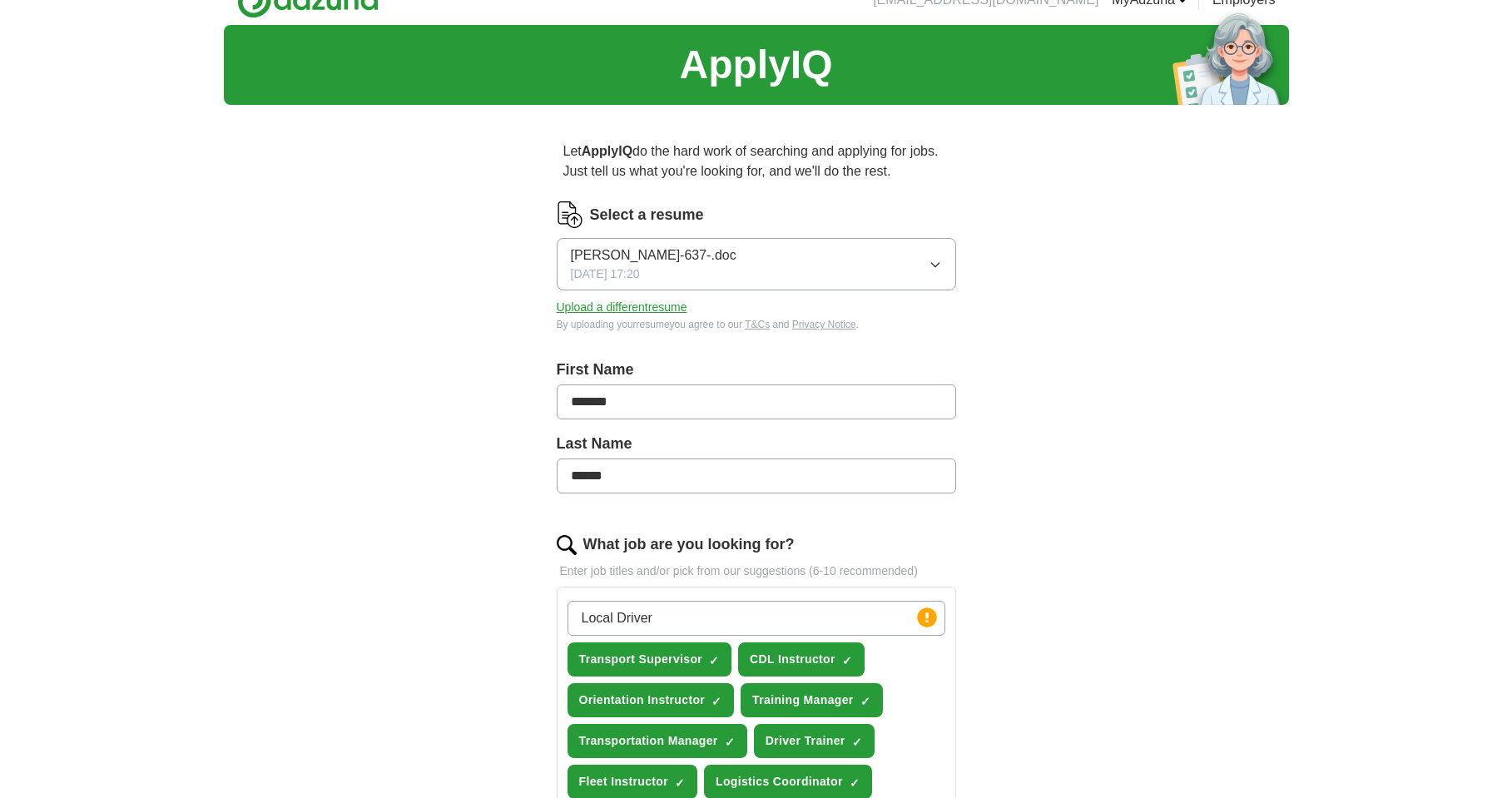
scroll to position [0, 0]
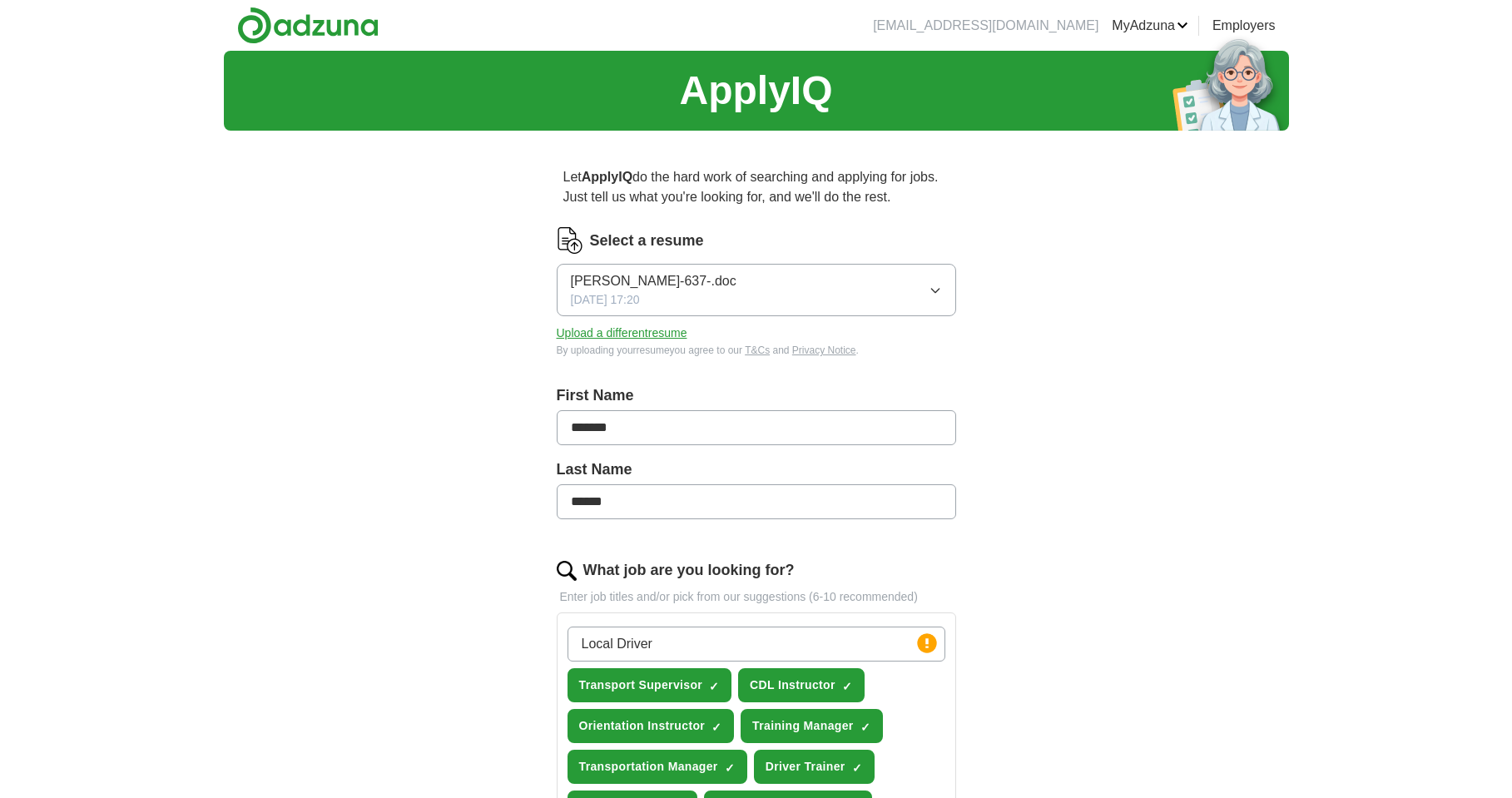
click at [0, 0] on link "Alerts" at bounding box center [0, 0] width 0 height 0
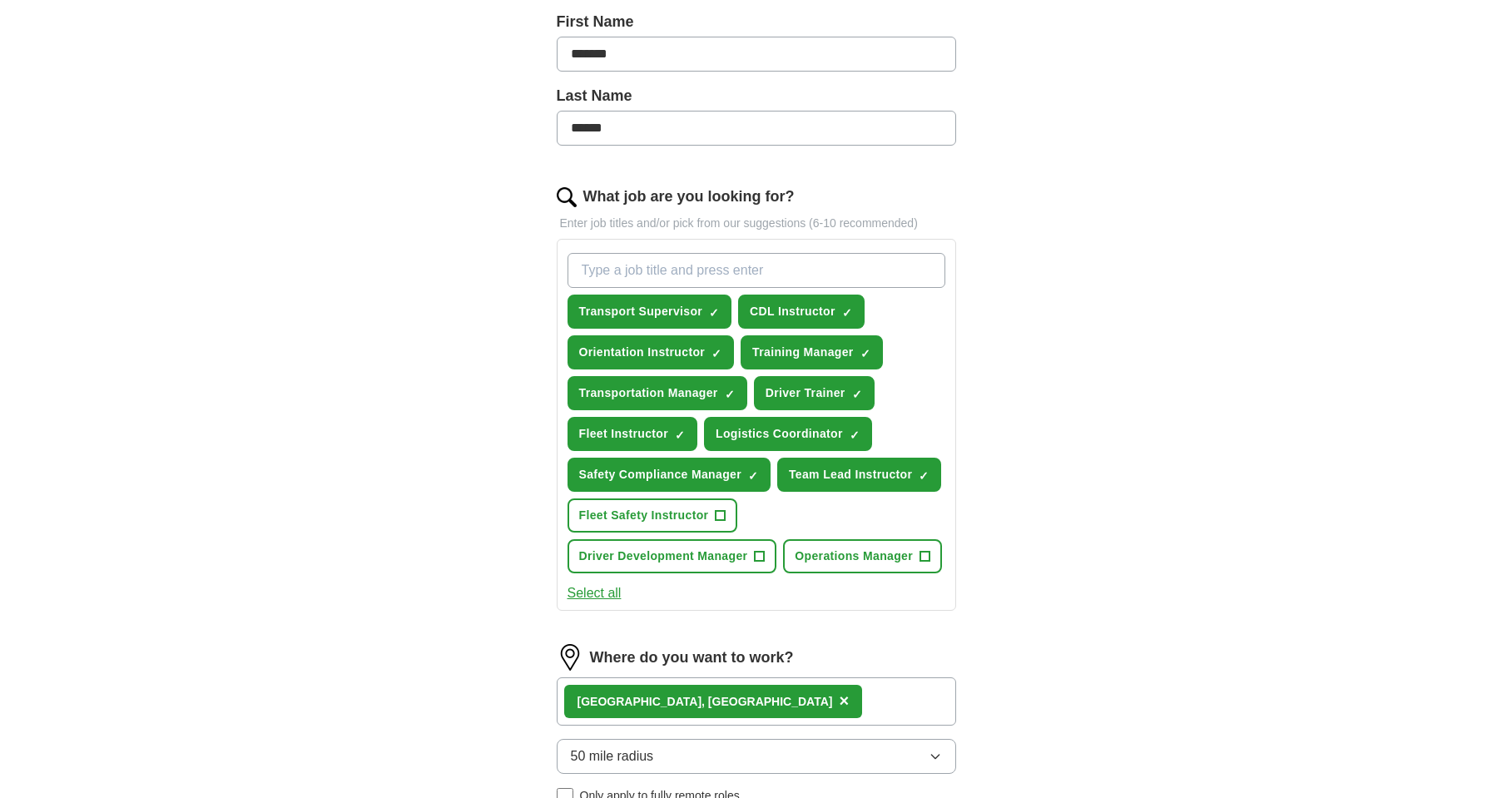
scroll to position [332, 0]
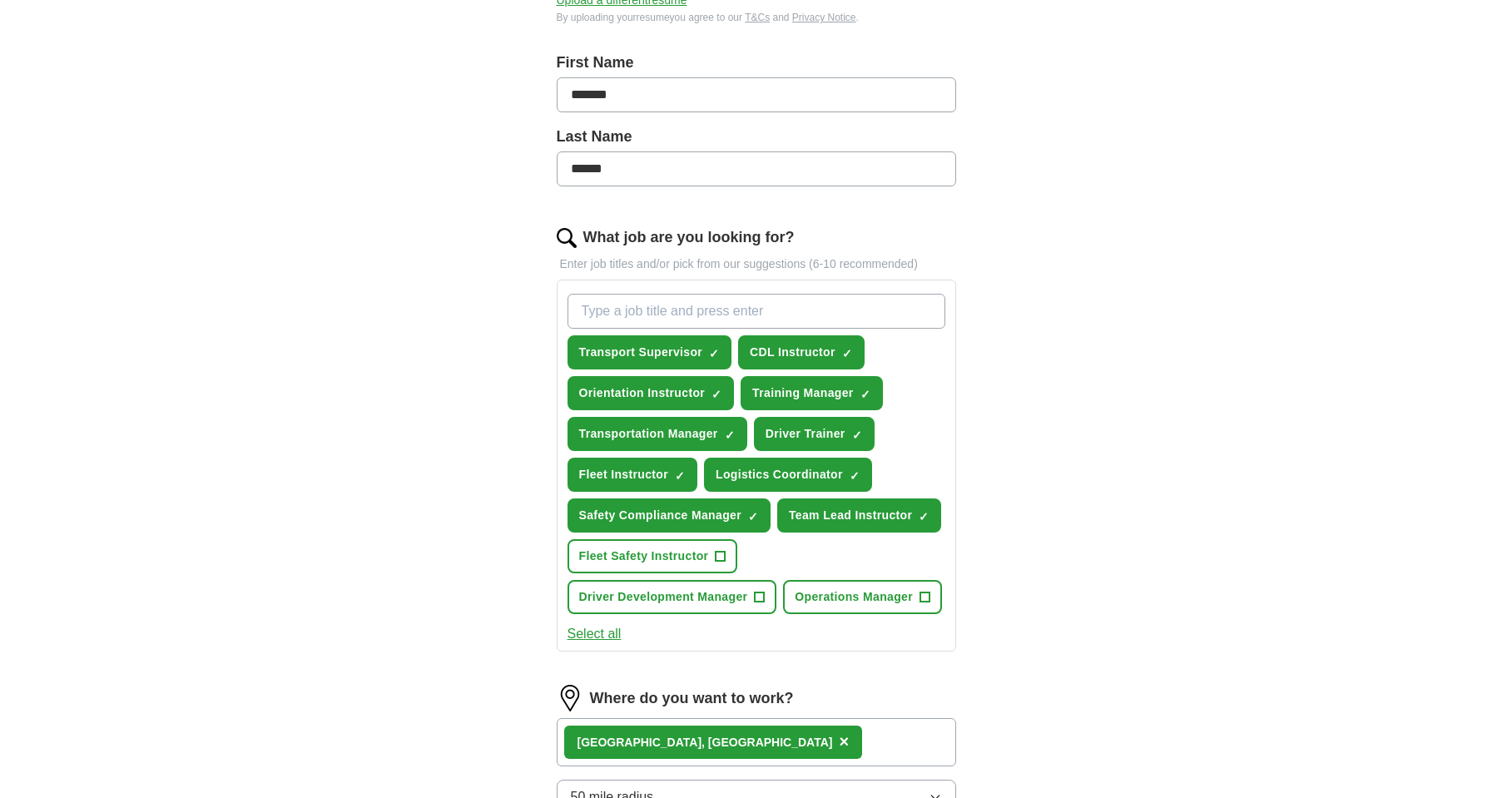
click at [760, 320] on input "What job are you looking for?" at bounding box center [756, 311] width 378 height 35
type input "Local Driver"
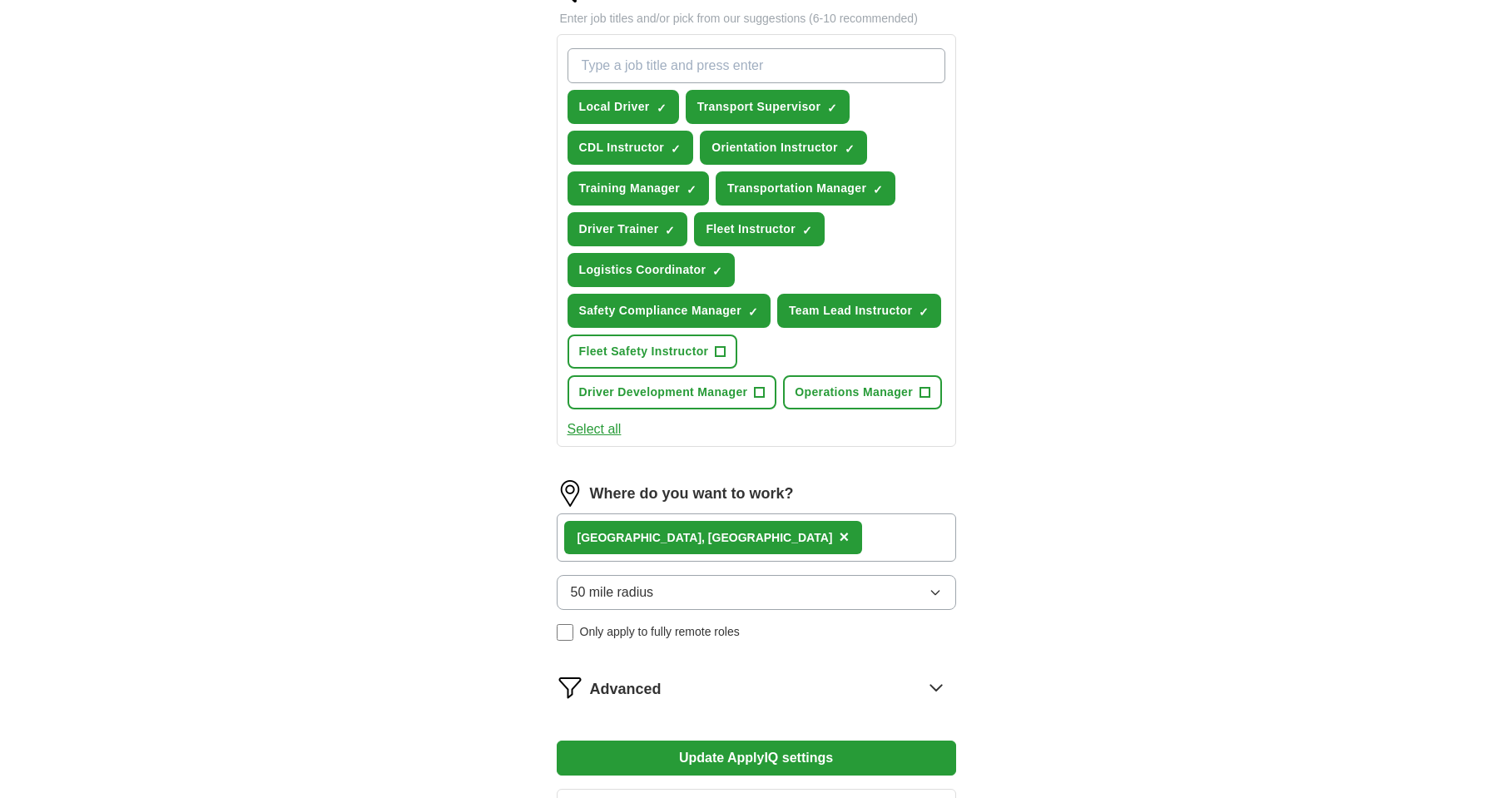
scroll to position [553, 0]
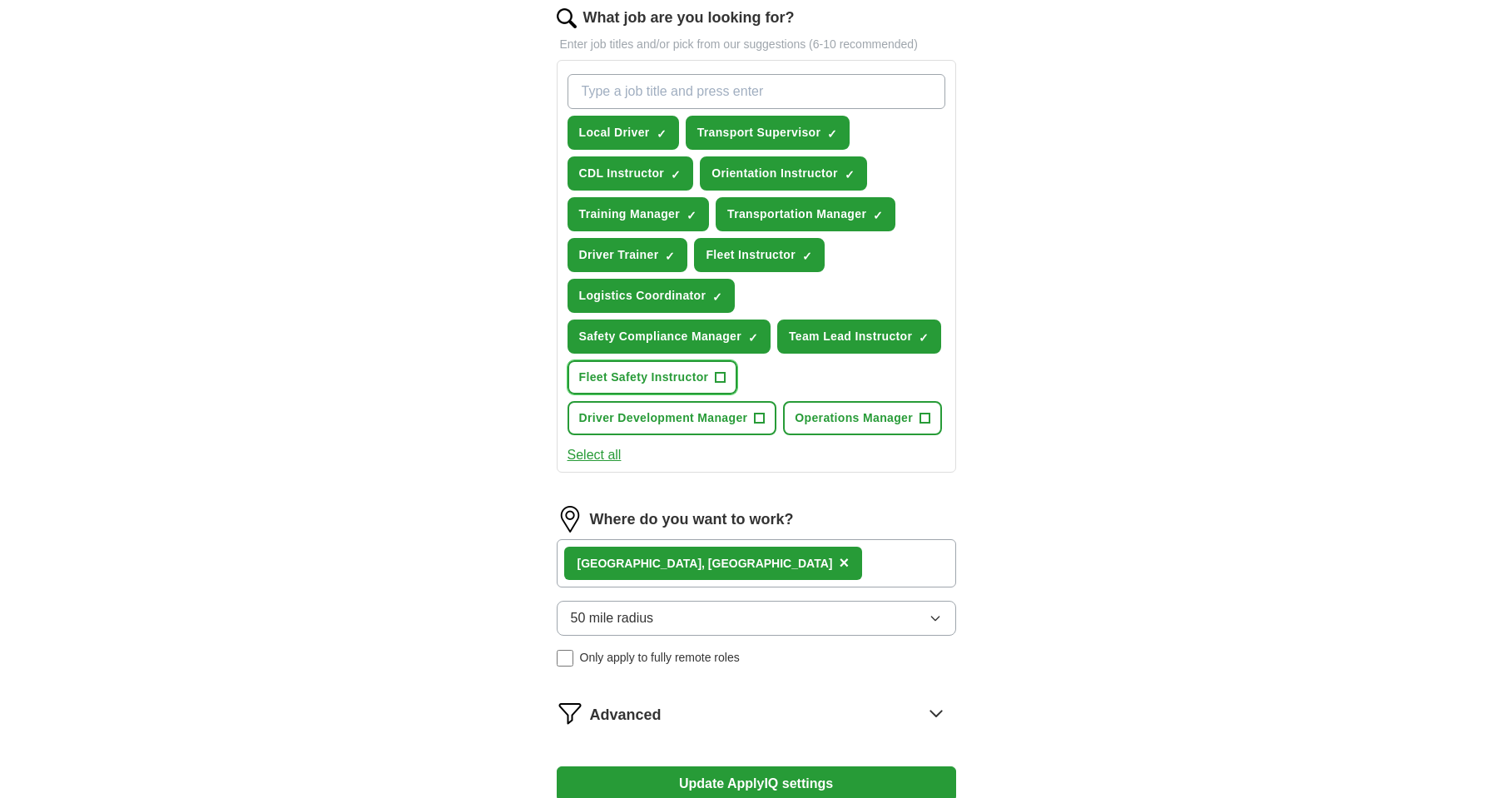
click at [724, 377] on span "+" at bounding box center [720, 377] width 10 height 13
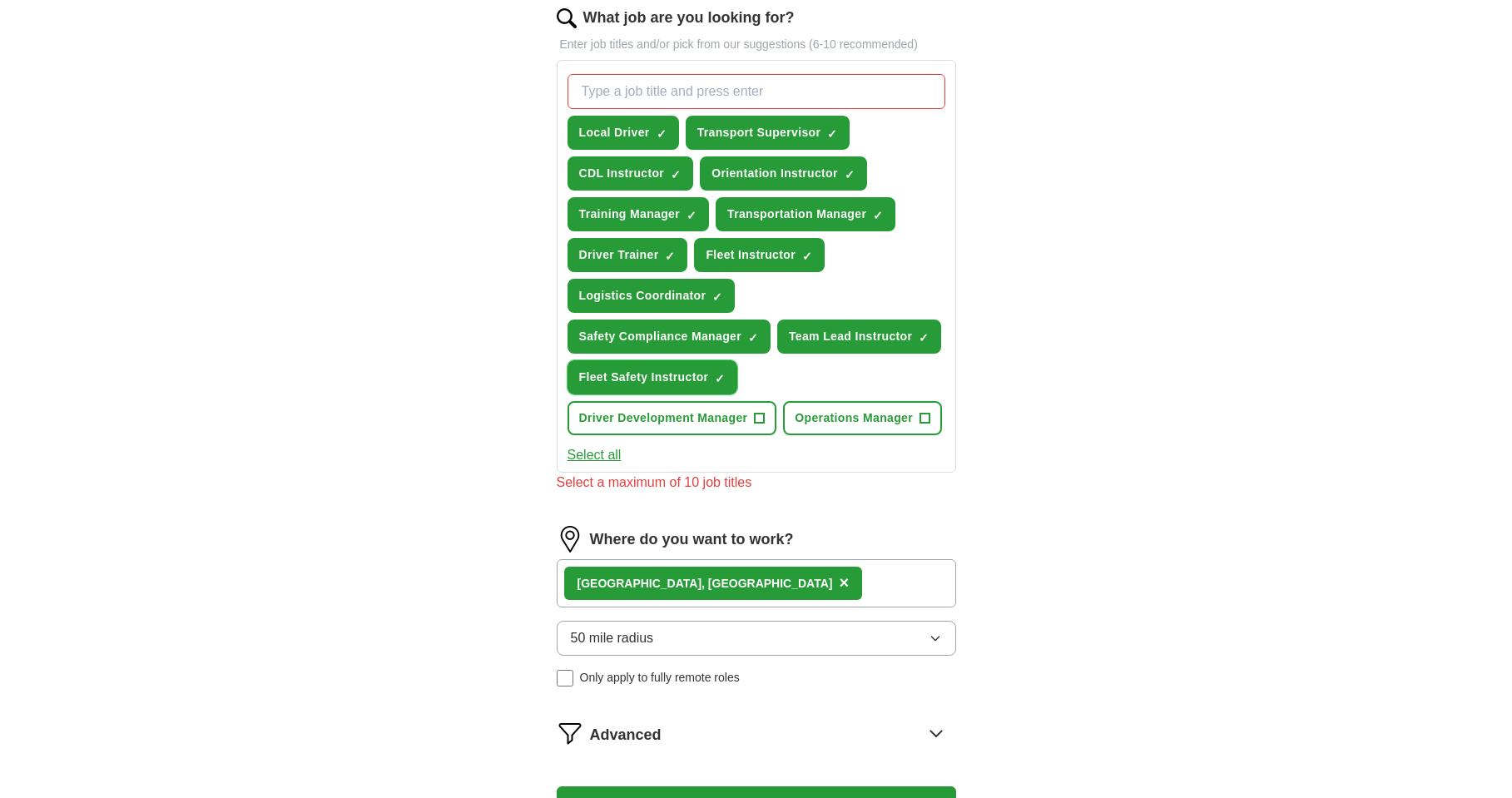
click at [0, 0] on span "×" at bounding box center [0, 0] width 0 height 0
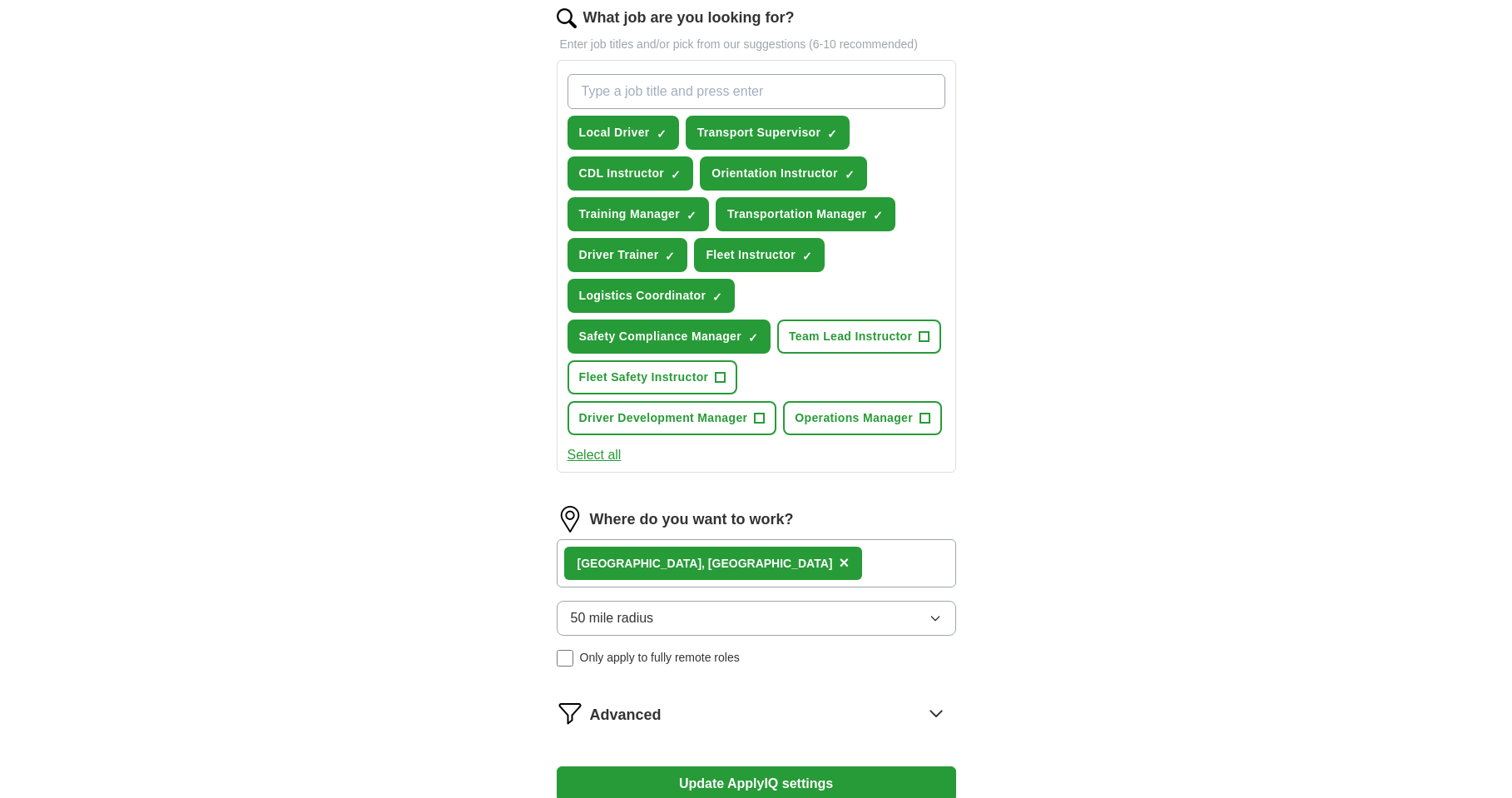
click at [806, 783] on button "Update ApplyIQ settings" at bounding box center [756, 783] width 400 height 35
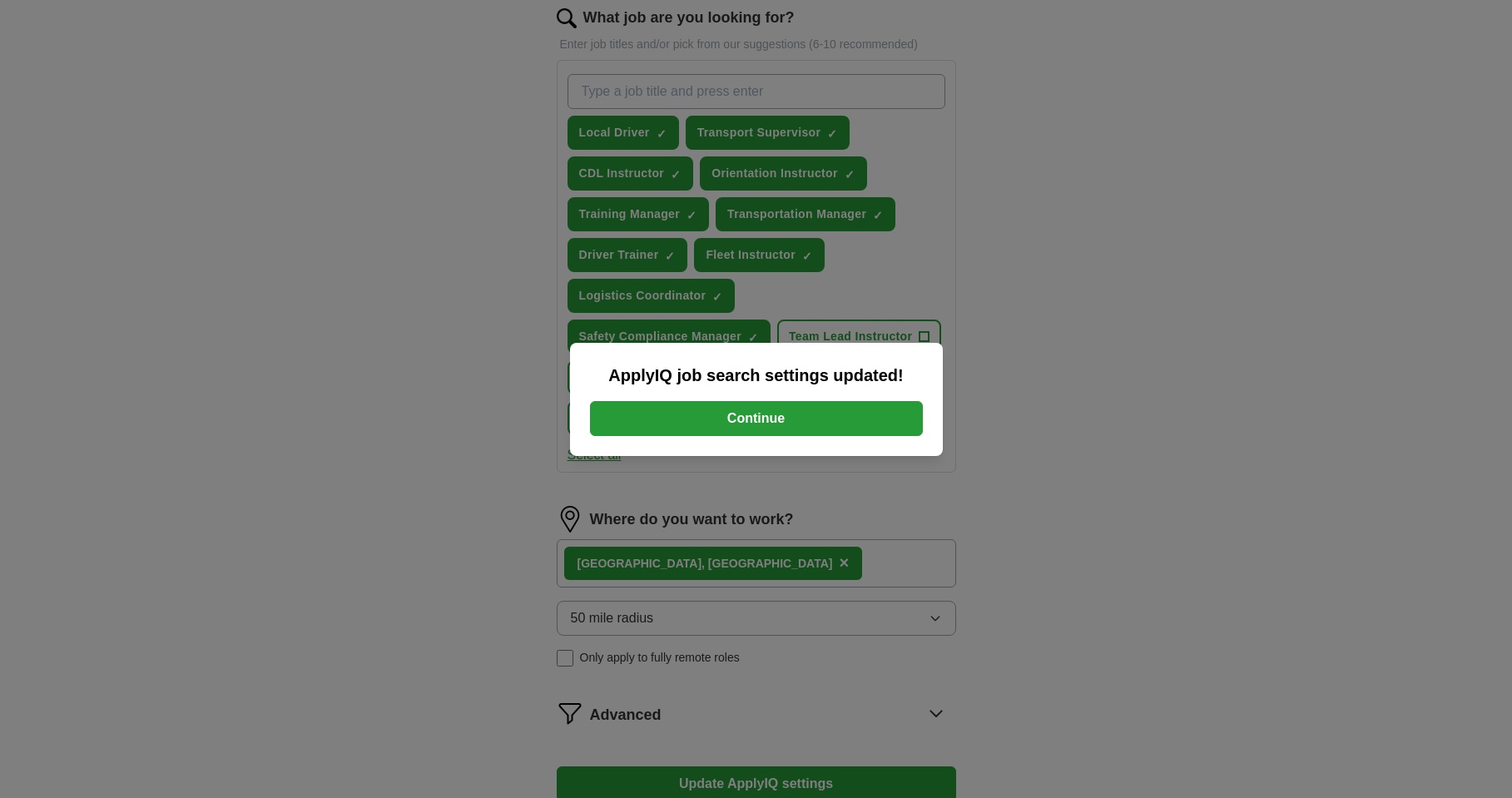
click at [850, 421] on button "Continue" at bounding box center [756, 419] width 333 height 35
